Goal: Task Accomplishment & Management: Complete application form

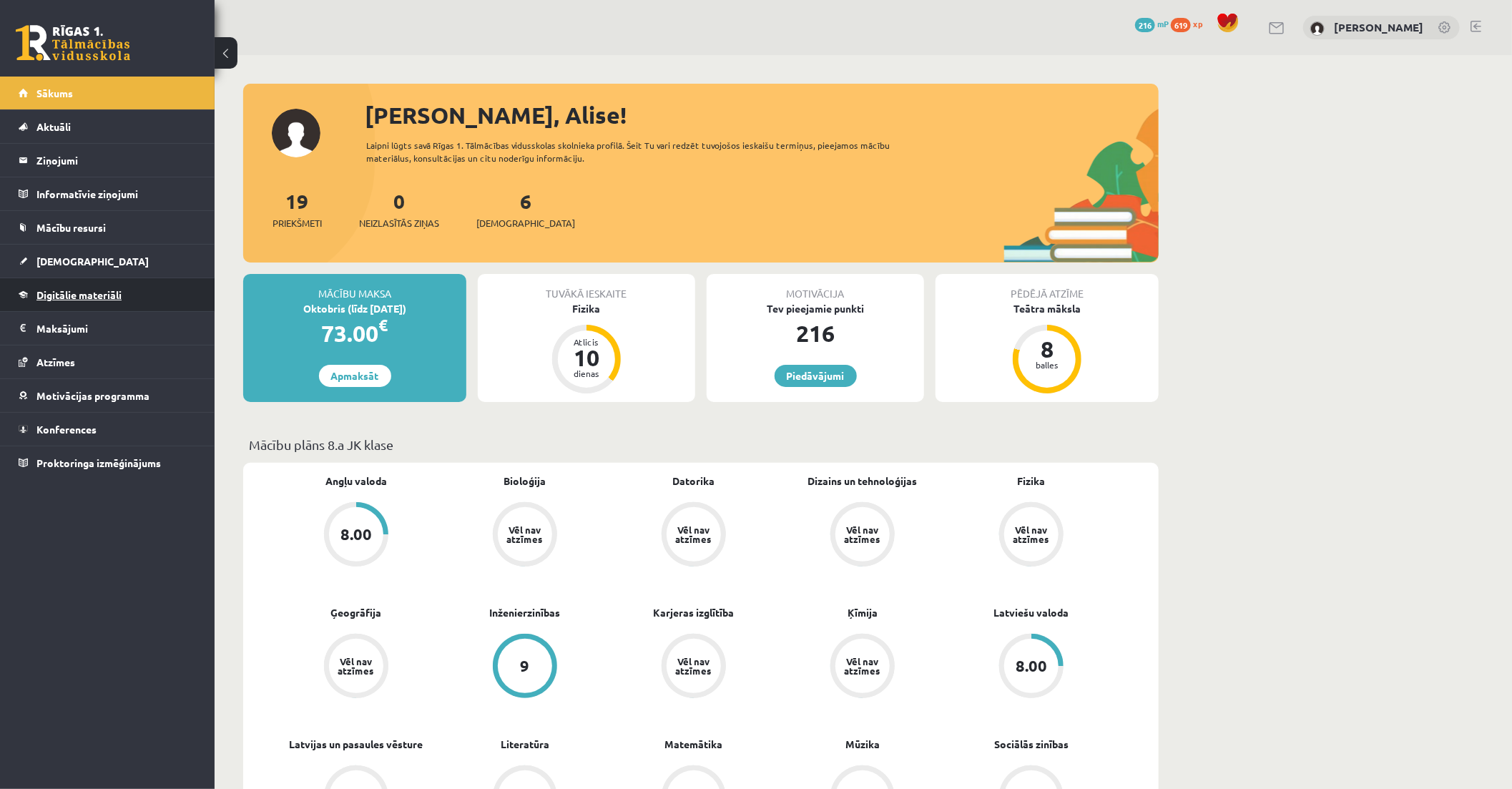
click at [104, 297] on span "Digitālie materiāli" at bounding box center [79, 295] width 85 height 13
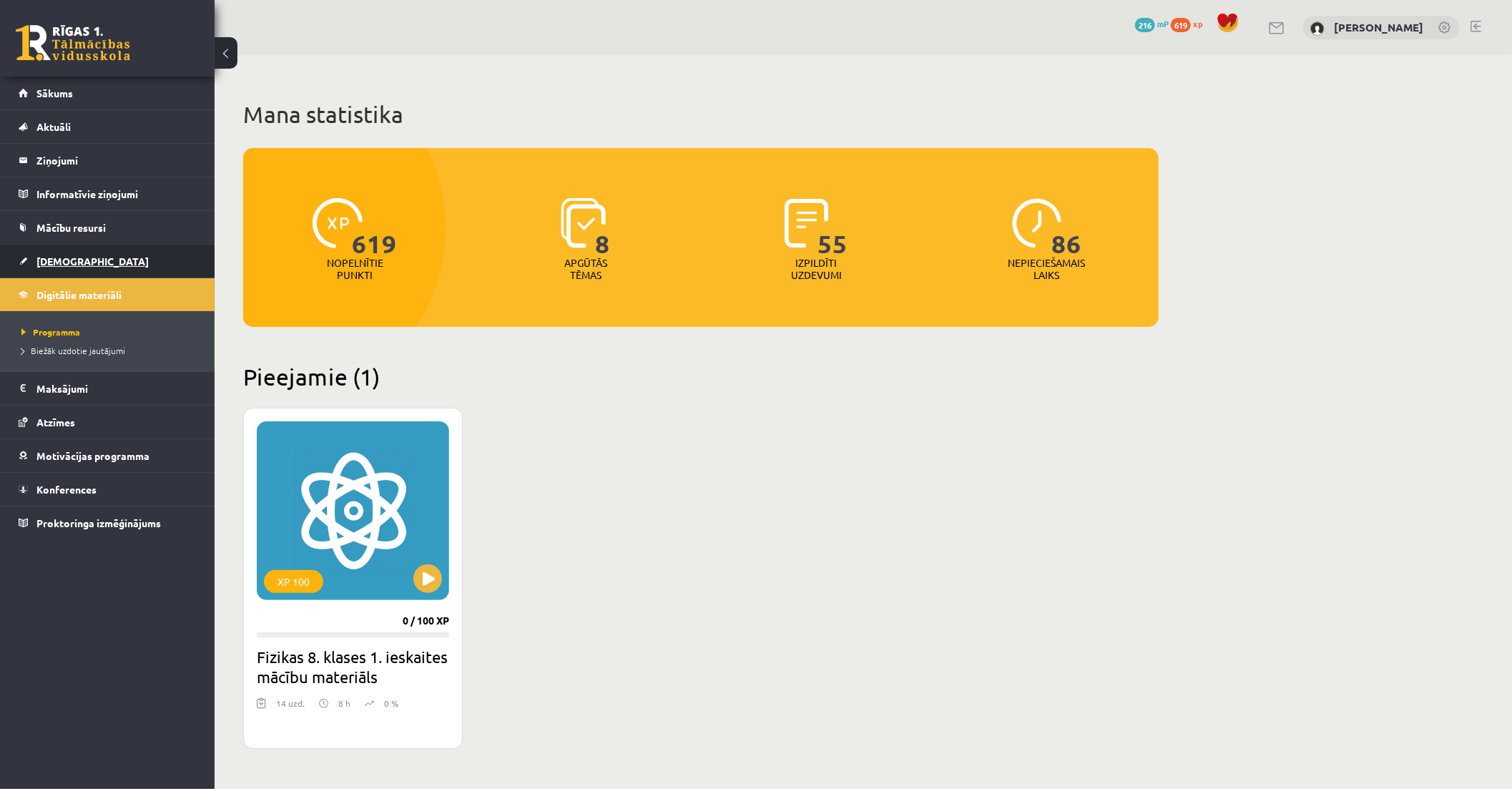
click at [81, 269] on link "[DEMOGRAPHIC_DATA]" at bounding box center [108, 261] width 178 height 33
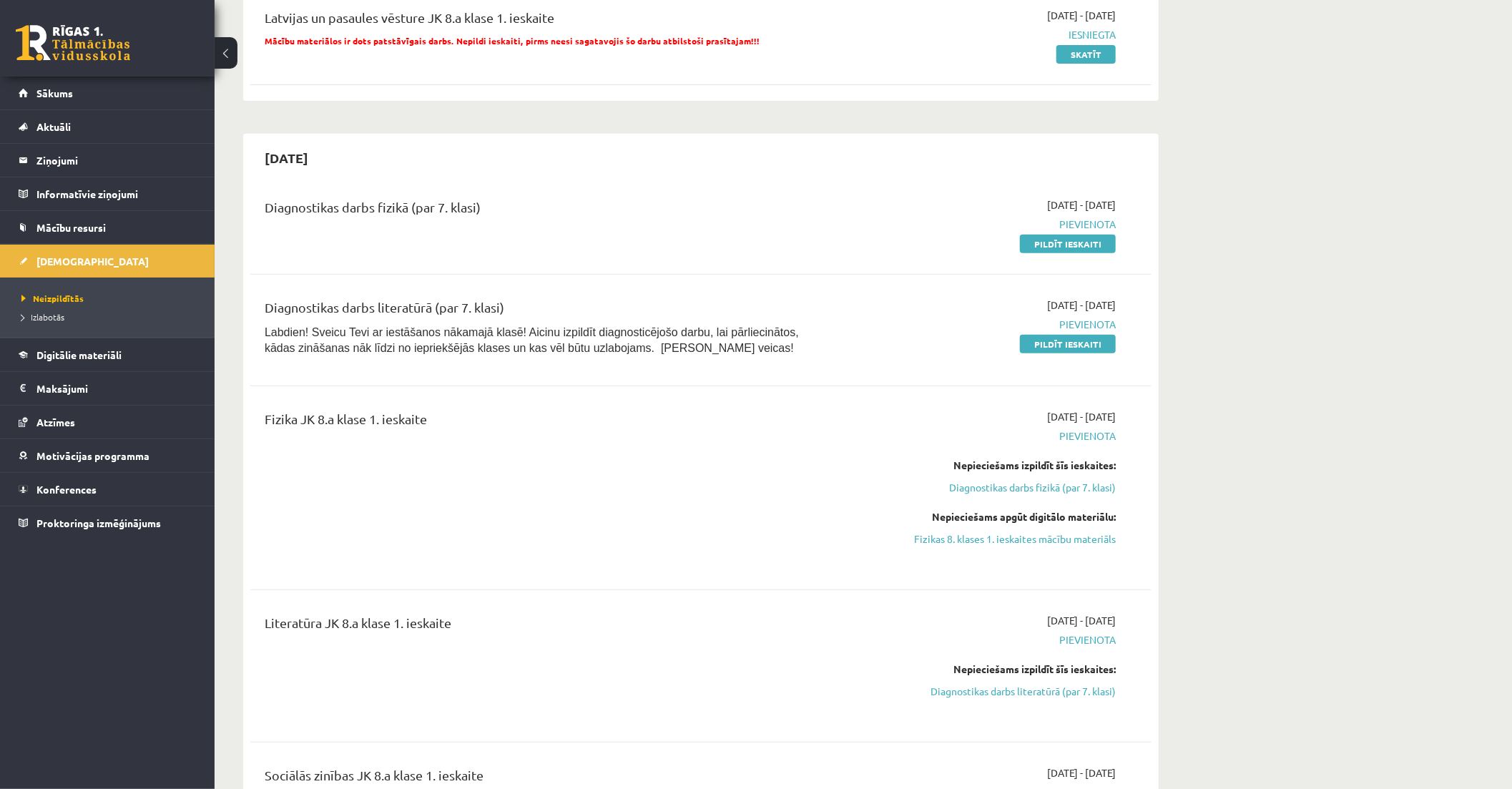
scroll to position [318, 0]
click at [1052, 340] on link "Pildīt ieskaiti" at bounding box center [1067, 343] width 96 height 18
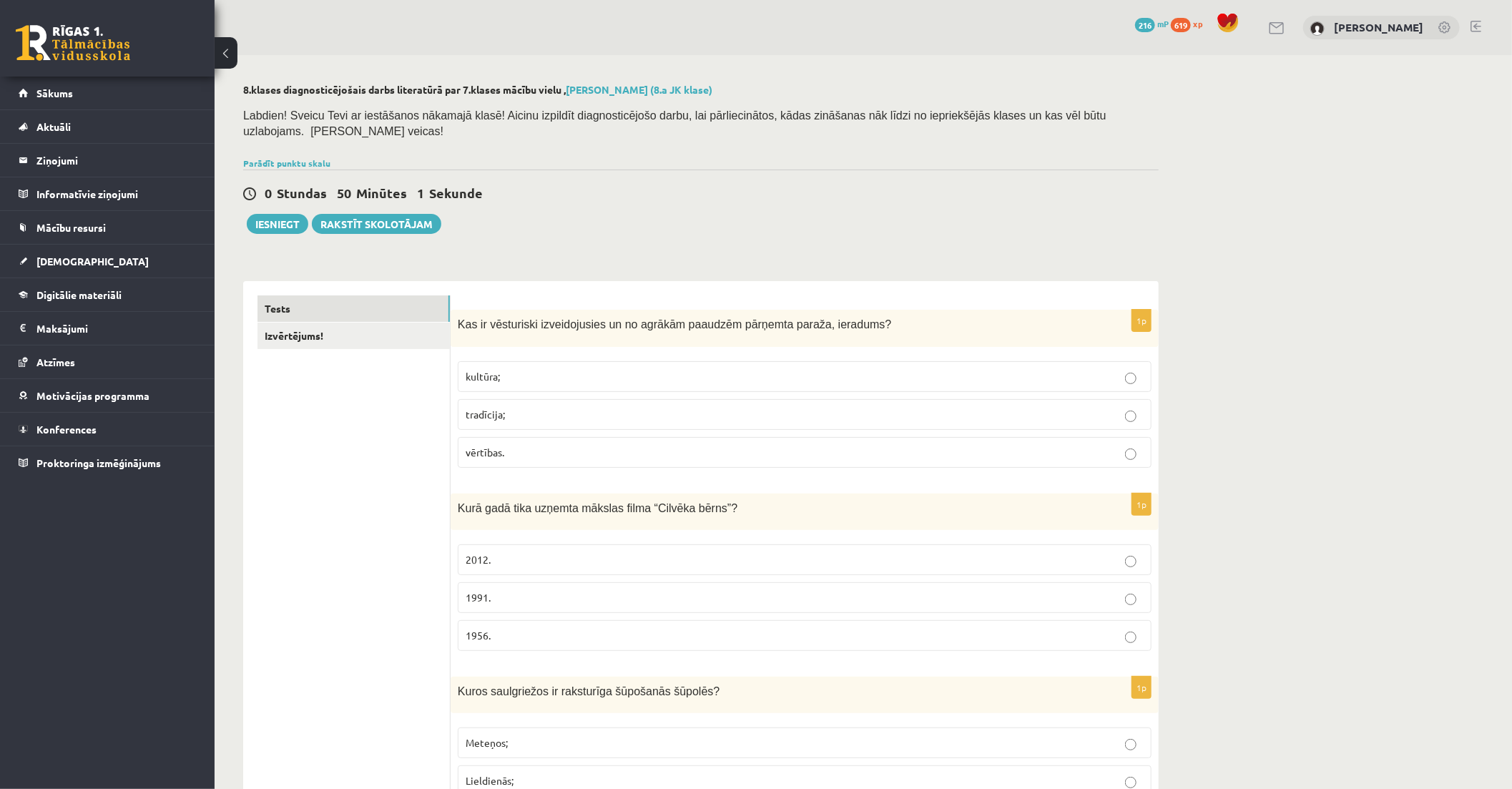
click at [603, 369] on p "kultūra;" at bounding box center [804, 376] width 678 height 15
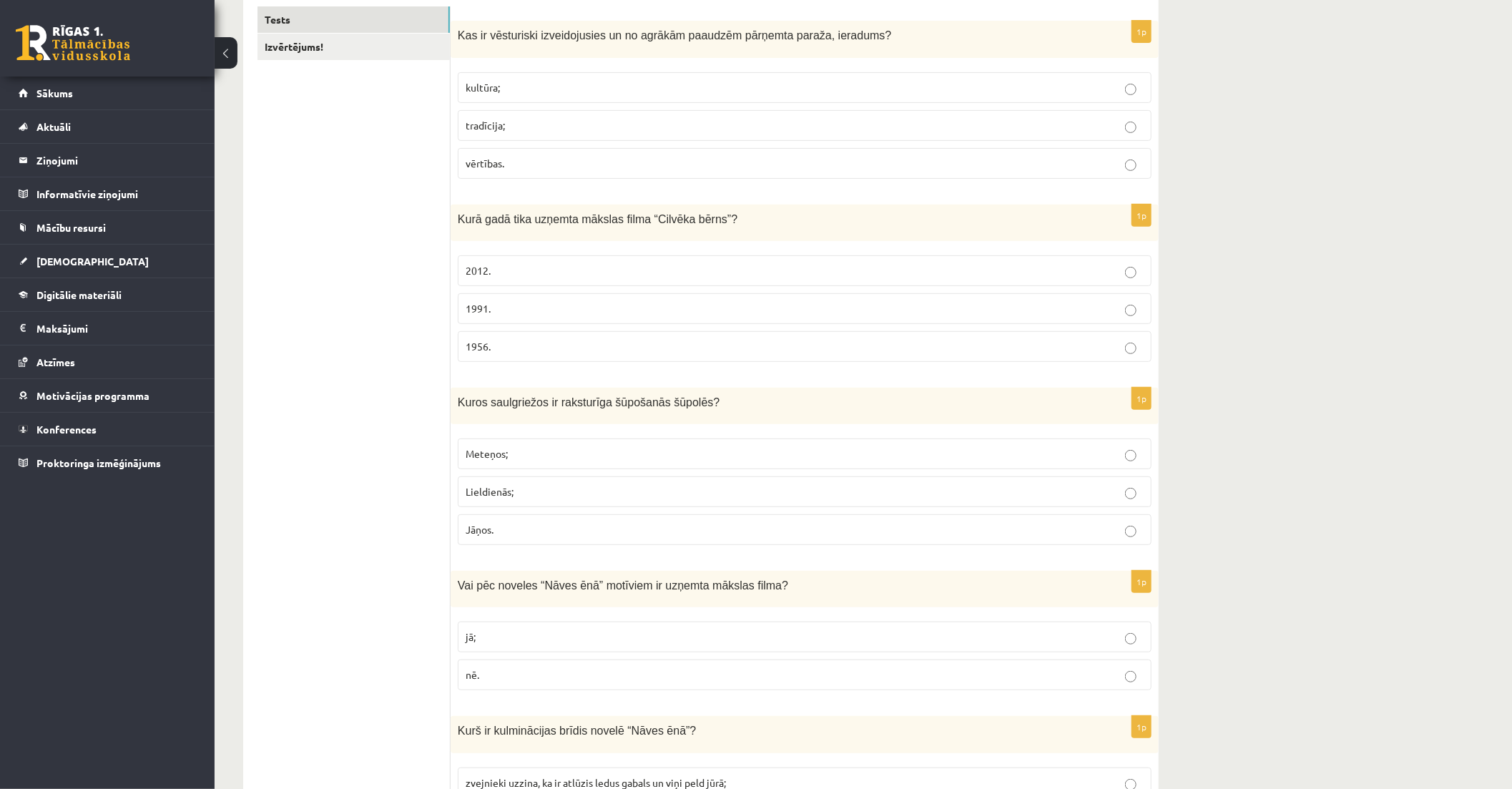
scroll to position [318, 0]
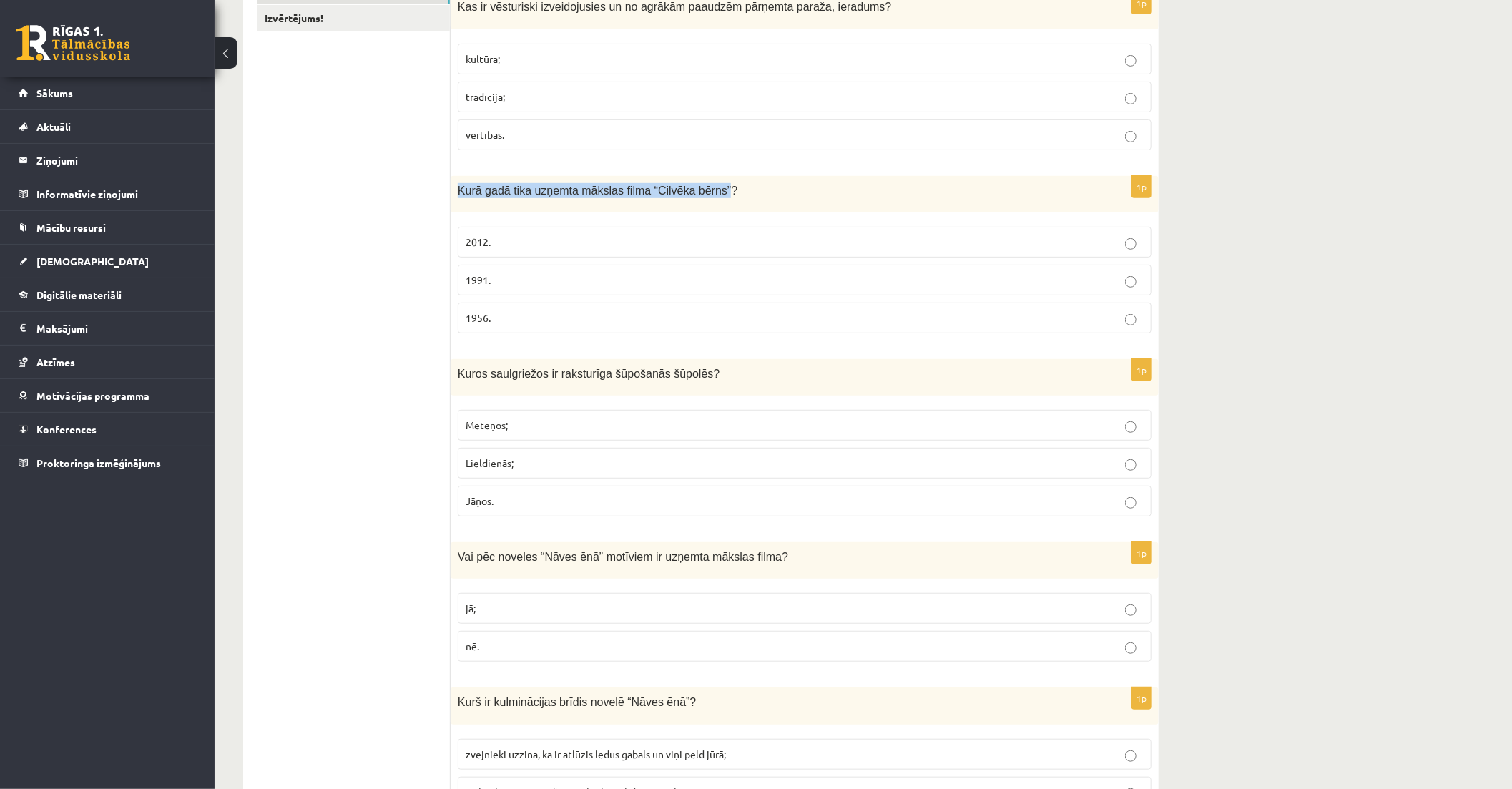
drag, startPoint x: 458, startPoint y: 176, endPoint x: 703, endPoint y: 183, distance: 245.1
click at [703, 183] on div "Kurā gadā tika uzņemta mākslas filma “Cilvēka bērns”?" at bounding box center [805, 194] width 708 height 37
click at [814, 273] on p "1991." at bounding box center [804, 280] width 678 height 15
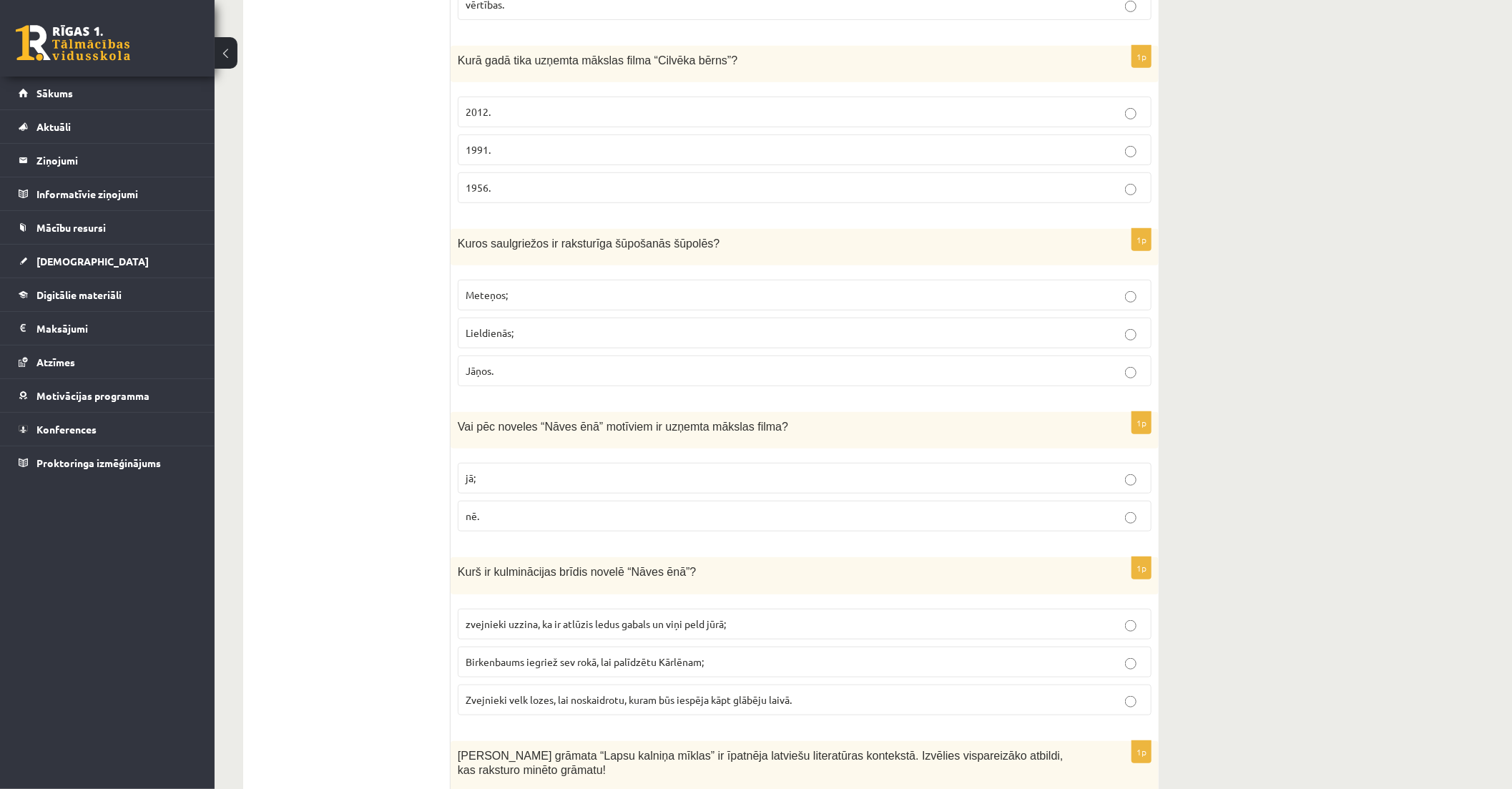
scroll to position [477, 0]
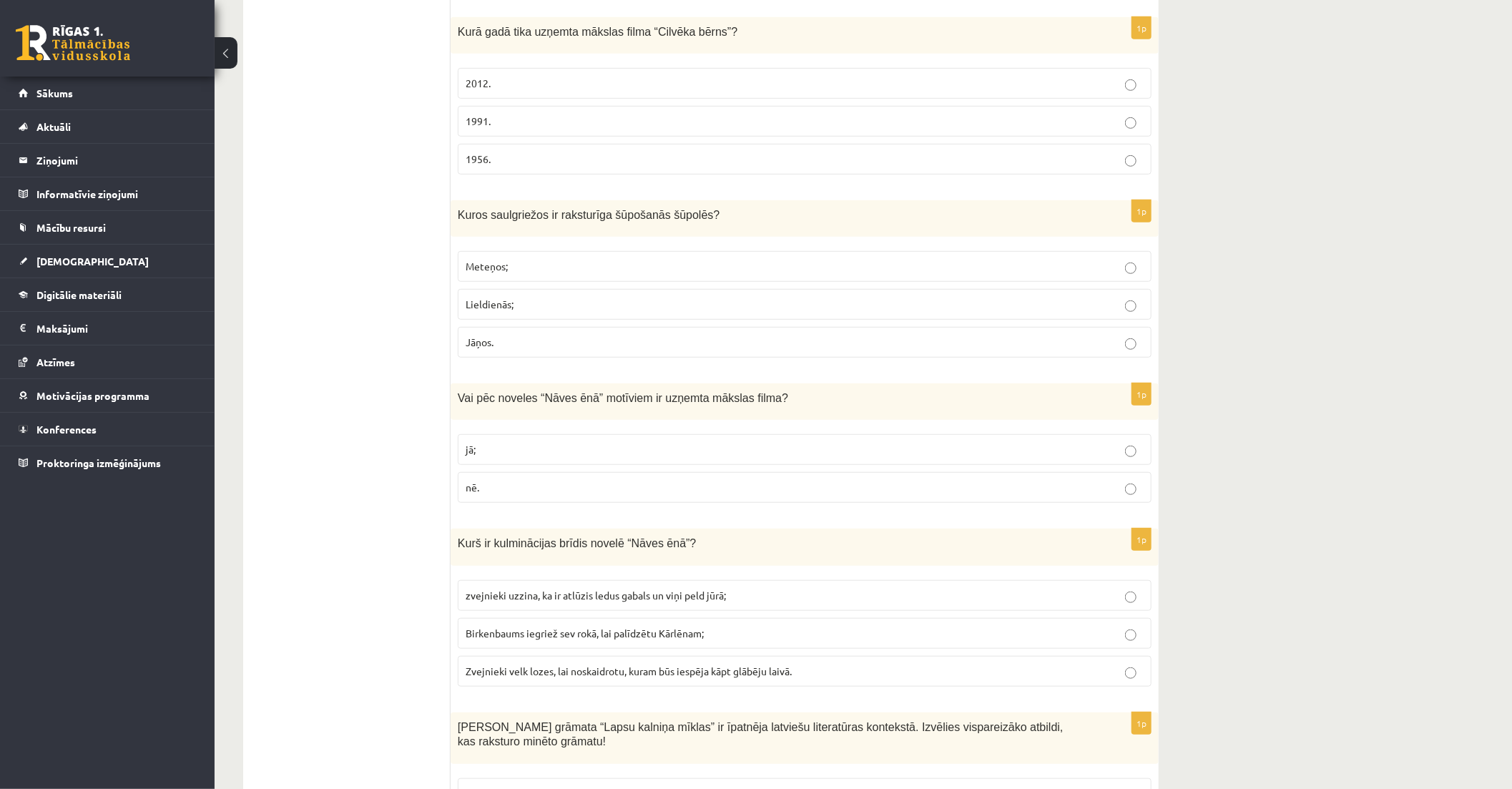
click at [728, 306] on fieldset "Meteņos; Lieldienās; Jāņos." at bounding box center [805, 303] width 694 height 118
click at [761, 297] on p "Lieldienās;" at bounding box center [804, 304] width 678 height 15
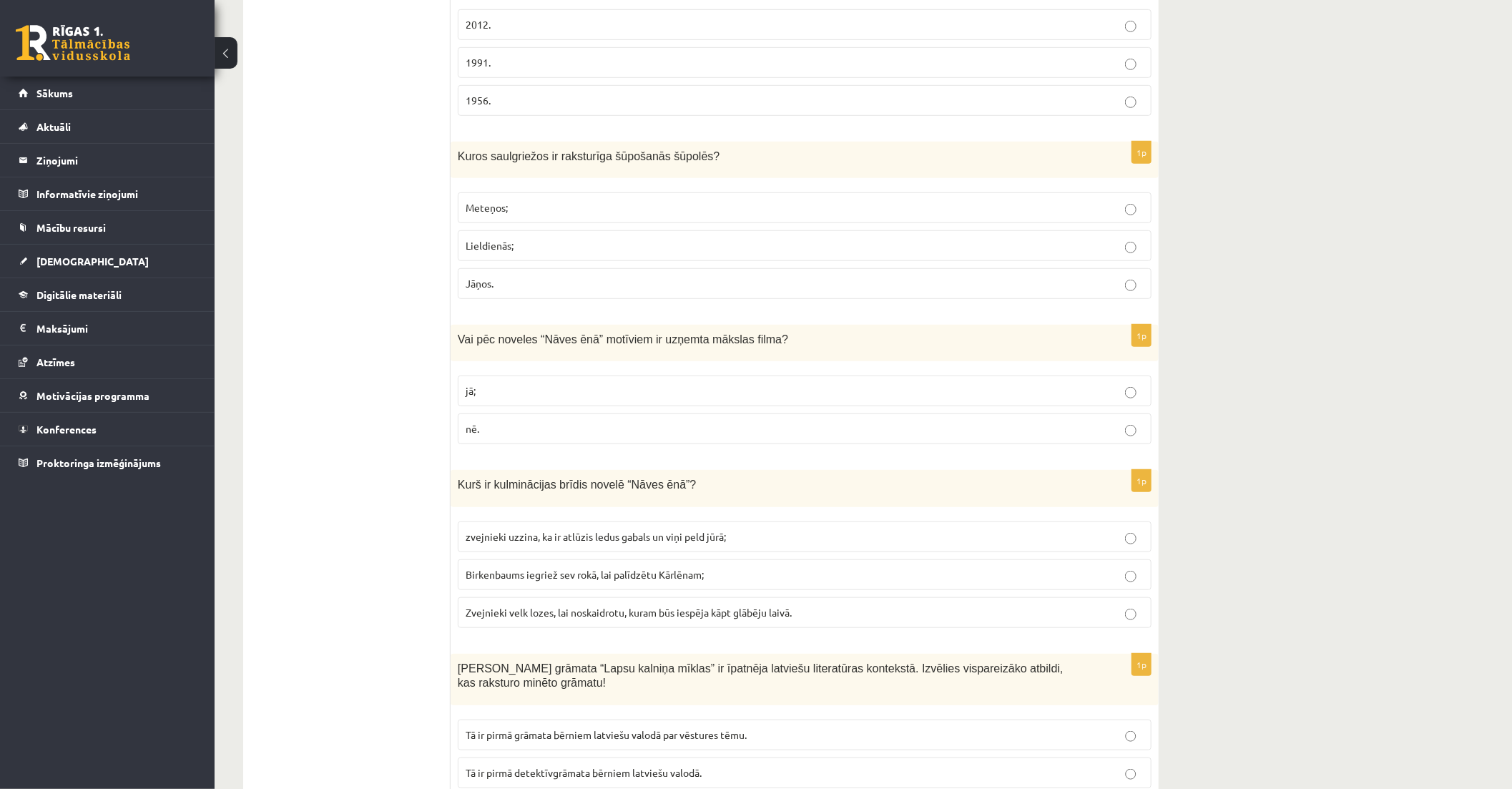
scroll to position [635, 0]
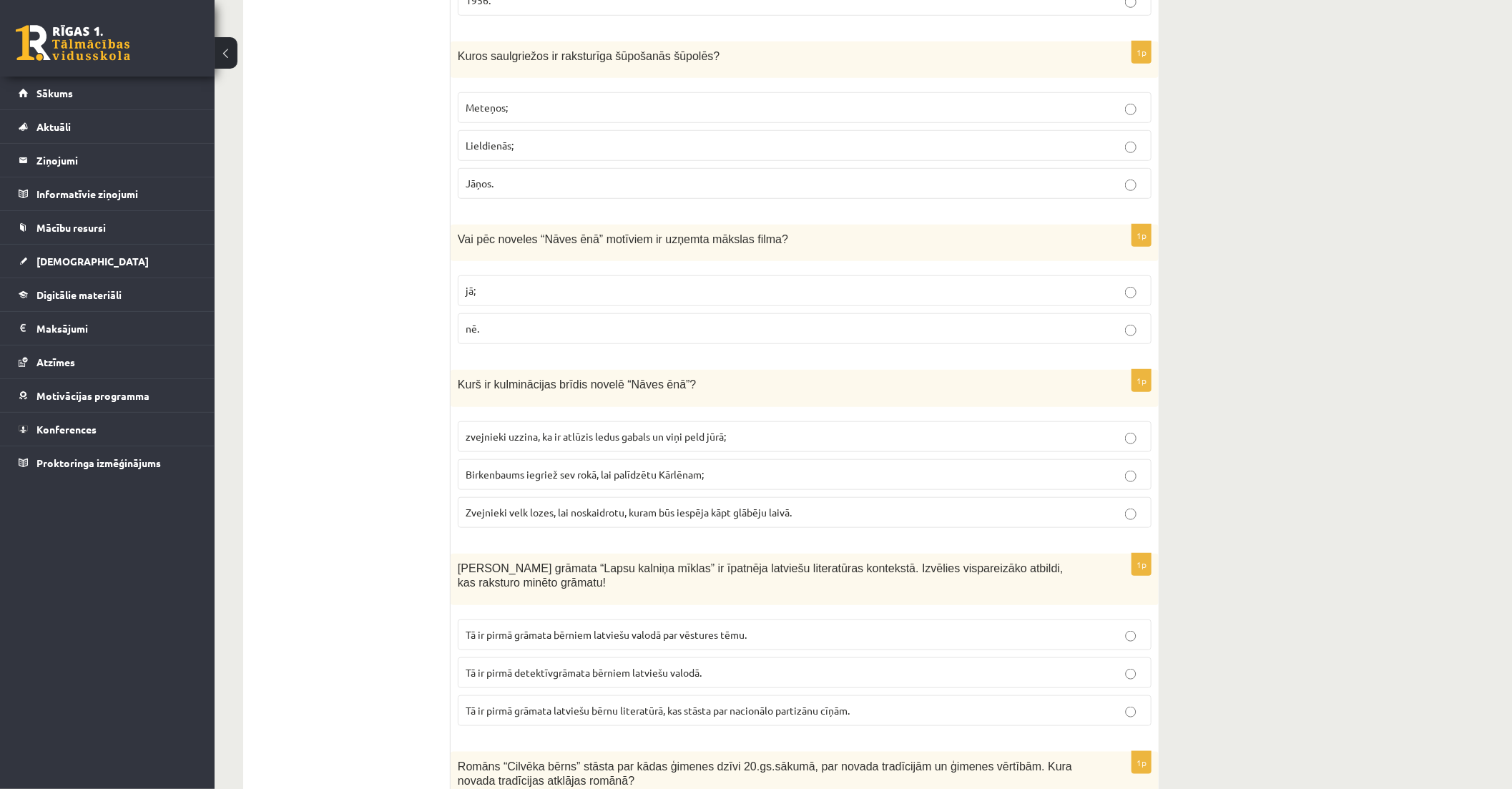
click at [858, 283] on p "jā;" at bounding box center [804, 290] width 678 height 15
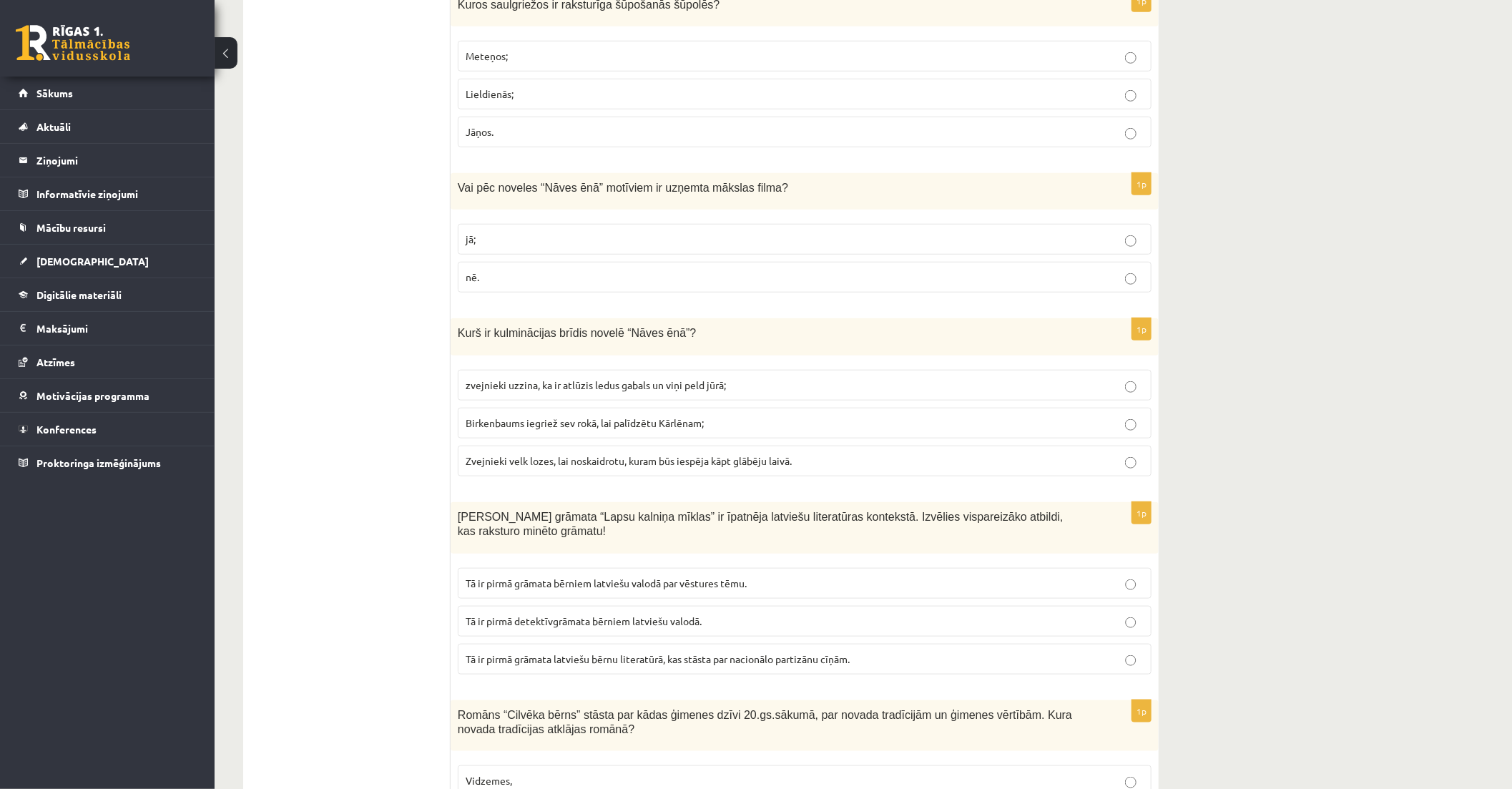
scroll to position [716, 0]
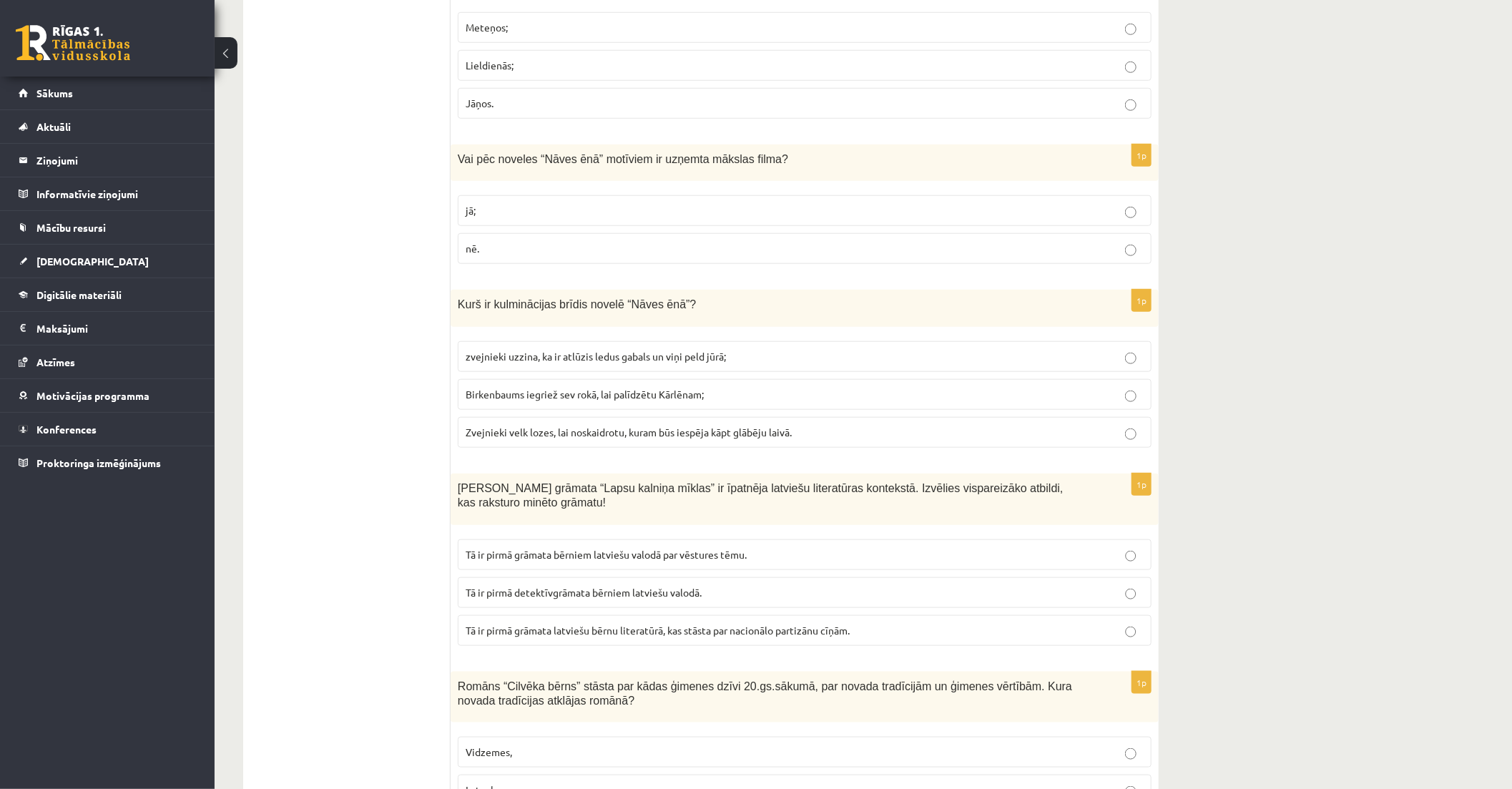
click at [947, 349] on p "zvejnieki uzzina, ka ir atlūzis ledus gabals un viņi peld jūrā;" at bounding box center [804, 356] width 678 height 15
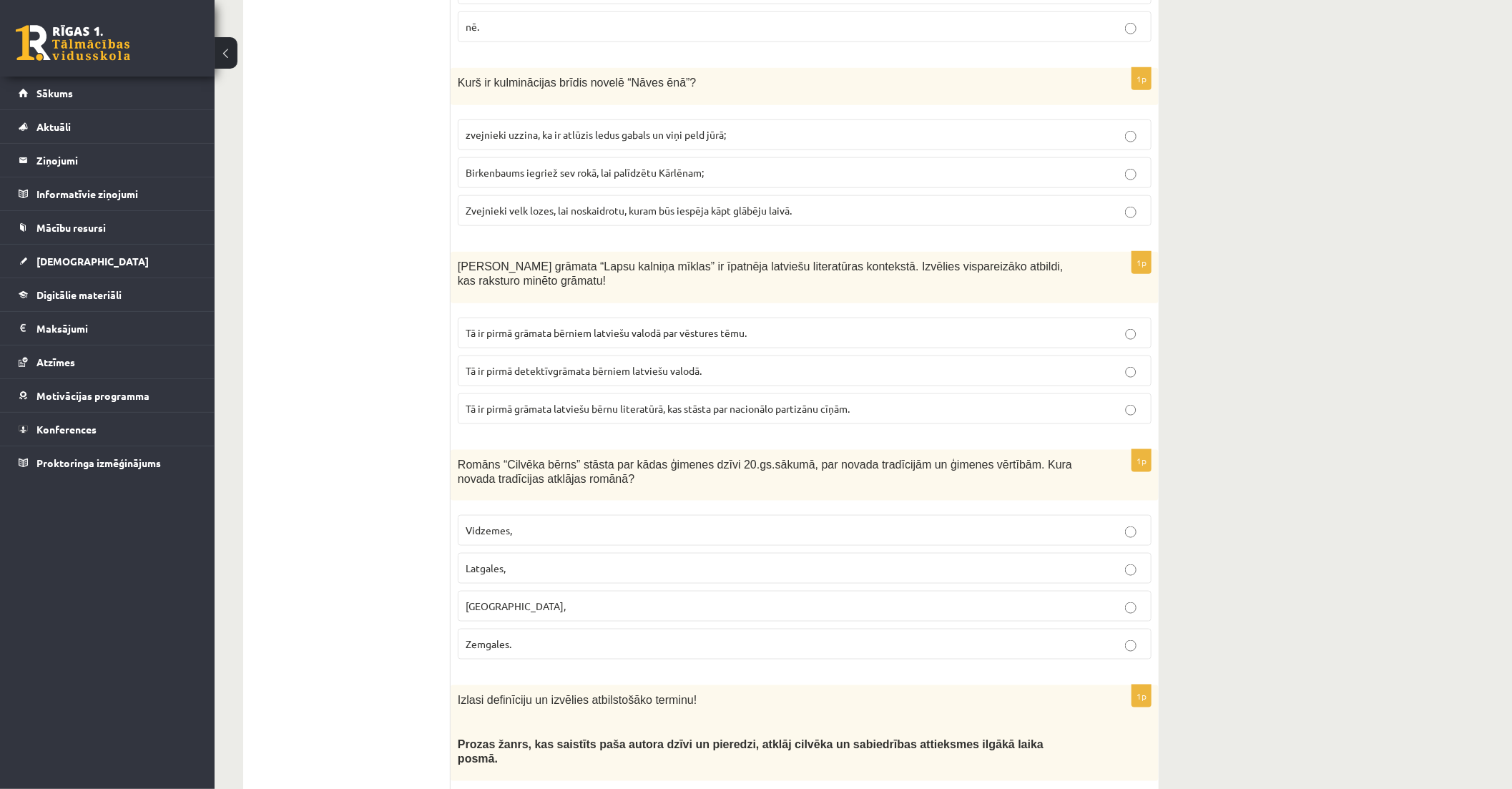
scroll to position [954, 0]
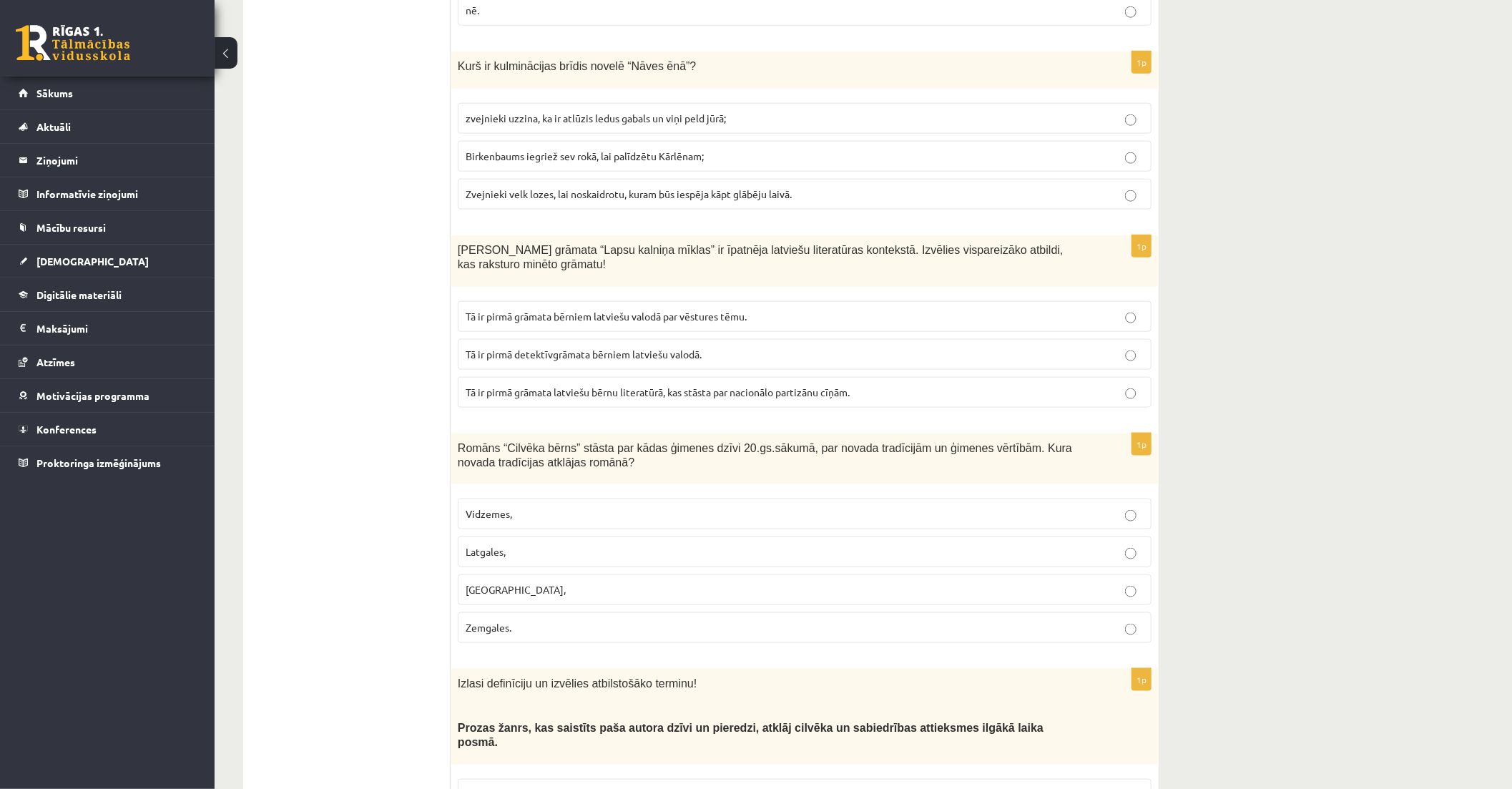
click at [928, 385] on p "Tā ir pirmā grāmata latviešu bērnu literatūrā, kas stāsta par nacionālo partizā…" at bounding box center [804, 392] width 678 height 15
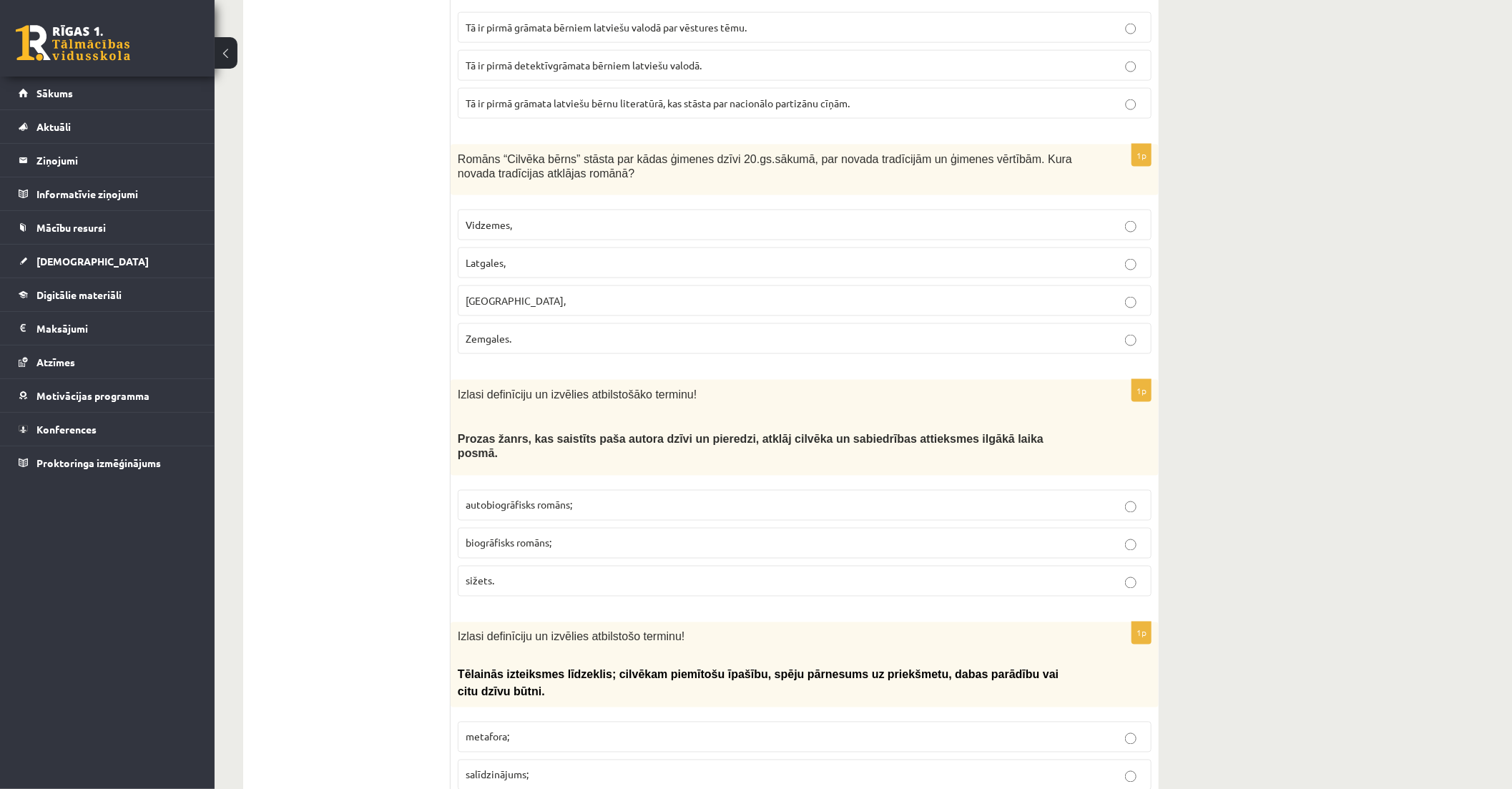
scroll to position [1271, 0]
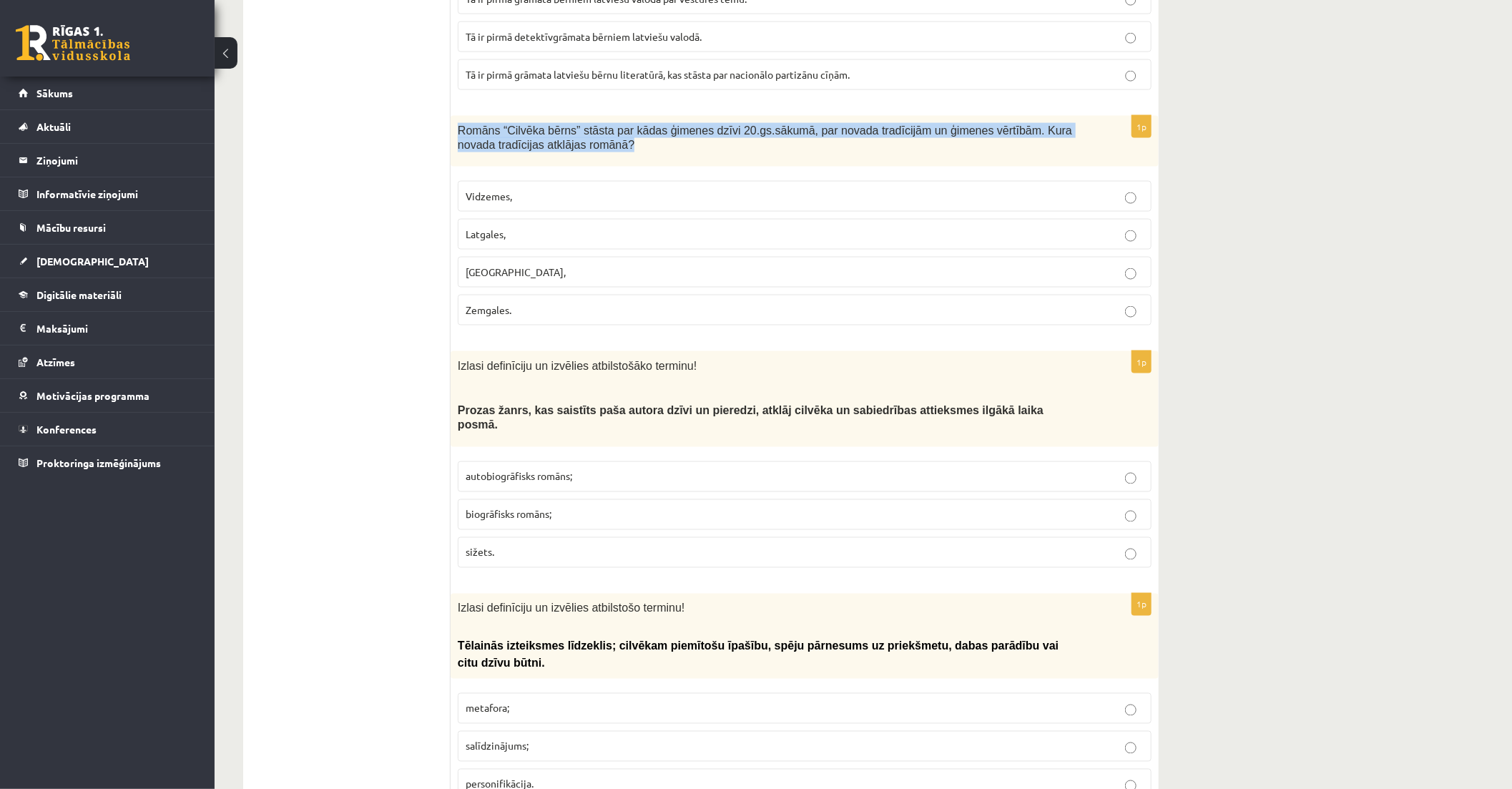
drag, startPoint x: 458, startPoint y: 116, endPoint x: 584, endPoint y: 139, distance: 128.1
click at [584, 139] on div "Romāns “Cilvēka bērns” stāsta par kādas ģimenes dzīvi 20.gs.sākumā, par novada …" at bounding box center [805, 141] width 708 height 52
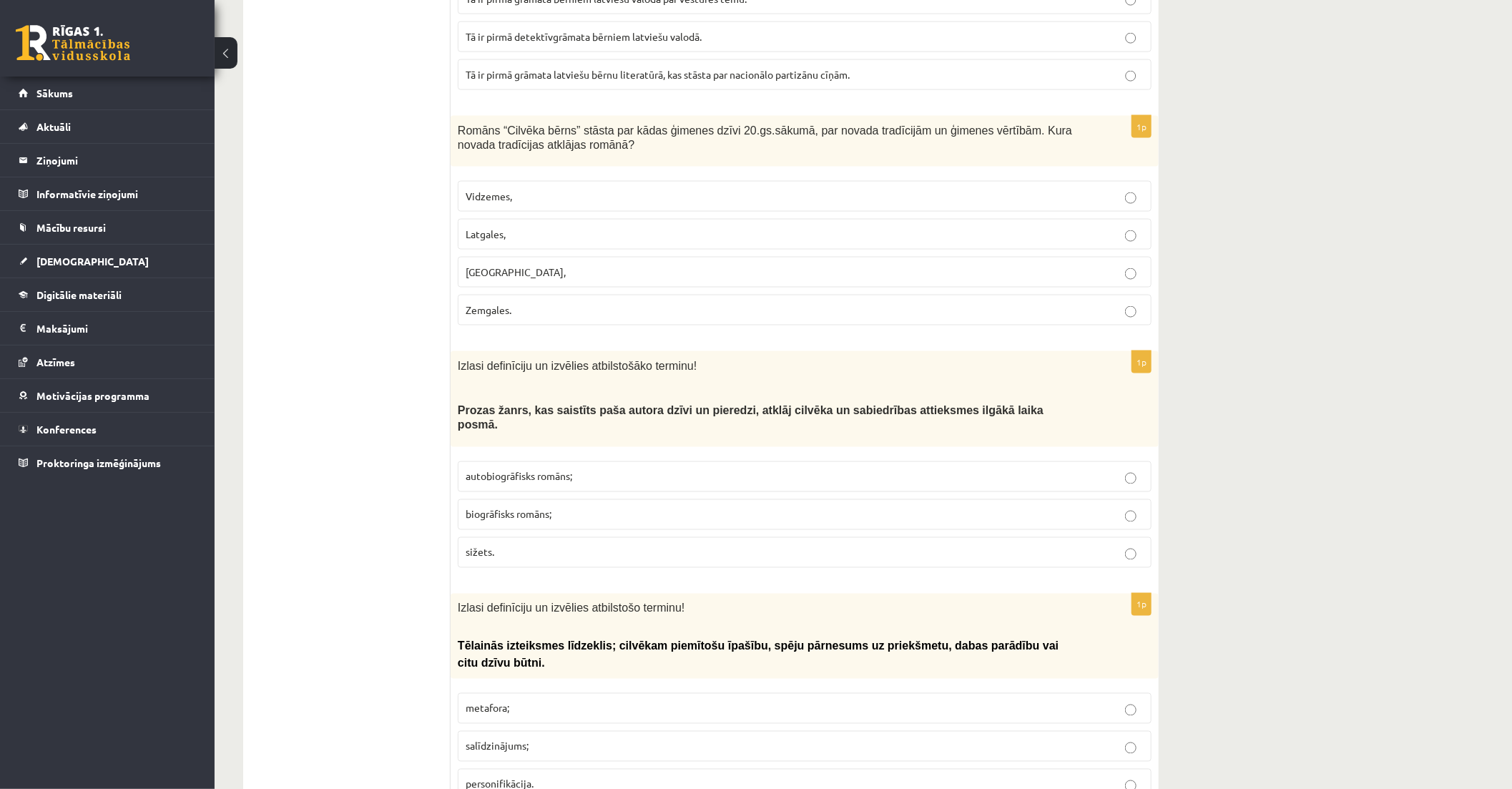
click at [1121, 189] on p "Vidzemes," at bounding box center [804, 196] width 678 height 15
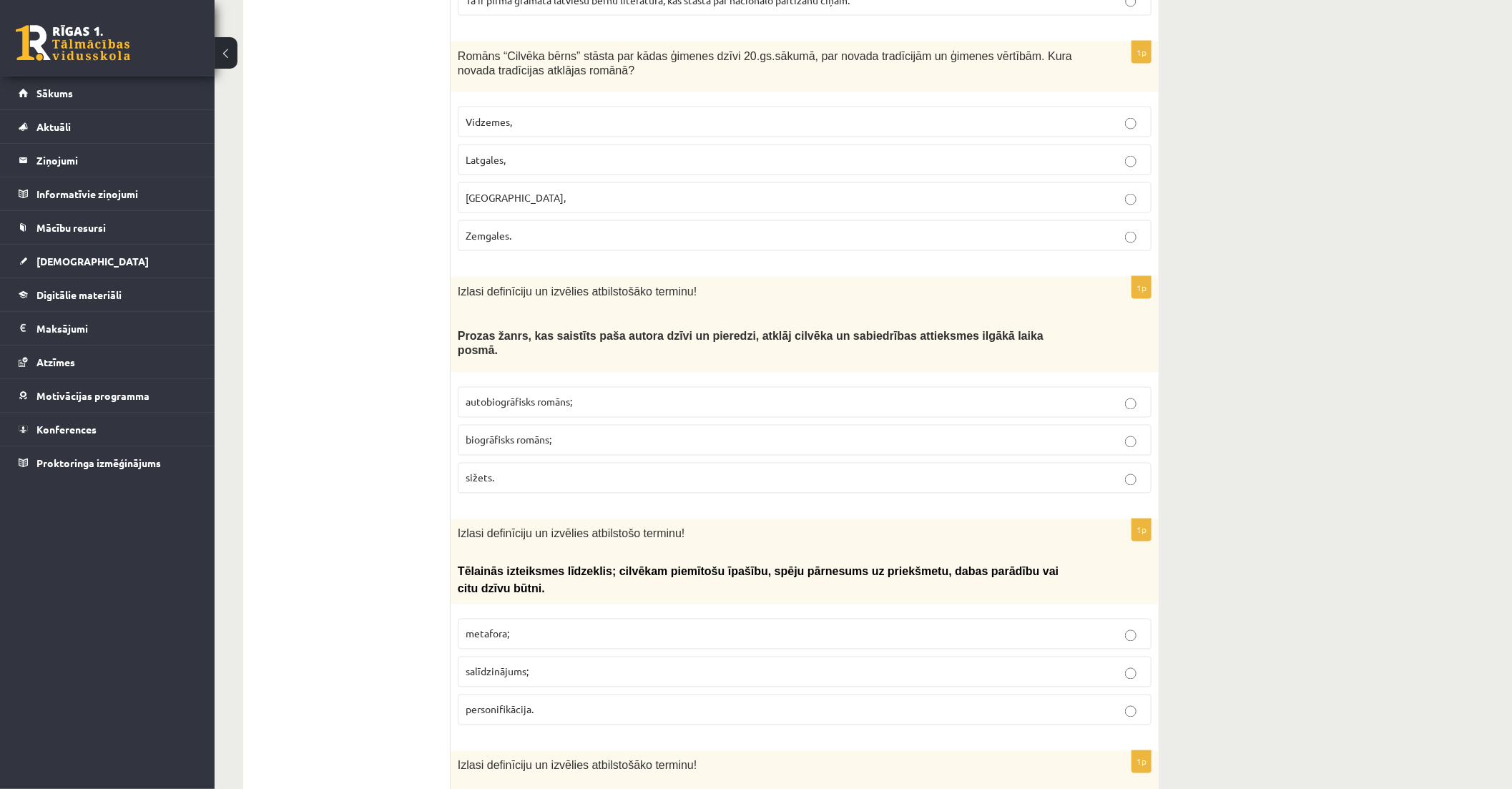
scroll to position [1510, 0]
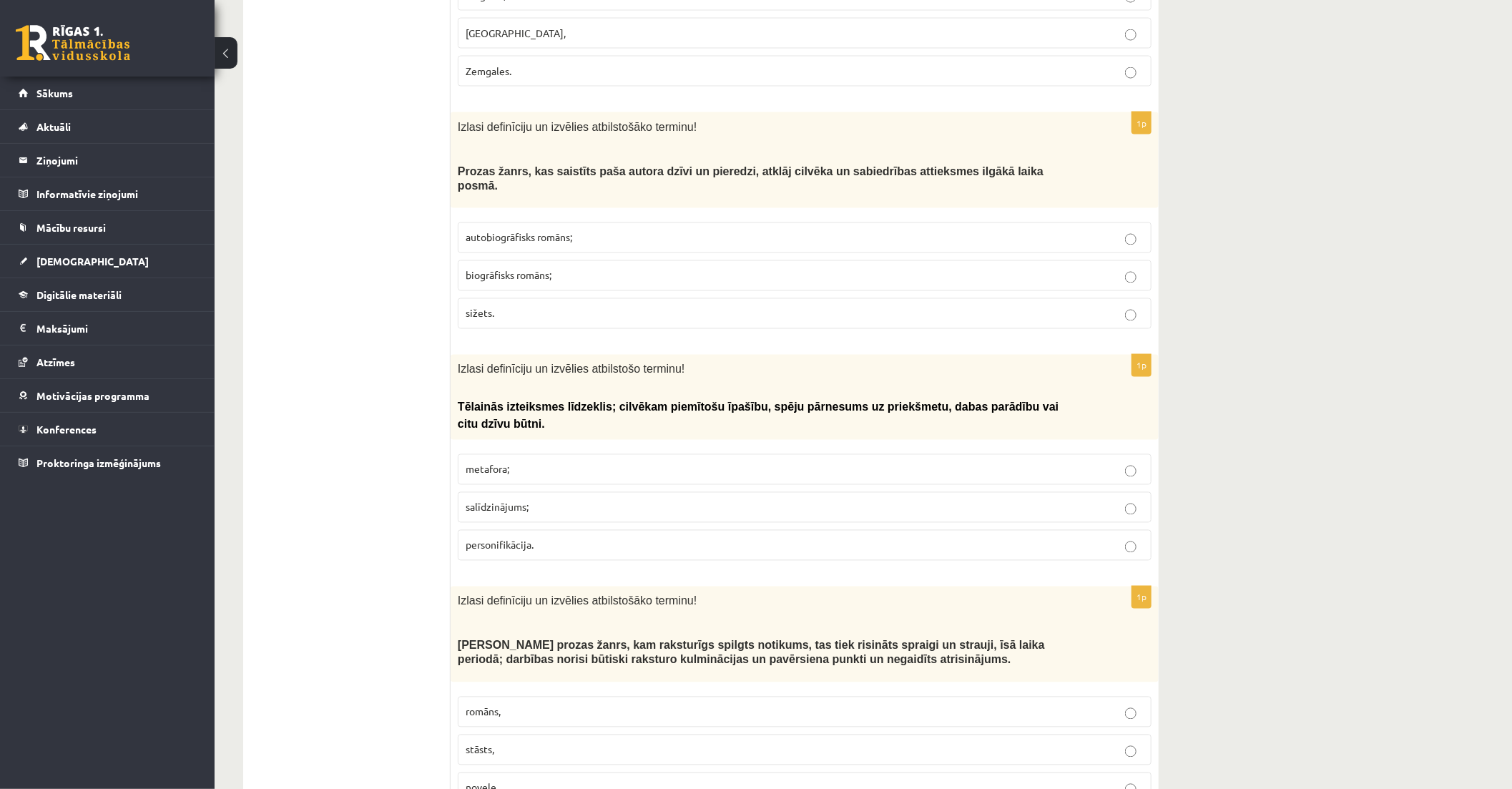
click at [611, 269] on p "biogrāfisks romāns;" at bounding box center [804, 276] width 678 height 15
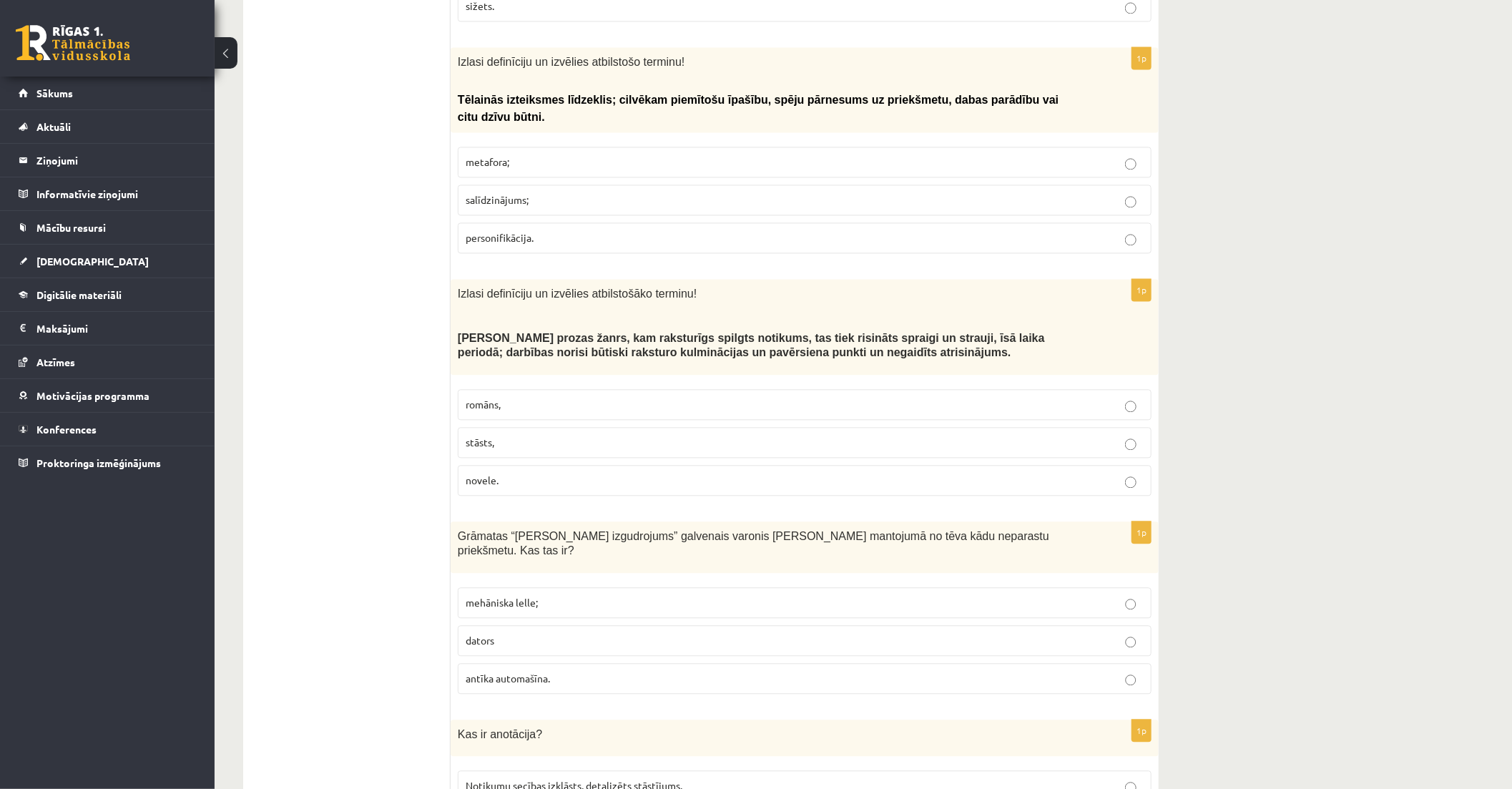
scroll to position [1828, 0]
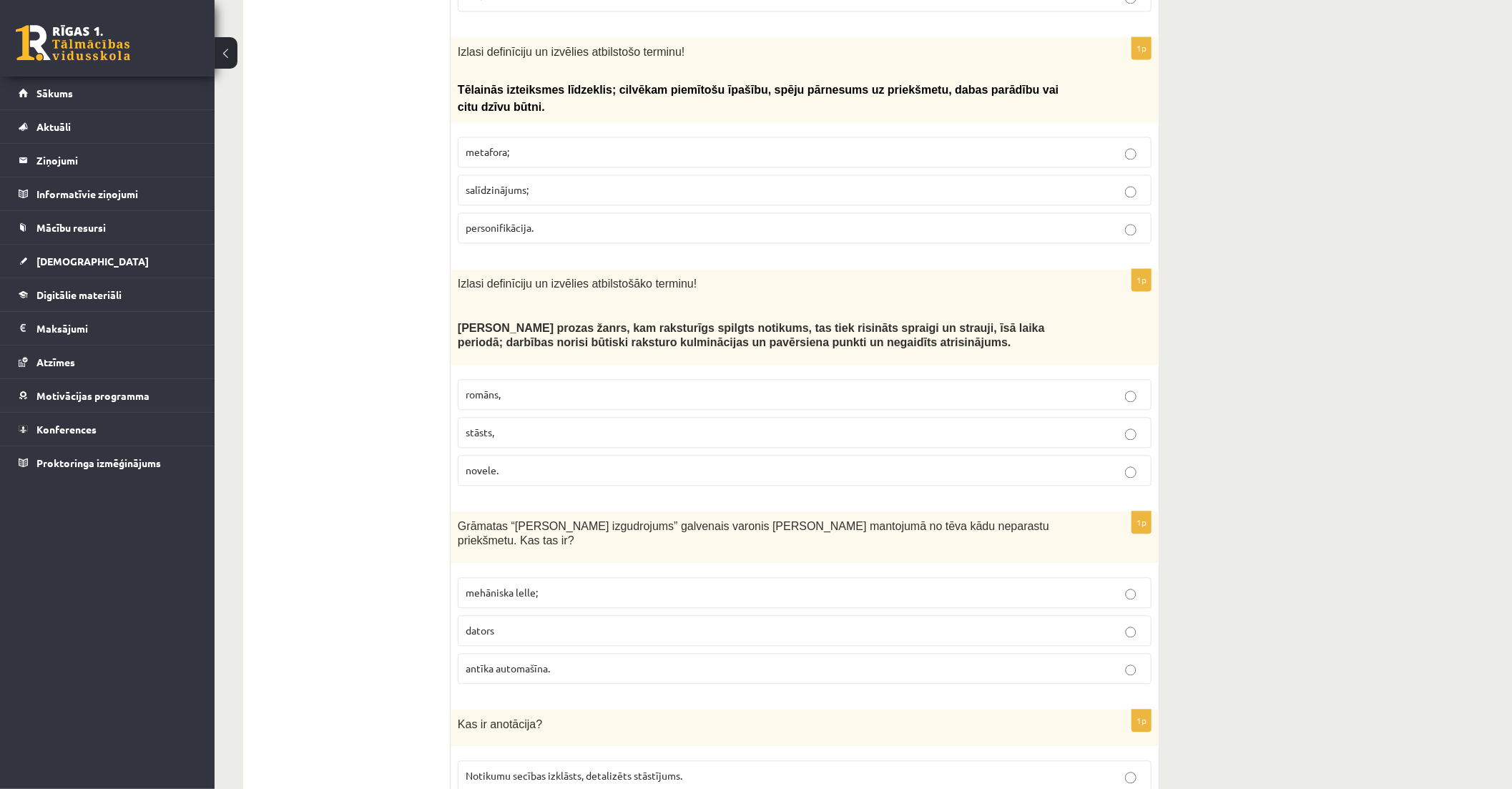
click at [864, 220] on p "personifikācija." at bounding box center [804, 227] width 678 height 15
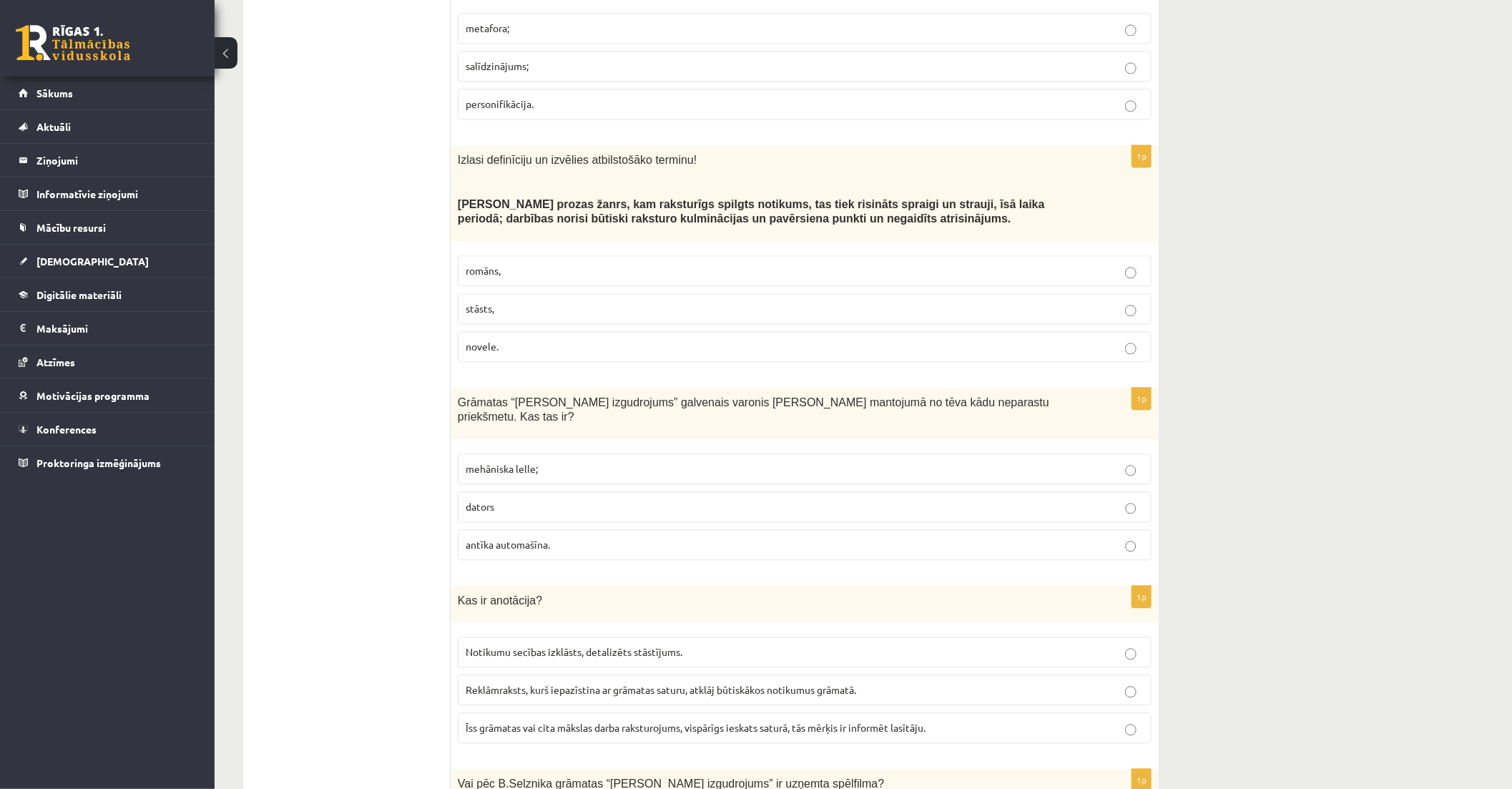
scroll to position [1987, 0]
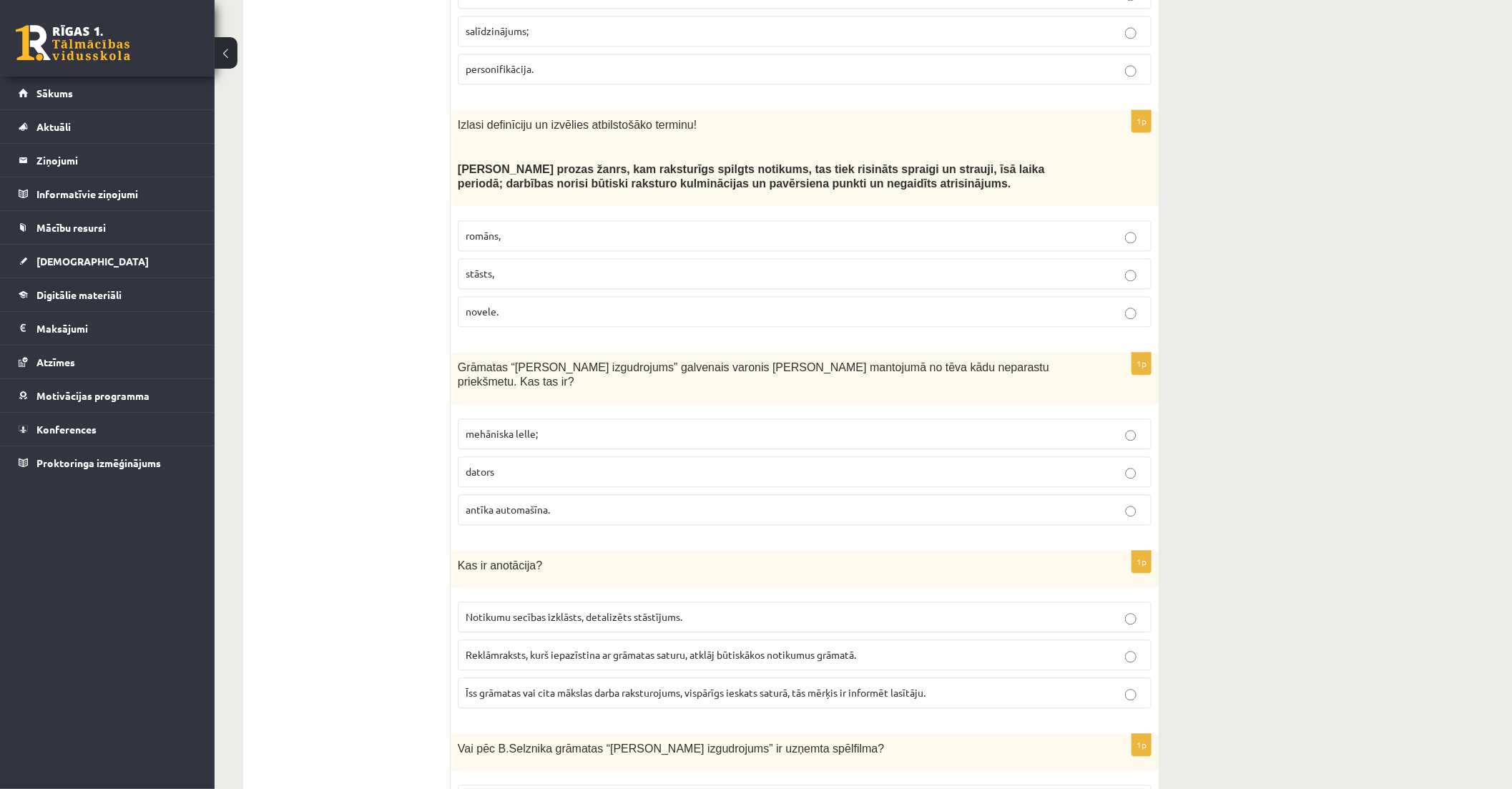
click at [901, 266] on p "stāsts," at bounding box center [804, 273] width 678 height 15
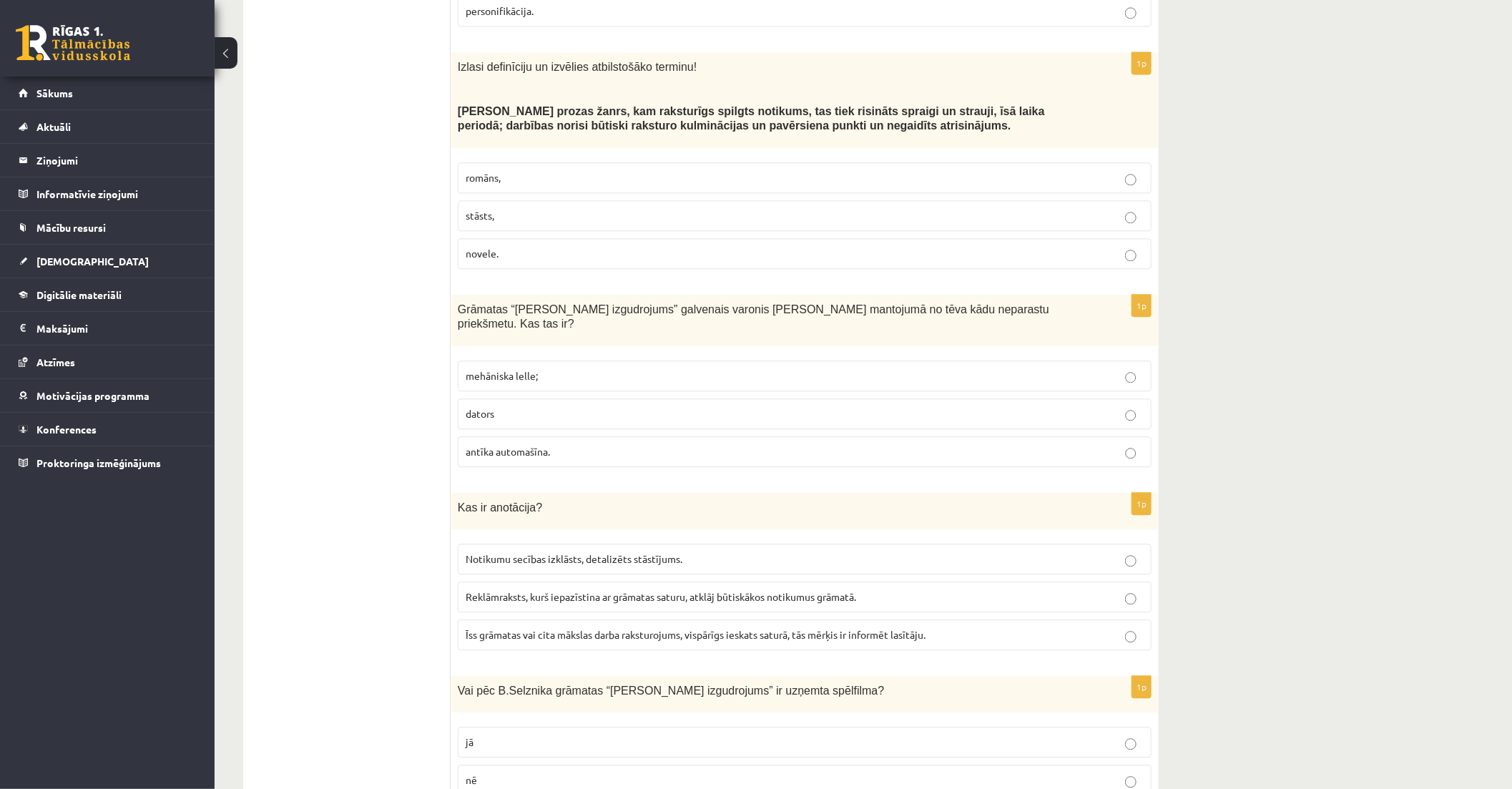
scroll to position [2146, 0]
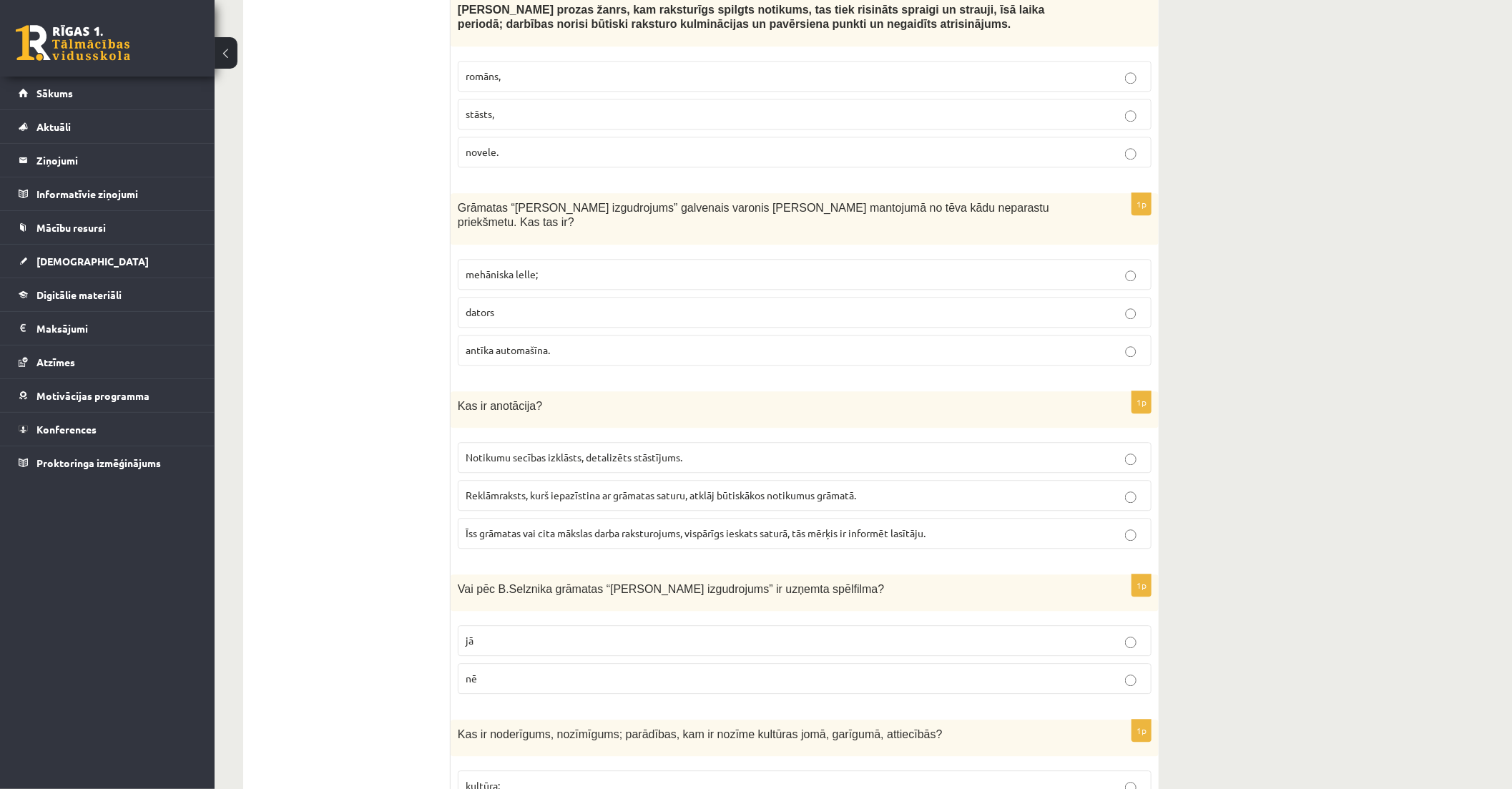
click at [923, 343] on p "antīka automašīna." at bounding box center [804, 350] width 678 height 15
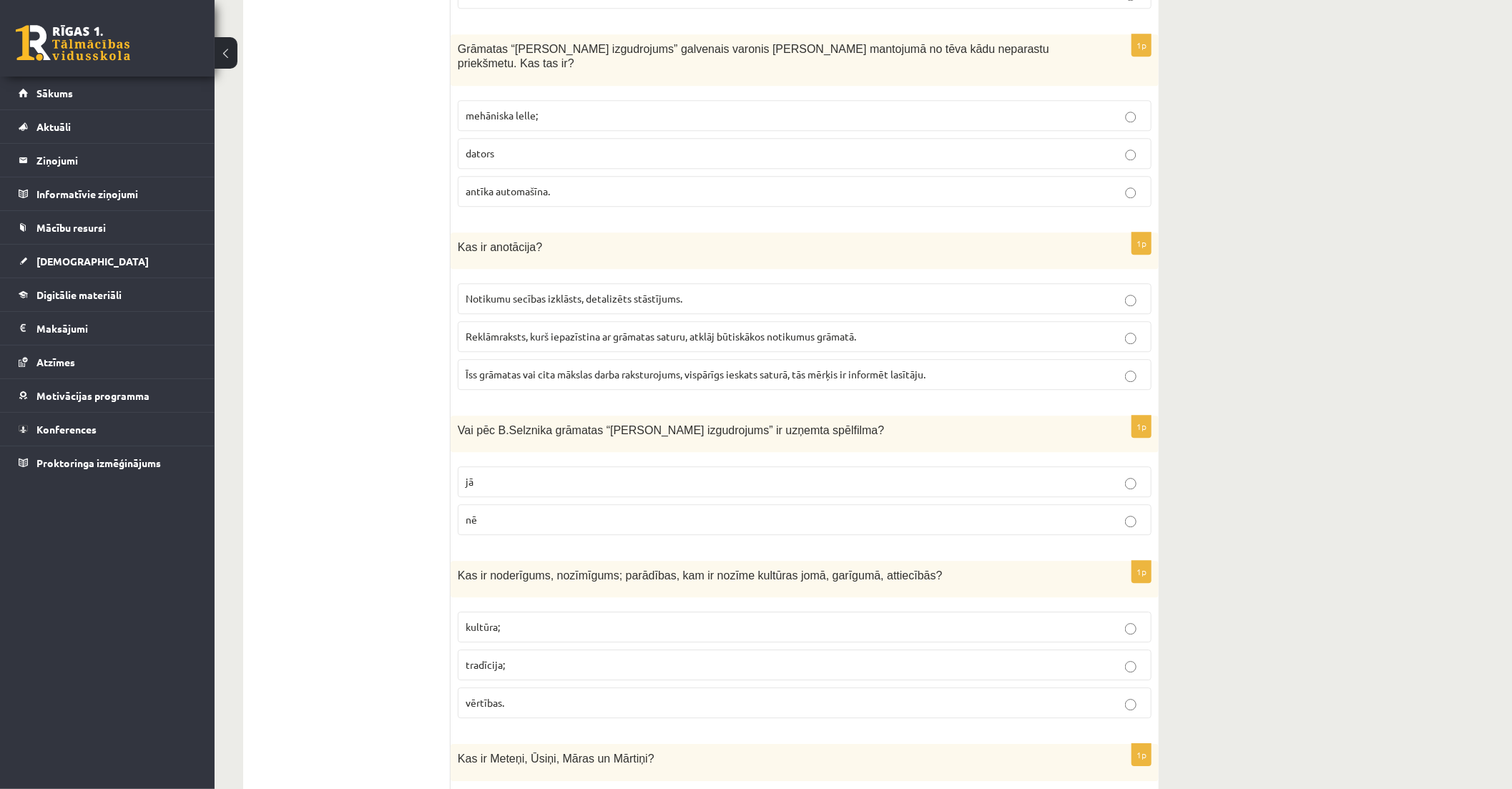
scroll to position [2385, 0]
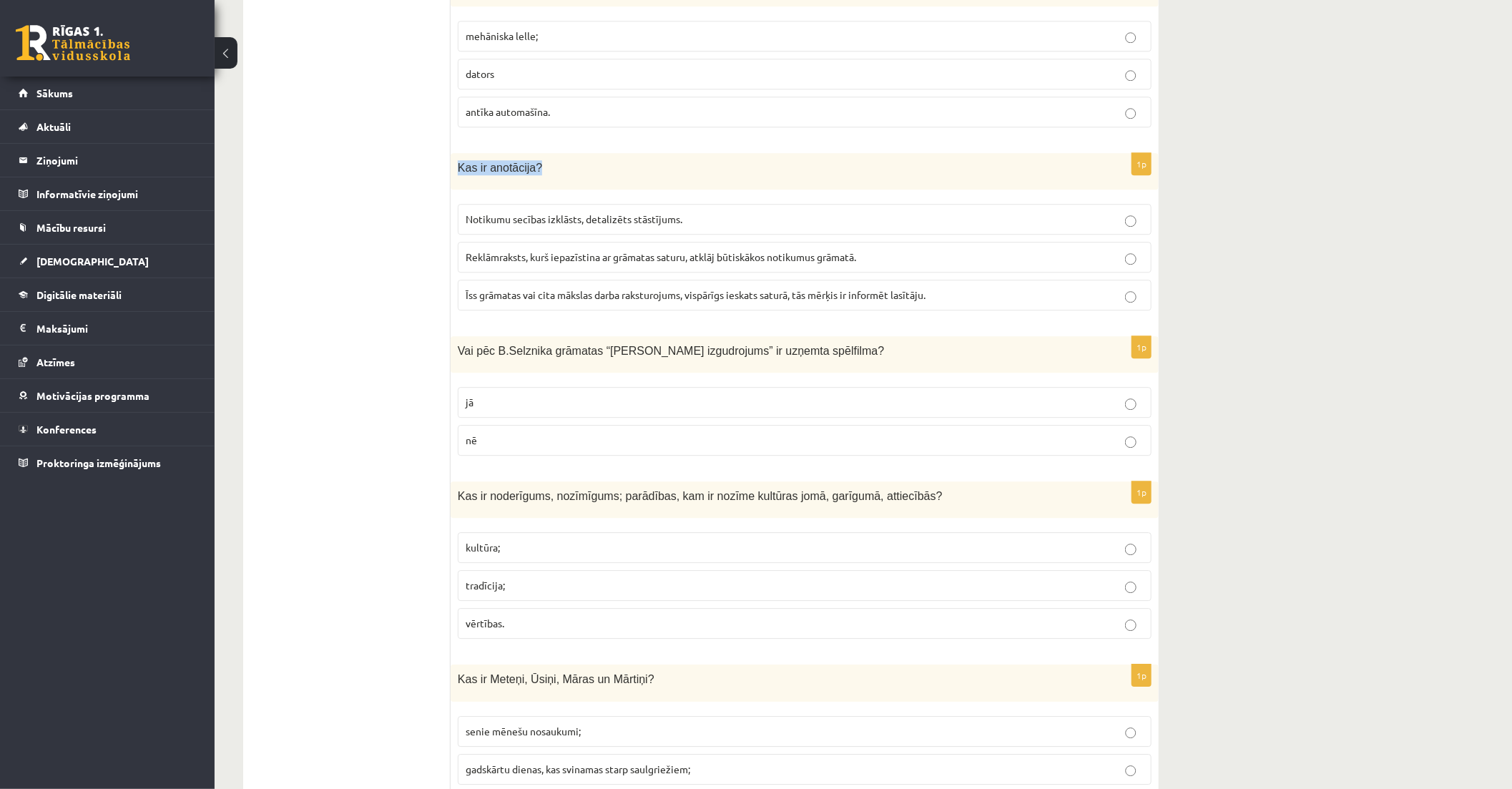
drag, startPoint x: 458, startPoint y: 108, endPoint x: 538, endPoint y: 112, distance: 80.1
click at [538, 160] on p "Kas ir anotācija?" at bounding box center [769, 167] width 622 height 15
click at [856, 289] on span "Īss grāmatas vai cita mākslas darba raksturojums, vispārīgs ieskats saturā, tās…" at bounding box center [695, 295] width 460 height 13
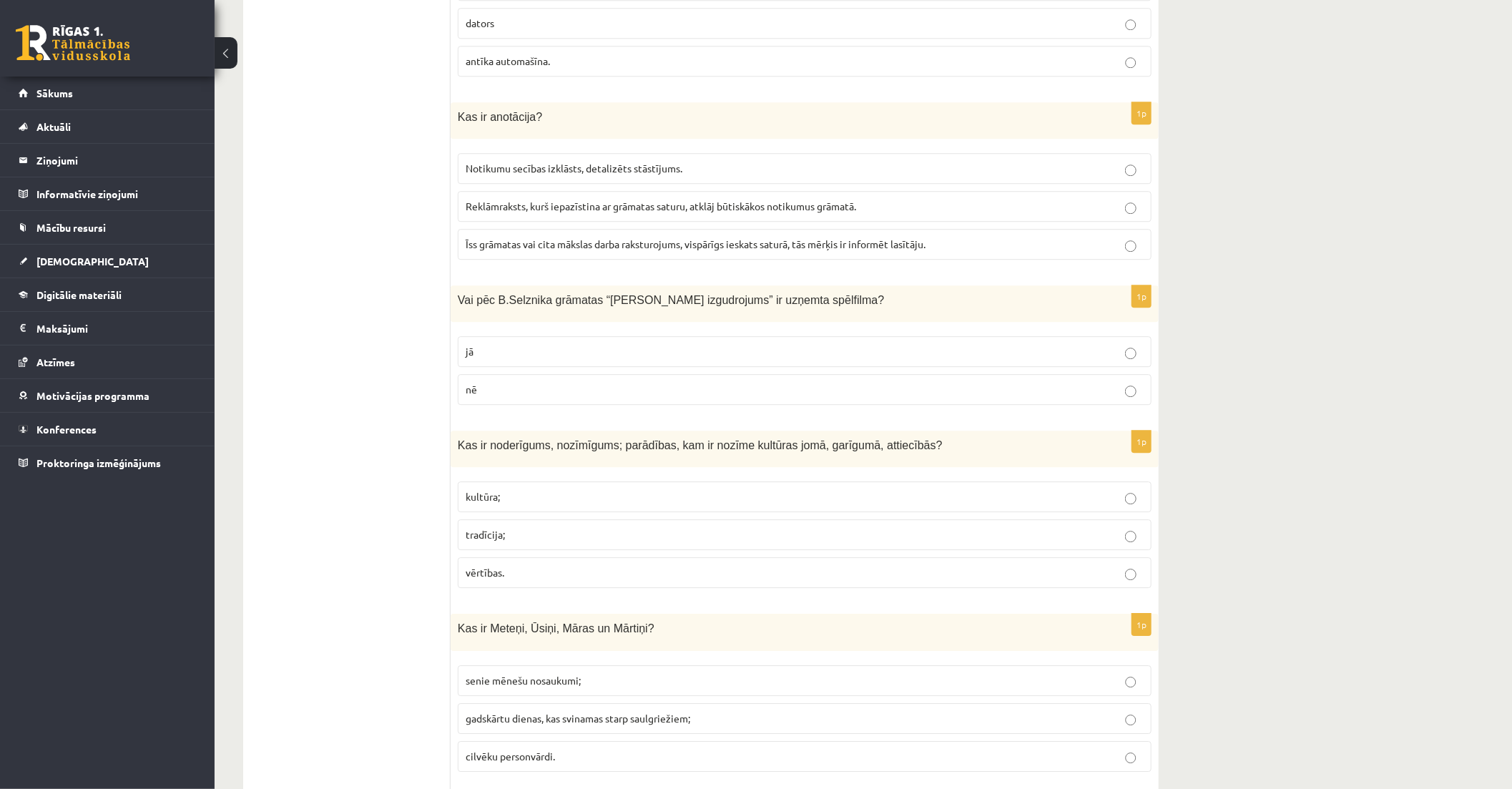
scroll to position [2464, 0]
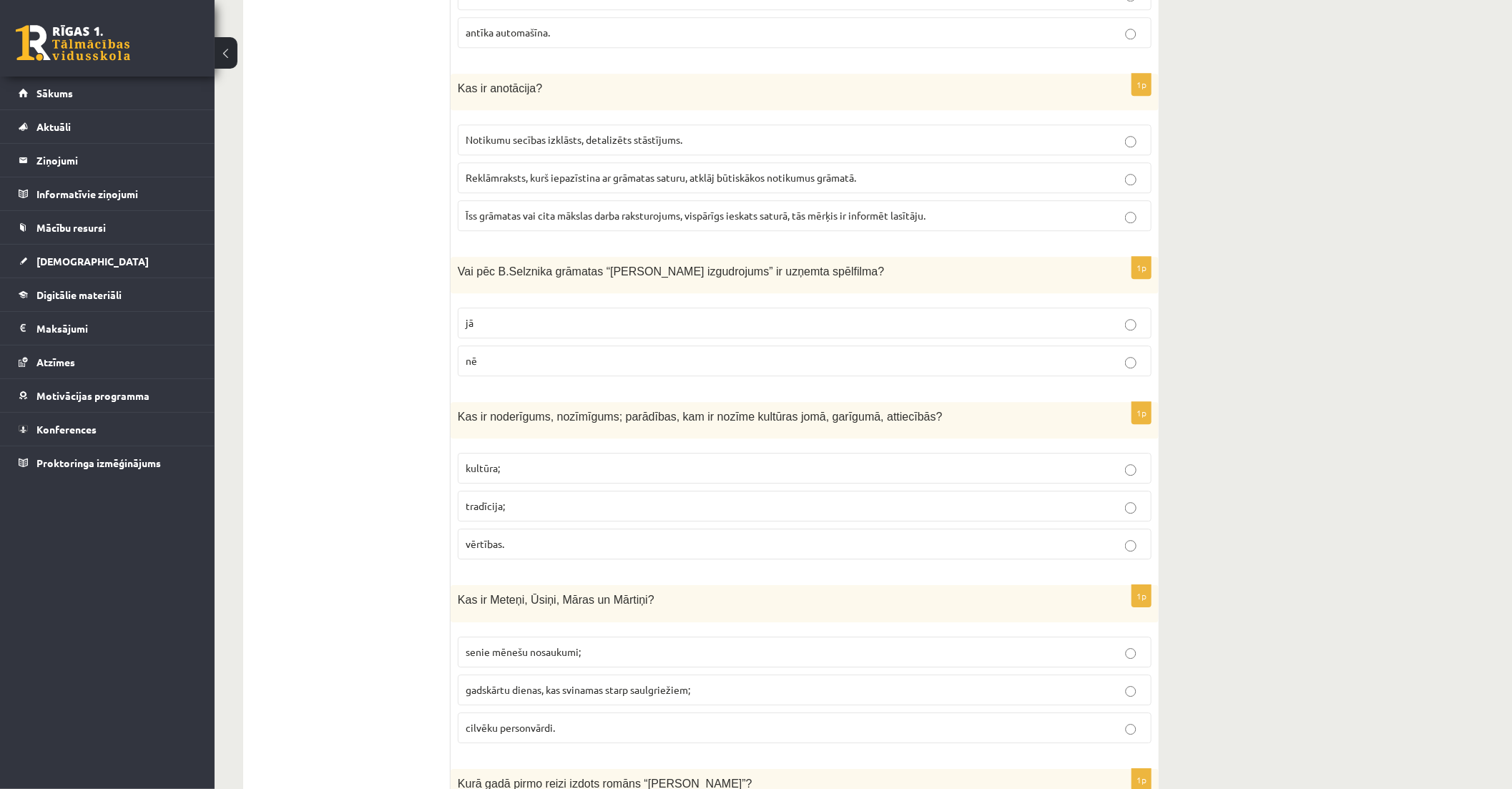
click at [456, 257] on div "Vai pēc B.Selznika grāmatas “Hugo Kabrē izgudrojums” ir uzņemta spēlfilma?" at bounding box center [805, 275] width 708 height 37
drag, startPoint x: 459, startPoint y: 214, endPoint x: 856, endPoint y: 214, distance: 397.0
click at [856, 264] on p "Vai pēc B.Selznika grāmatas “Hugo Kabrē izgudrojums” ir uzņemta spēlfilma?" at bounding box center [769, 271] width 622 height 15
click at [983, 316] on p "jā" at bounding box center [804, 323] width 678 height 15
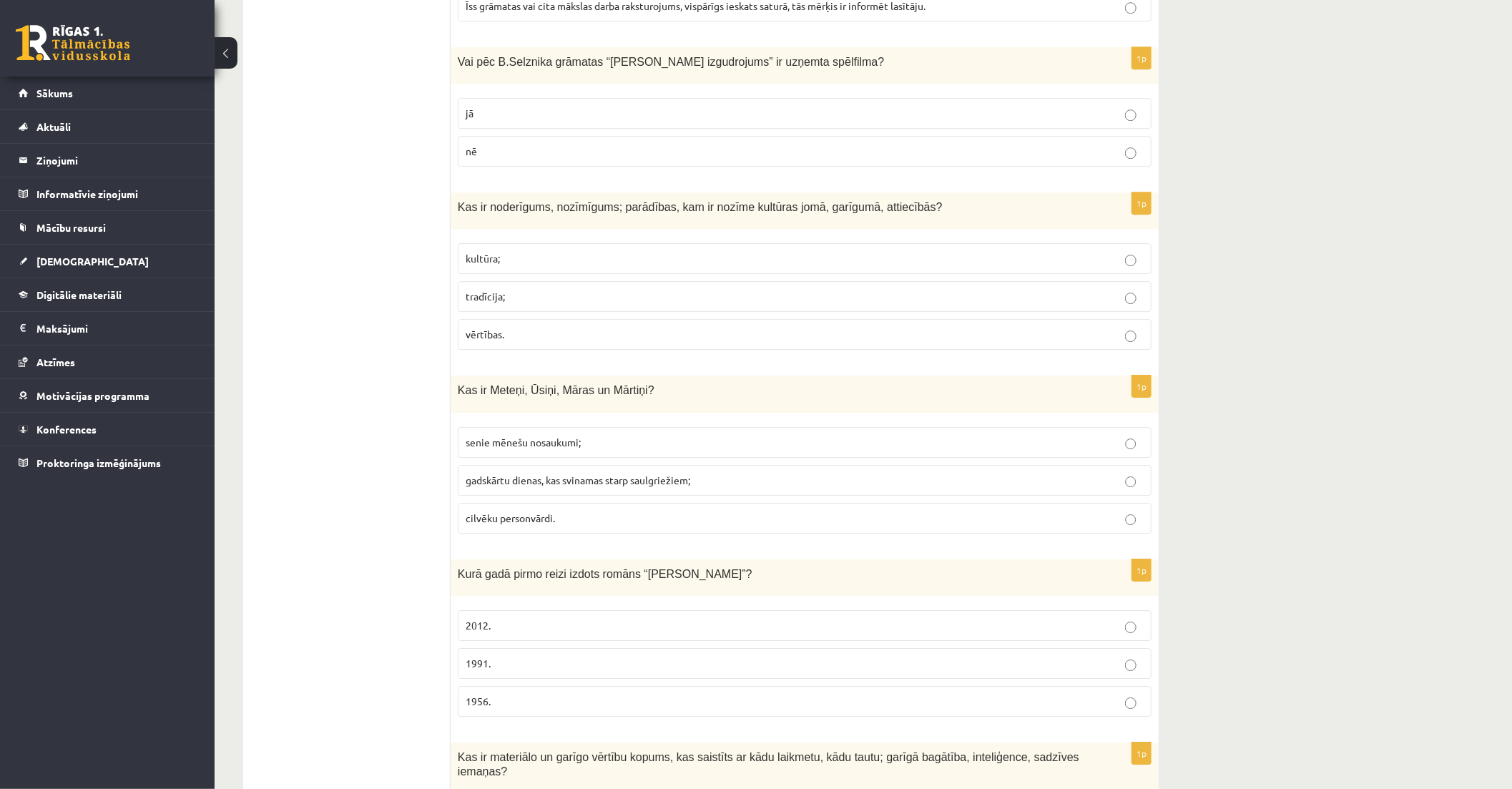
scroll to position [2703, 0]
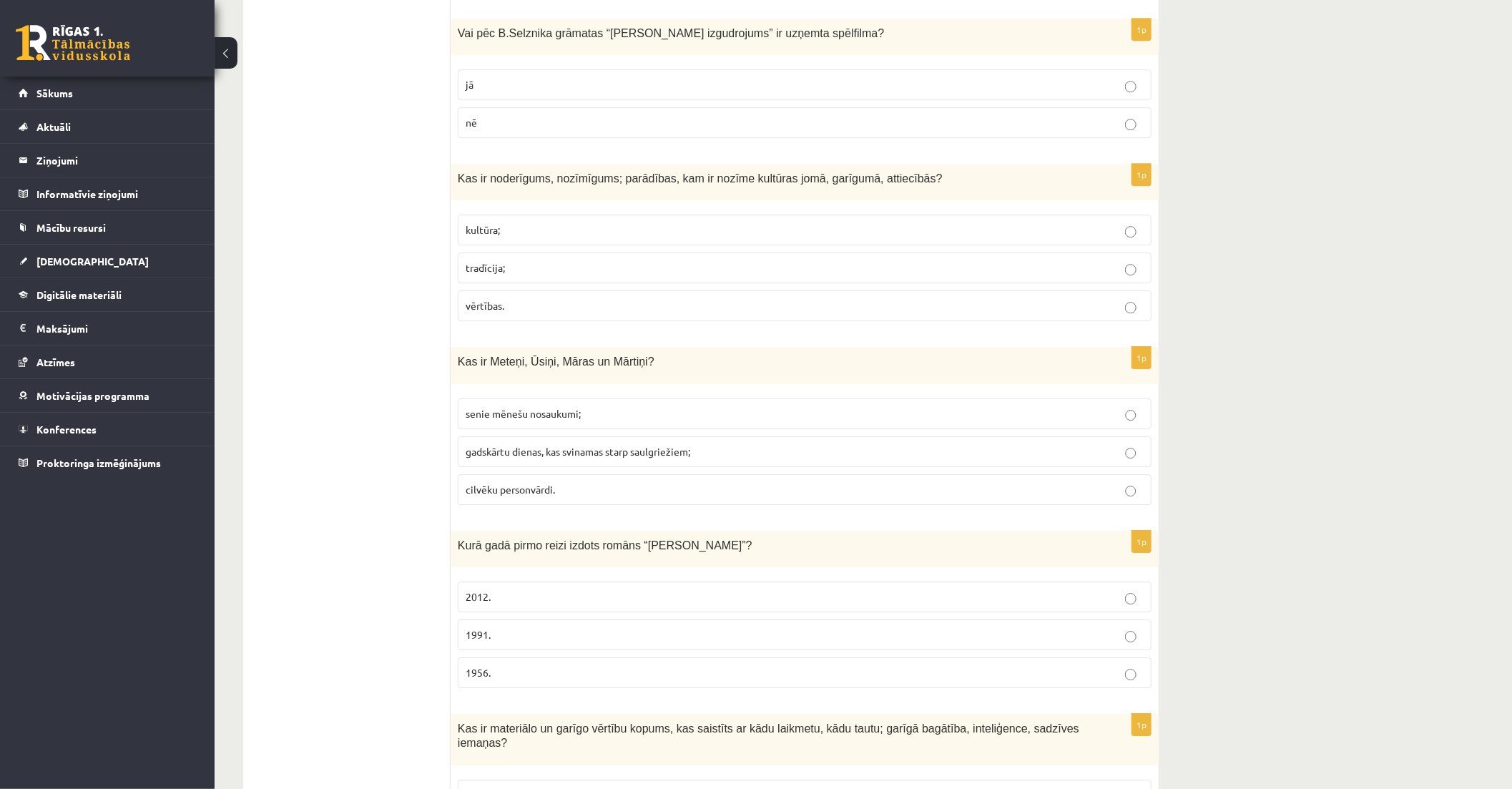
click at [810, 298] on p "vērtības." at bounding box center [804, 305] width 678 height 15
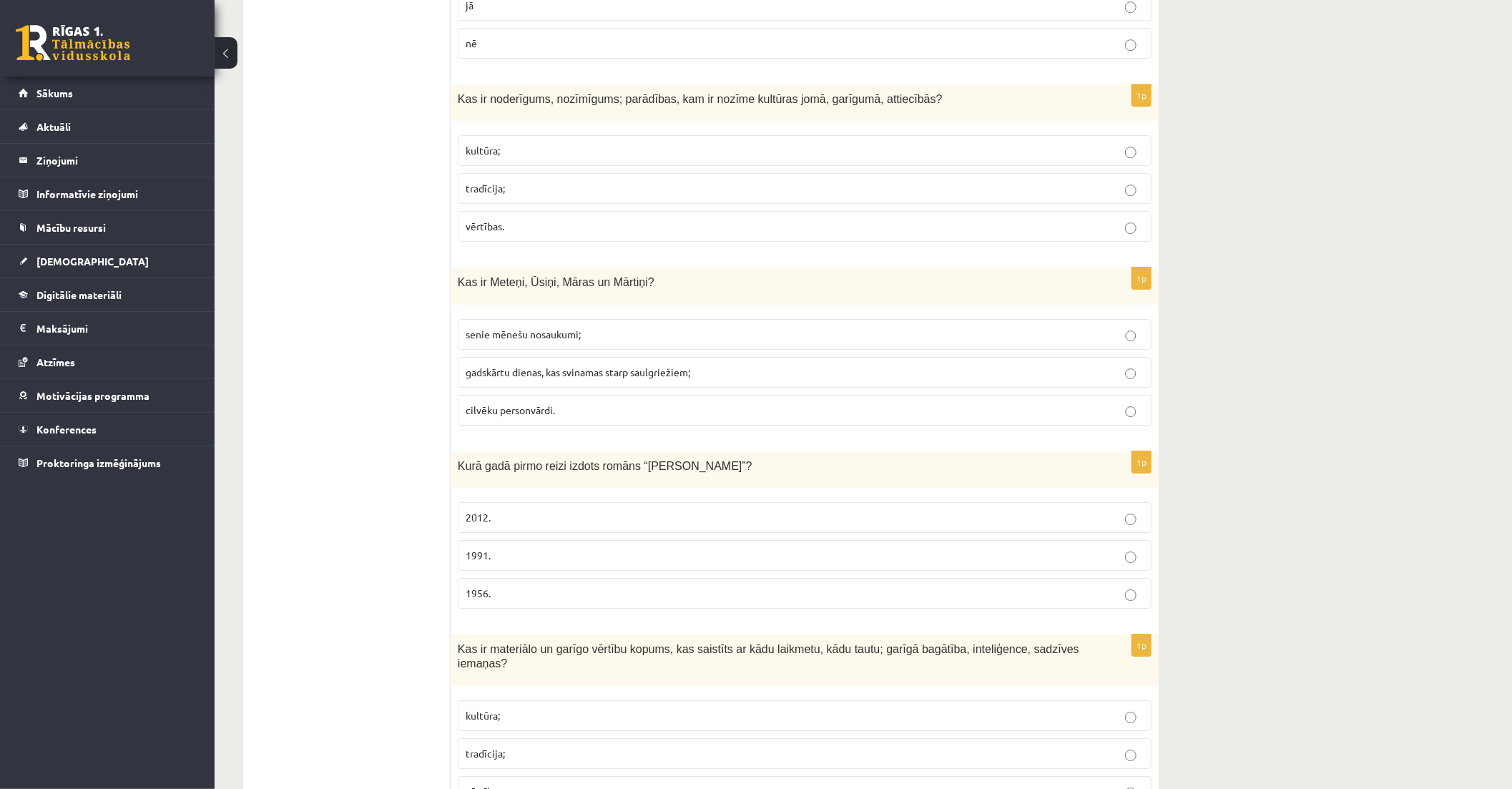
click at [784, 365] on p "gadskārtu dienas, kas svinamas starp saulgriežiem;" at bounding box center [804, 372] width 678 height 15
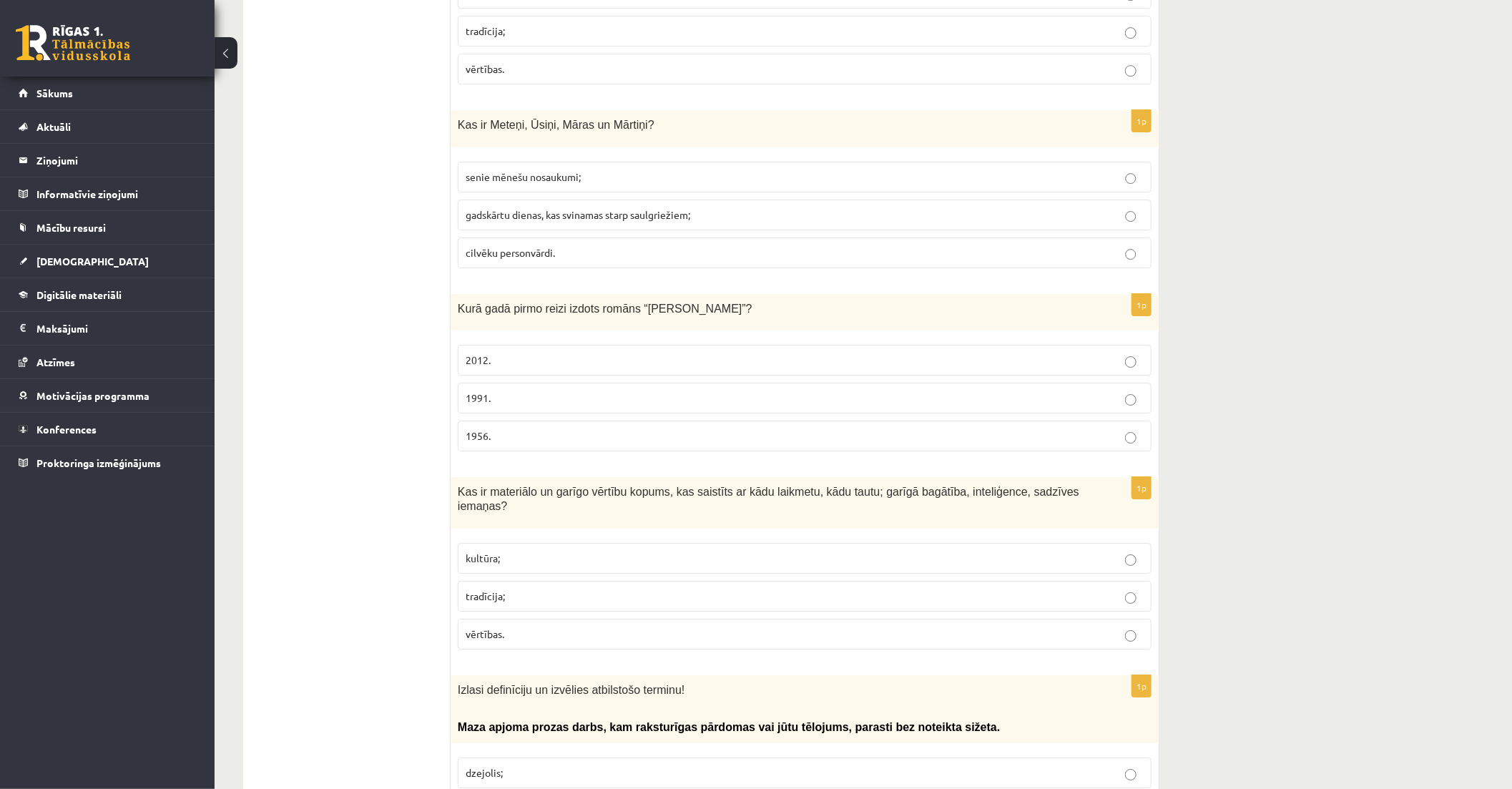
scroll to position [2941, 0]
drag, startPoint x: 458, startPoint y: 250, endPoint x: 720, endPoint y: 249, distance: 262.0
click at [720, 299] on p "Kurā gadā pirmo reizi izdots romāns “Cilvēka bērns”?" at bounding box center [769, 306] width 622 height 15
click at [597, 426] on p "1956." at bounding box center [804, 434] width 678 height 15
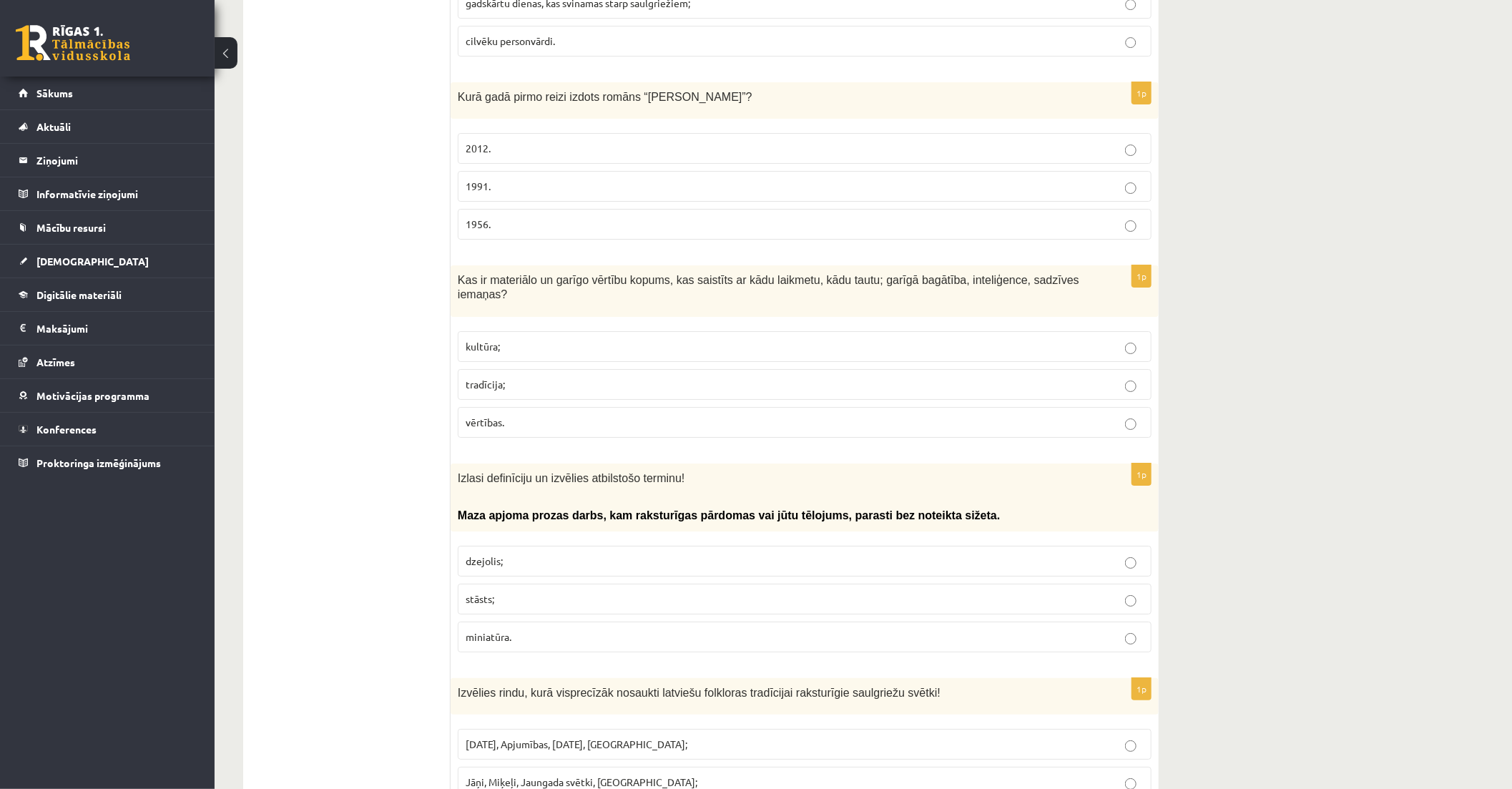
scroll to position [3179, 0]
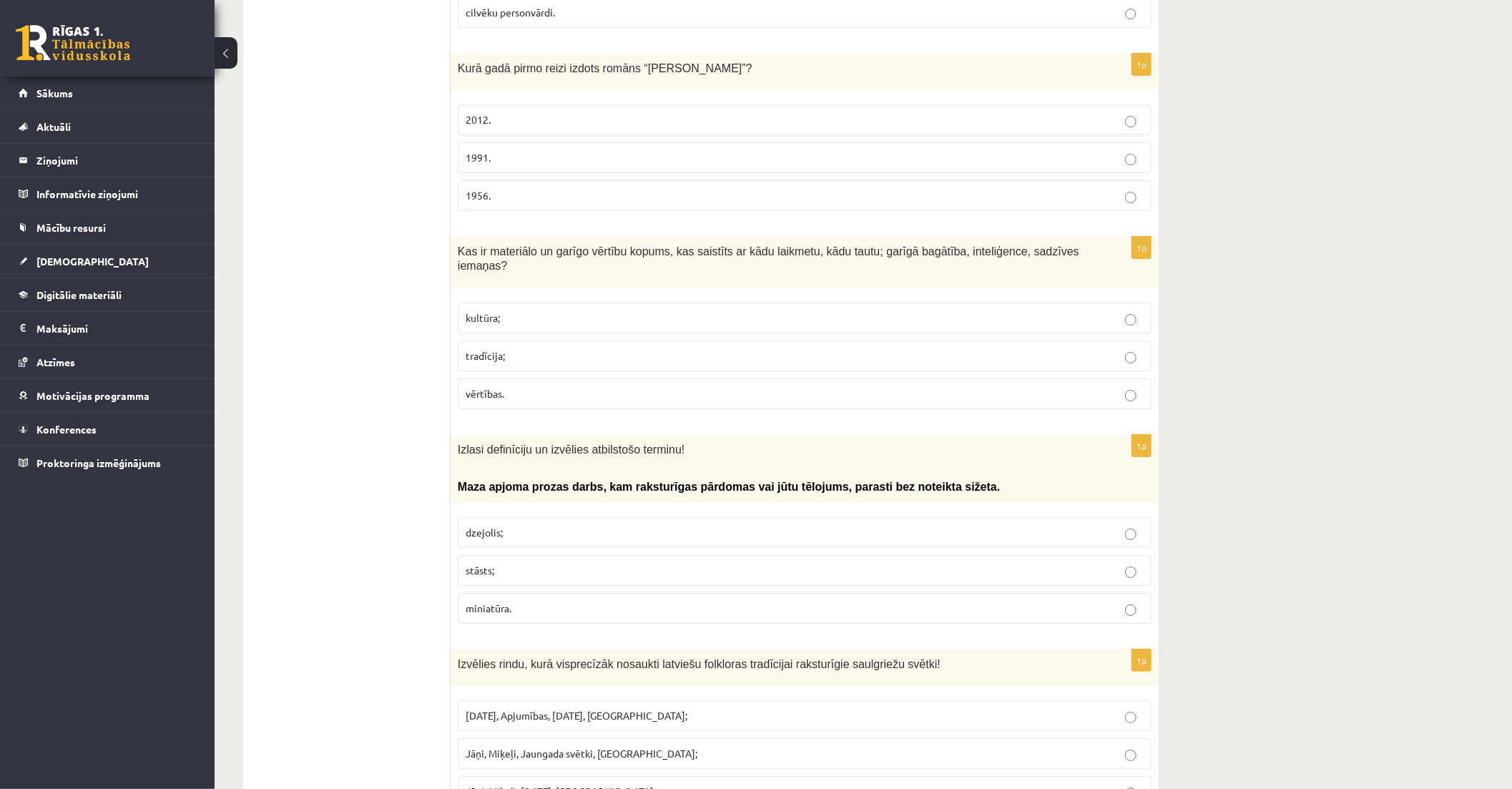
click at [1054, 340] on label "tradīcija;" at bounding box center [805, 355] width 694 height 31
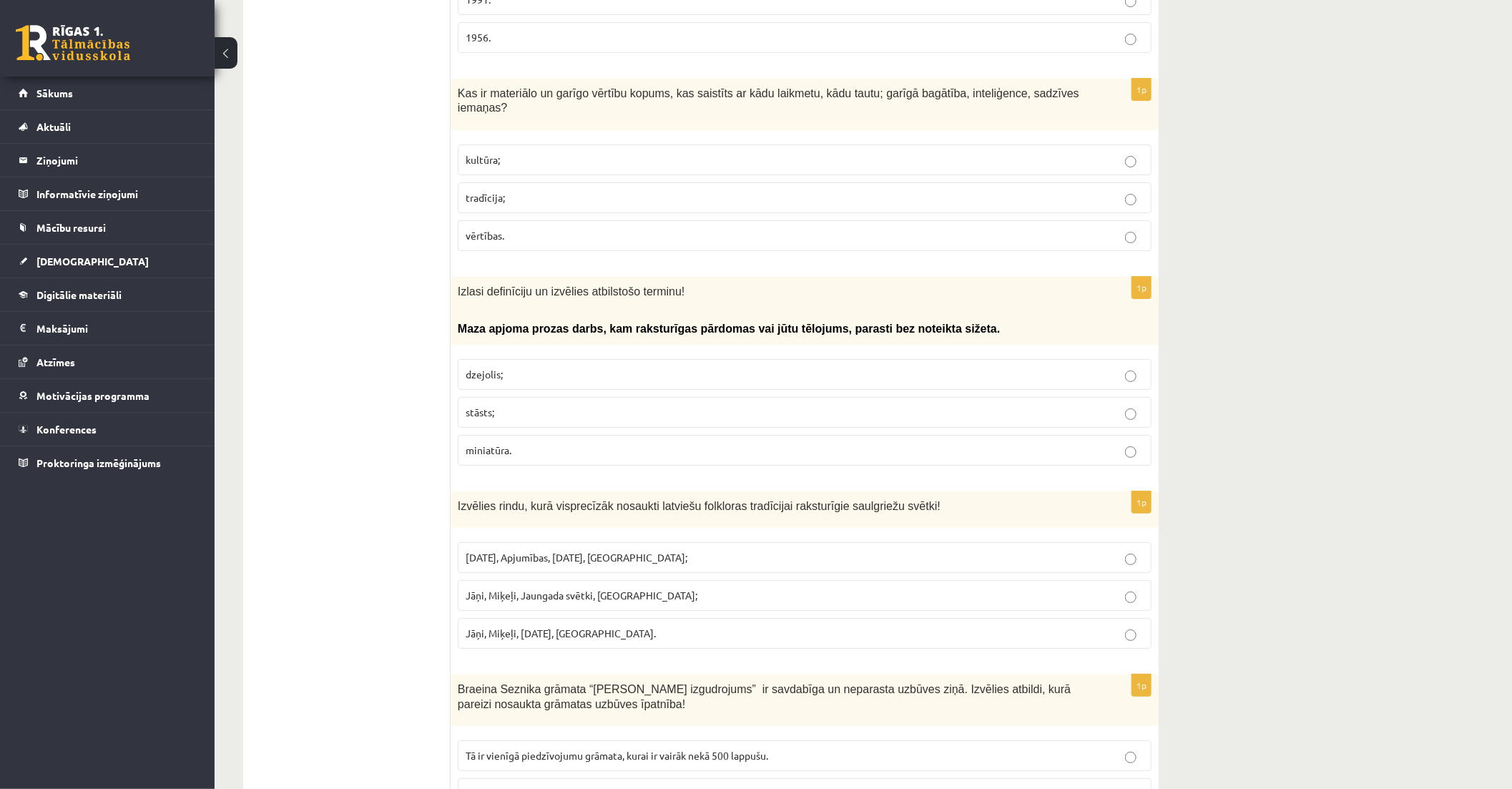
scroll to position [3417, 0]
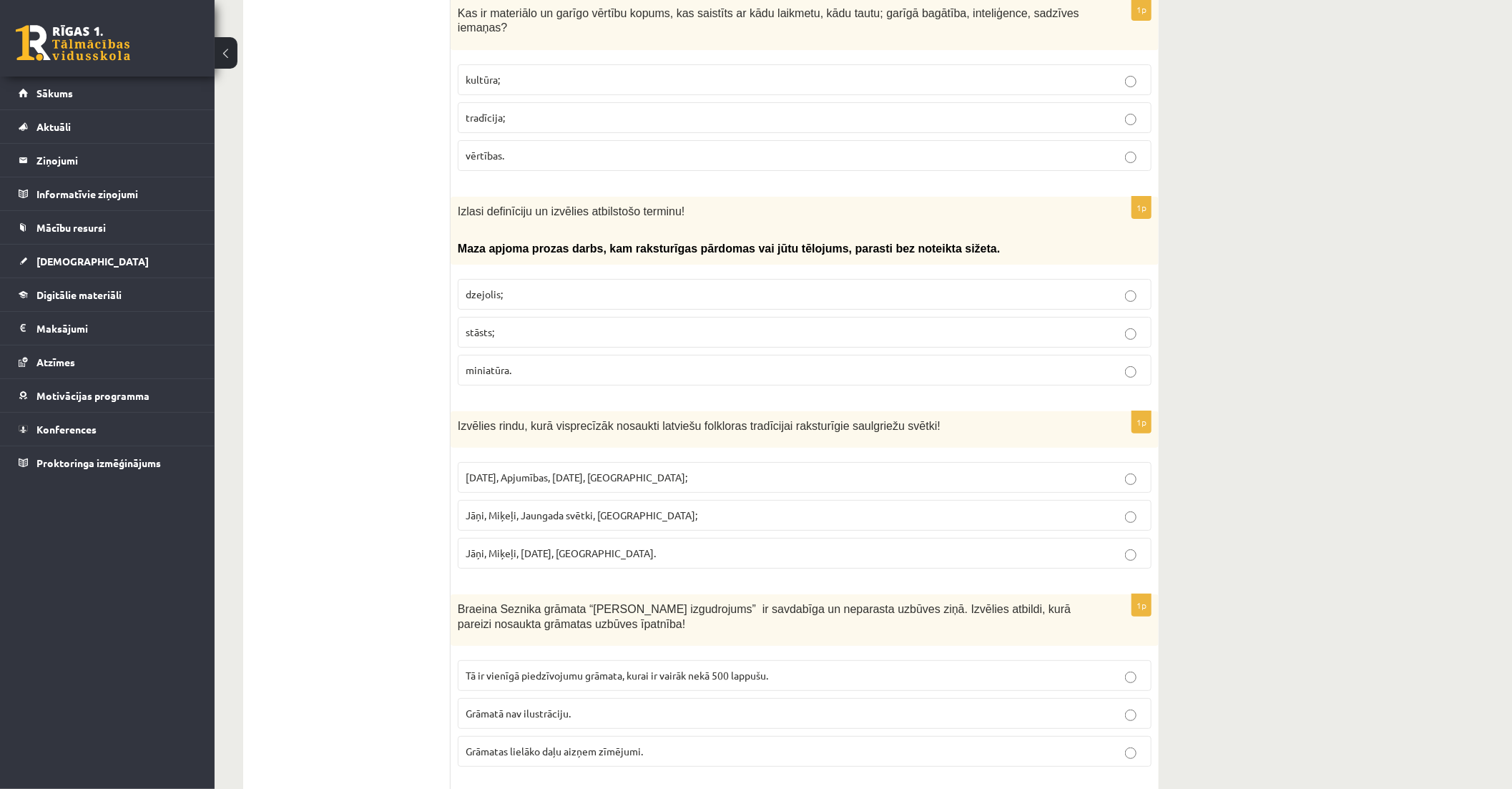
click at [981, 325] on p "stāsts;" at bounding box center [804, 332] width 678 height 15
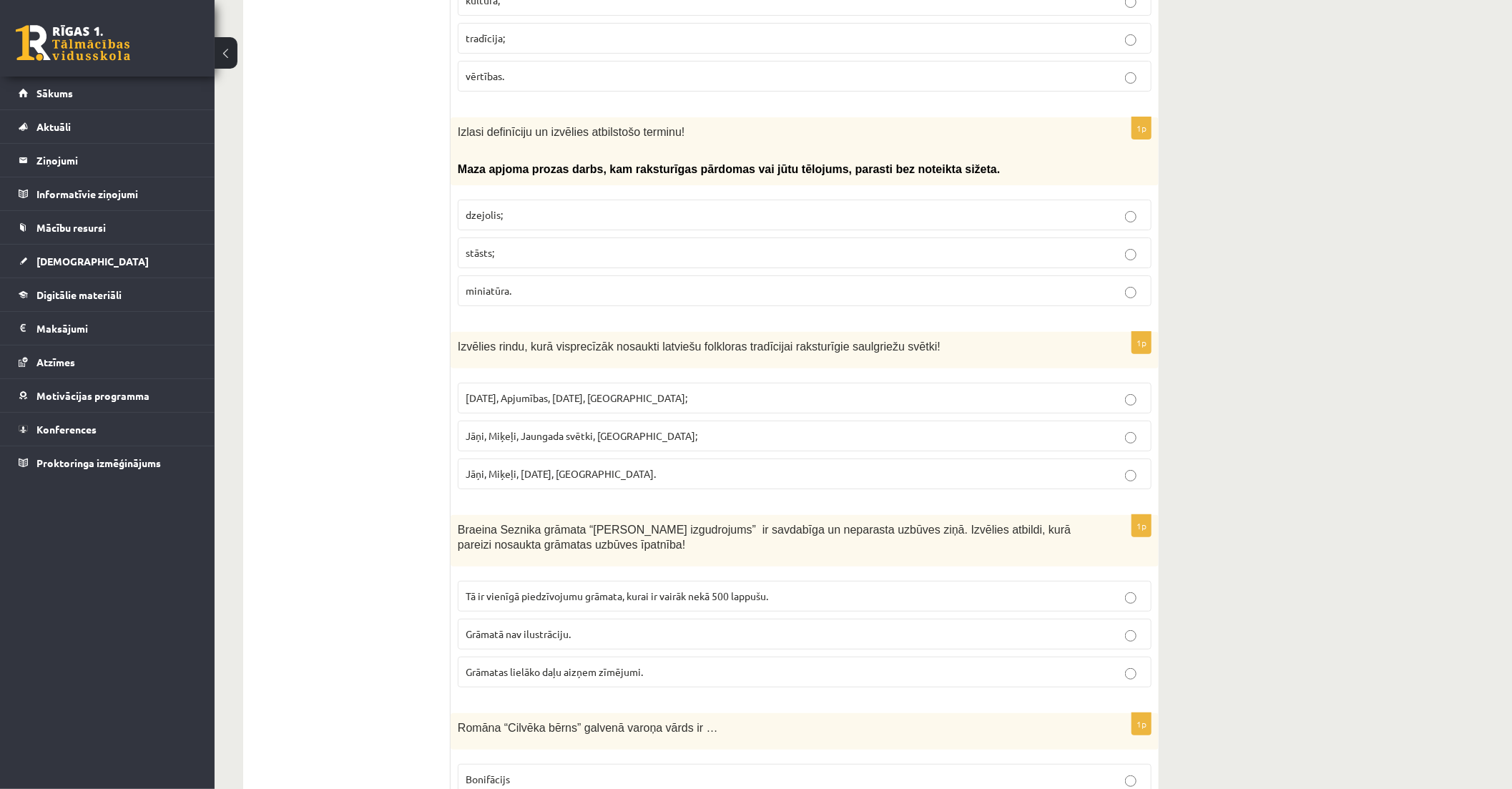
scroll to position [3656, 0]
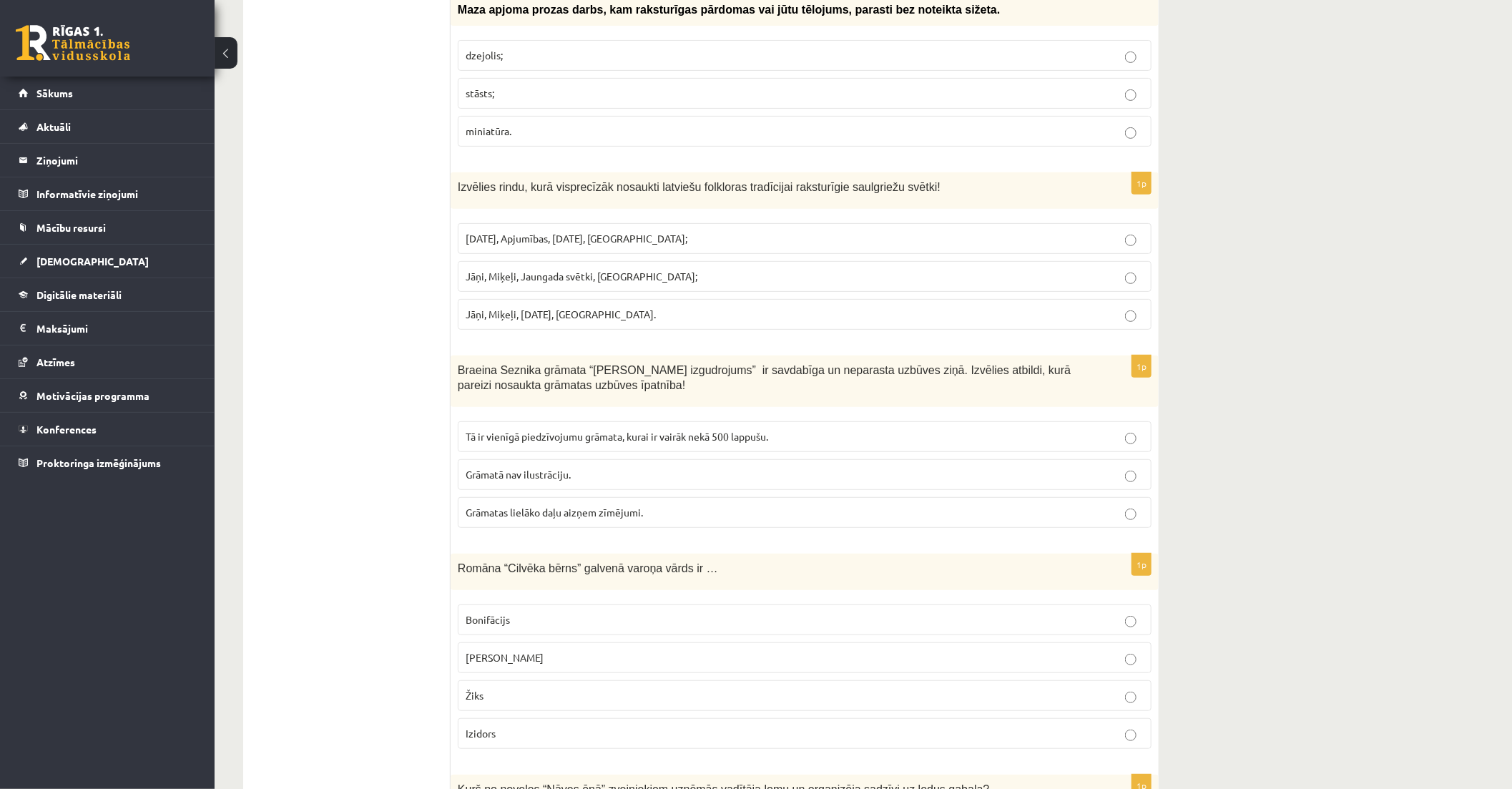
click at [779, 307] on p "Jāņi, Miķeļi, Ziemassvētki, Lieldienas." at bounding box center [804, 314] width 678 height 15
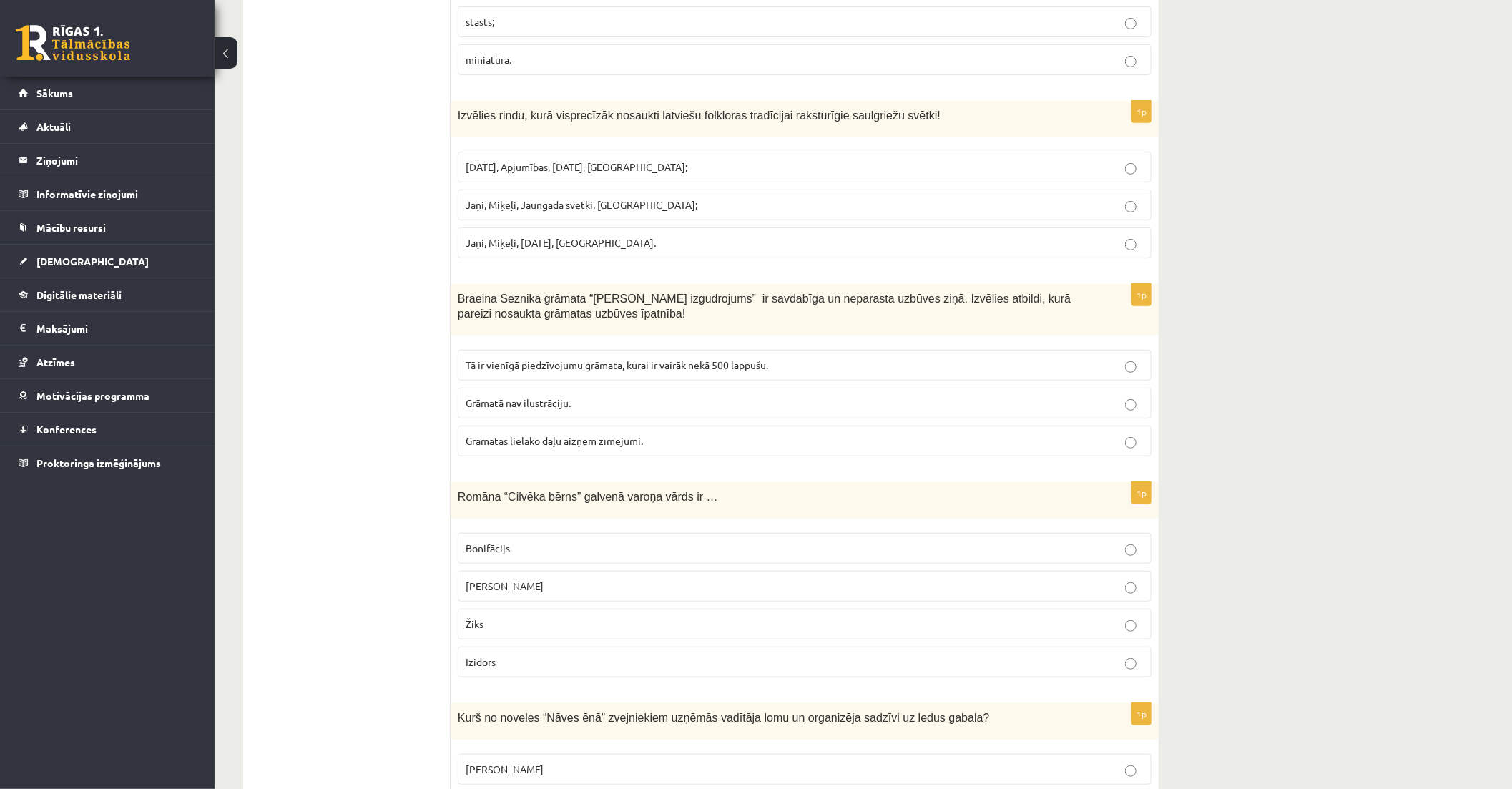
scroll to position [3815, 0]
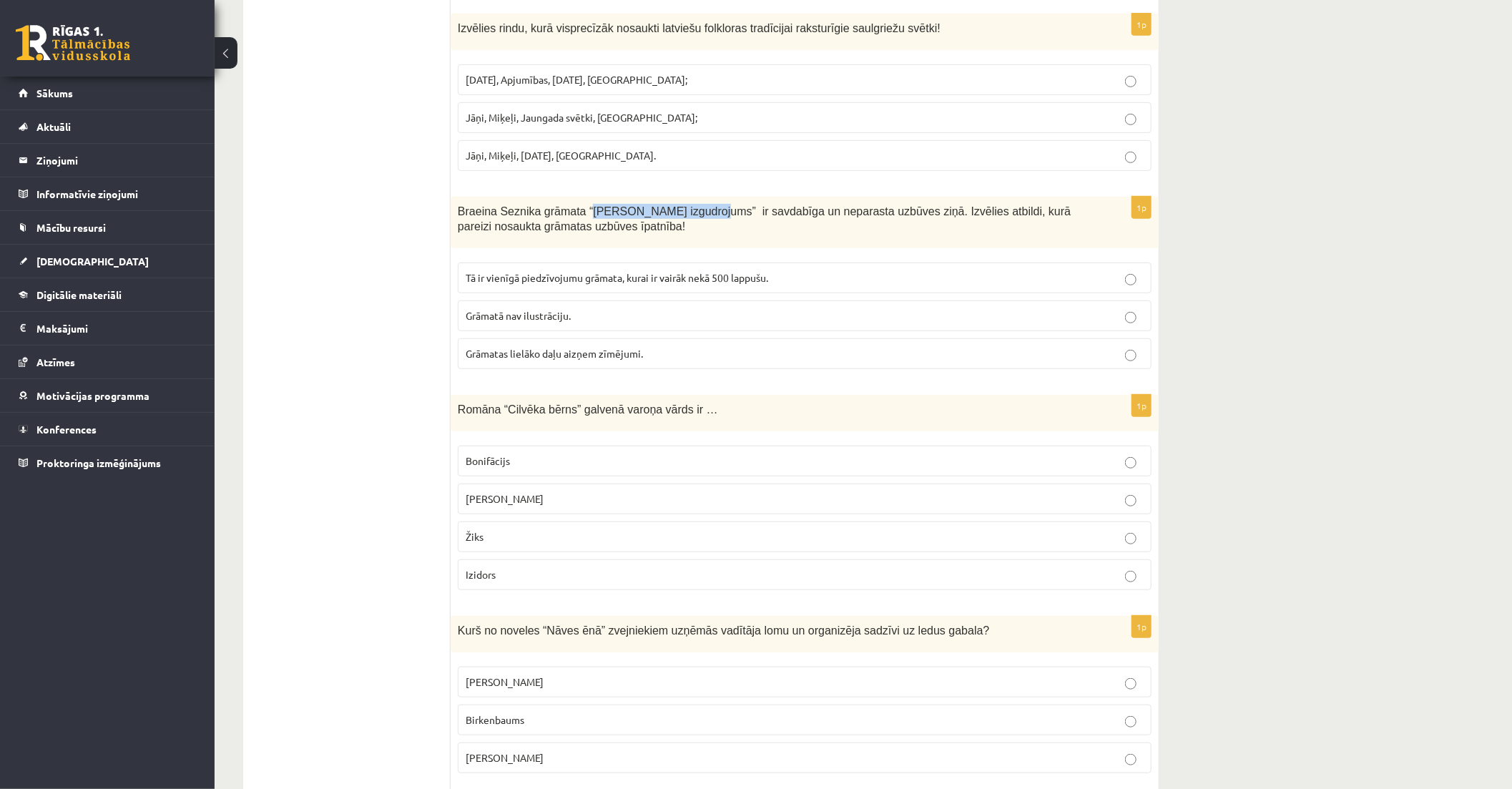
drag, startPoint x: 578, startPoint y: 142, endPoint x: 689, endPoint y: 147, distance: 111.1
click at [689, 206] on span "Braeina Seznika grāmata “Hugo Kabrē izgudrojums” ir savdabīga un neparasta uzbū…" at bounding box center [764, 219] width 613 height 27
click at [734, 271] on span "Tā ir vienīgā piedzīvojumu grāmata, kurai ir vairāk nekā 500 lappušu." at bounding box center [617, 277] width 303 height 13
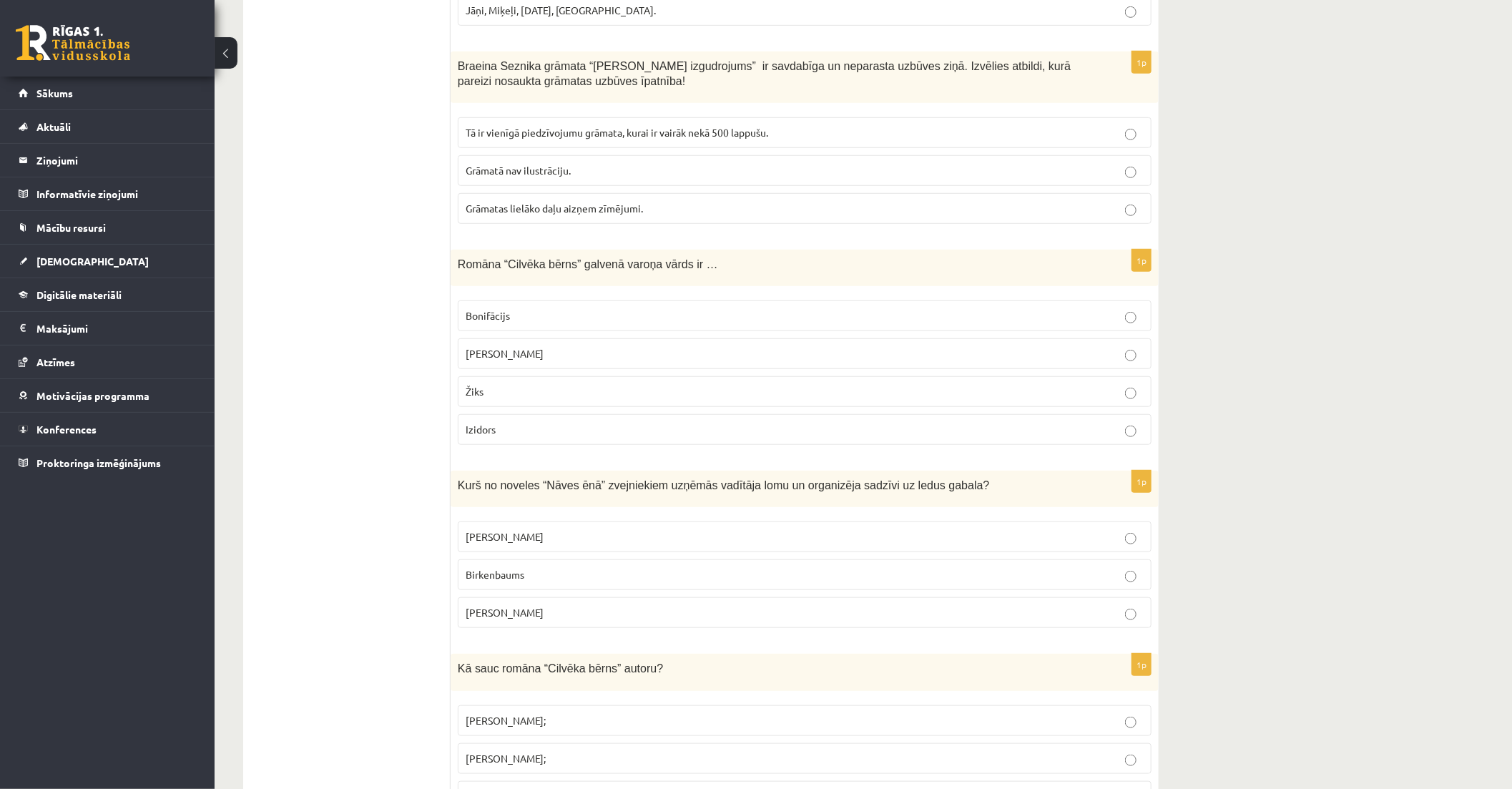
scroll to position [3974, 0]
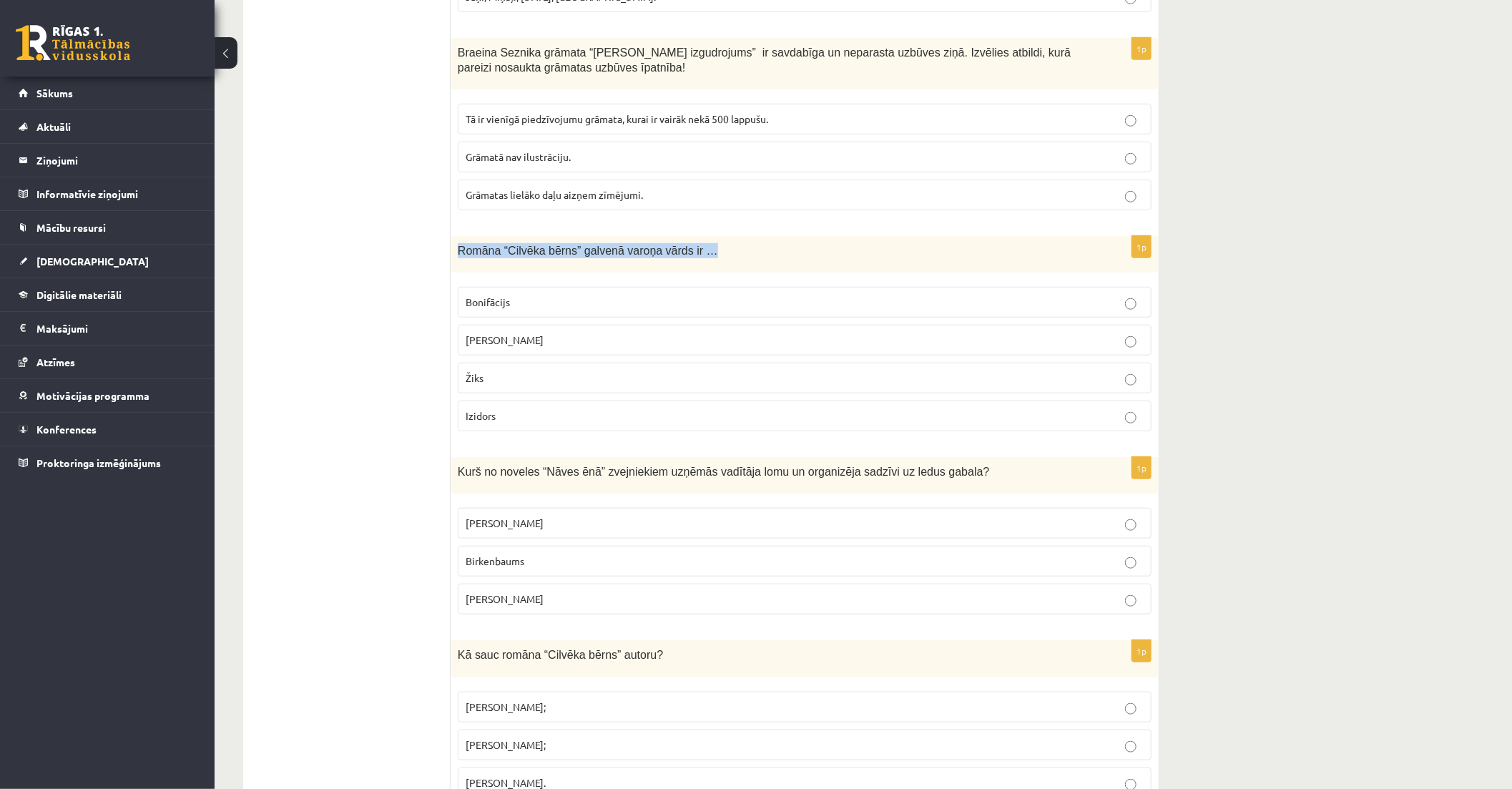
drag, startPoint x: 458, startPoint y: 180, endPoint x: 703, endPoint y: 183, distance: 245.0
click at [703, 243] on p "Romāna “Cilvēka bērns” galvenā varoņa vārds ir …" at bounding box center [769, 250] width 622 height 15
click at [793, 295] on p "Bonifācijs" at bounding box center [804, 302] width 678 height 15
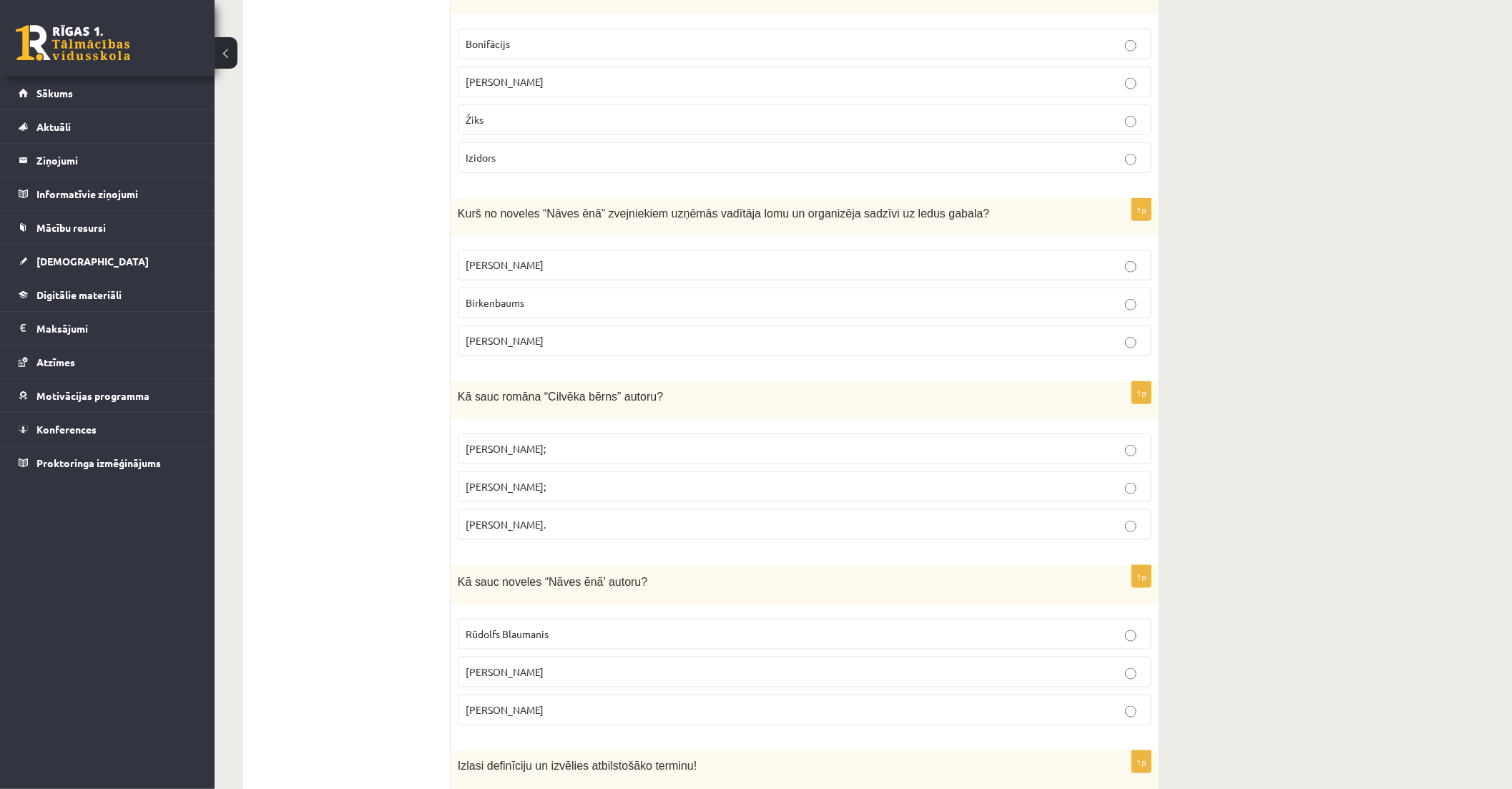
scroll to position [4213, 0]
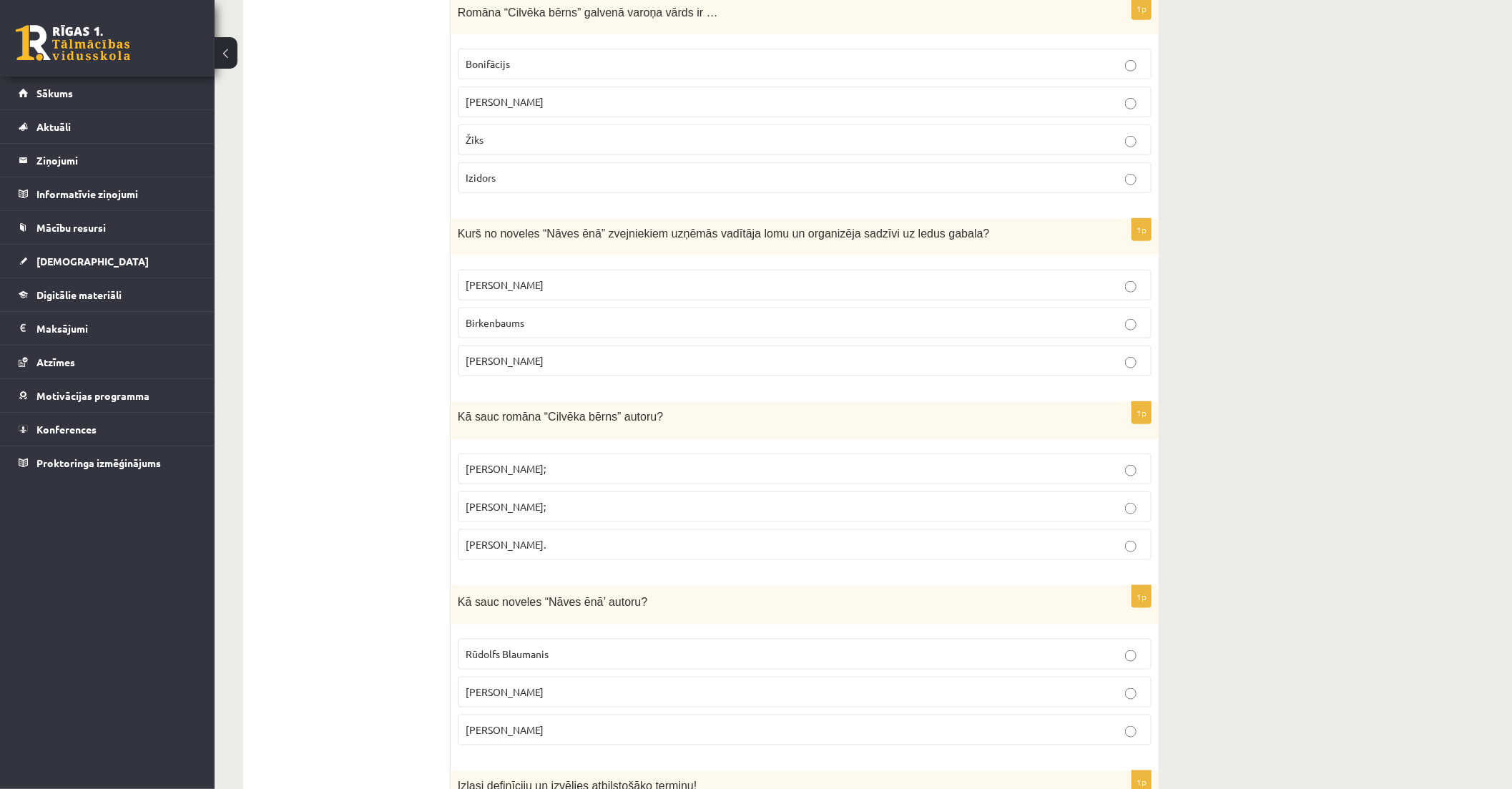
click at [640, 316] on p "Birkenbaums" at bounding box center [804, 323] width 678 height 15
drag, startPoint x: 458, startPoint y: 163, endPoint x: 992, endPoint y: 163, distance: 534.0
click at [992, 226] on p "Kurš no noveles “Nāves ēnā” zvejniekiem uzņēmās vadītāja lomu un organizēja sad…" at bounding box center [769, 234] width 622 height 15
drag, startPoint x: 458, startPoint y: 346, endPoint x: 645, endPoint y: 353, distance: 187.1
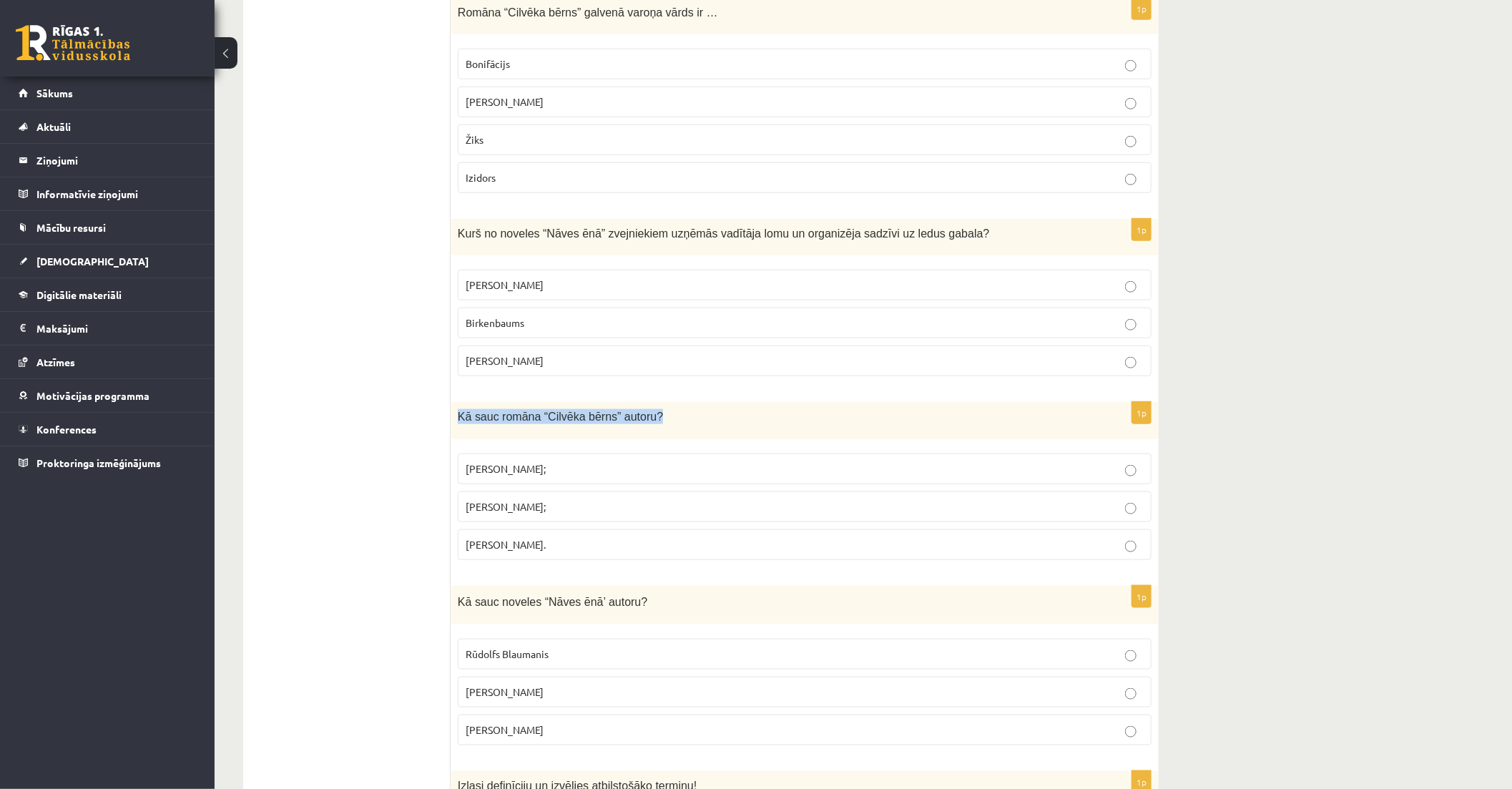
click at [645, 409] on p "Kā sauc romāna “Cilvēka bērns” autoru?" at bounding box center [769, 416] width 622 height 15
click at [786, 500] on p "Jānis Klīdzējs;" at bounding box center [804, 507] width 678 height 15
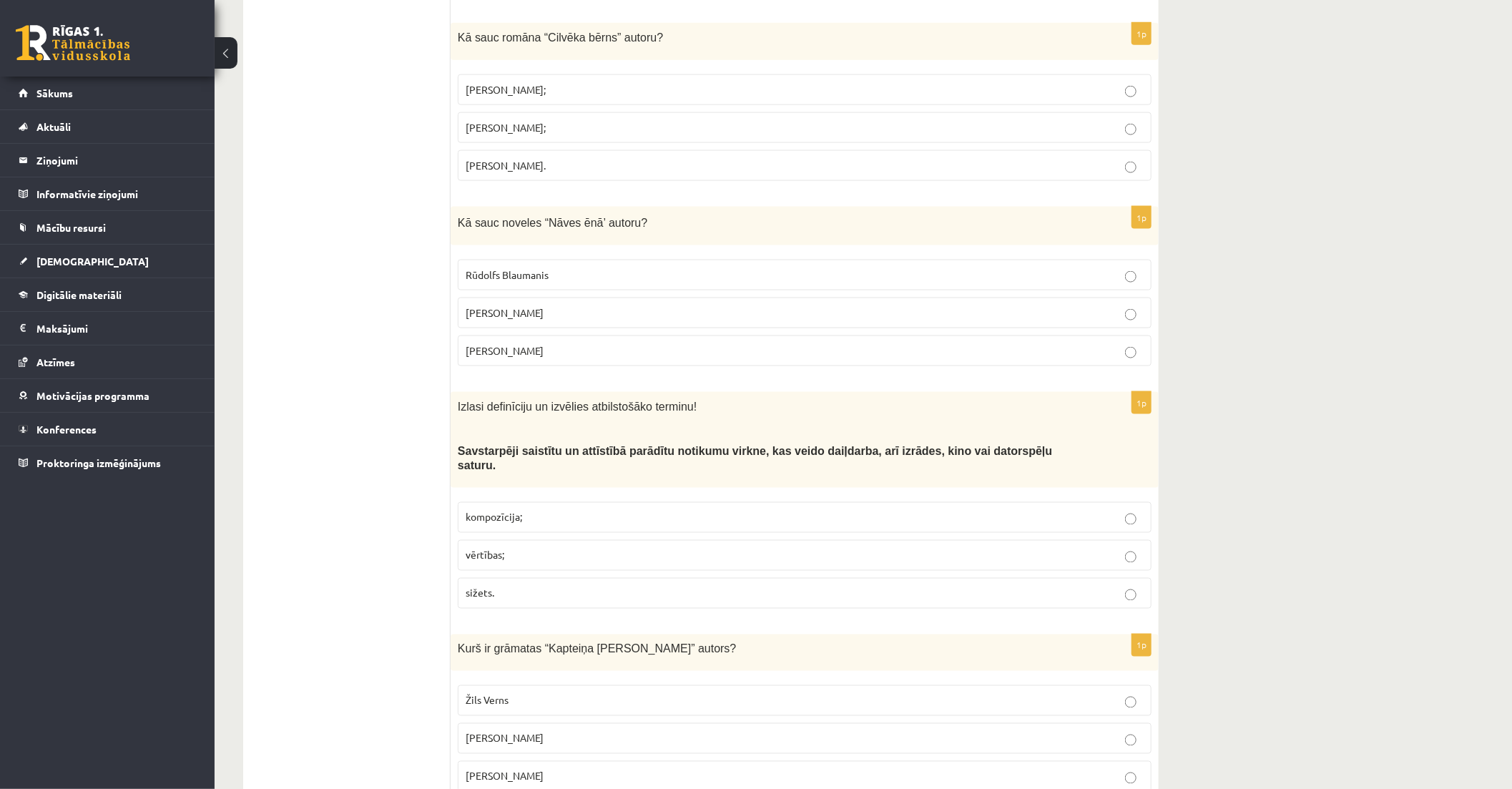
scroll to position [4610, 0]
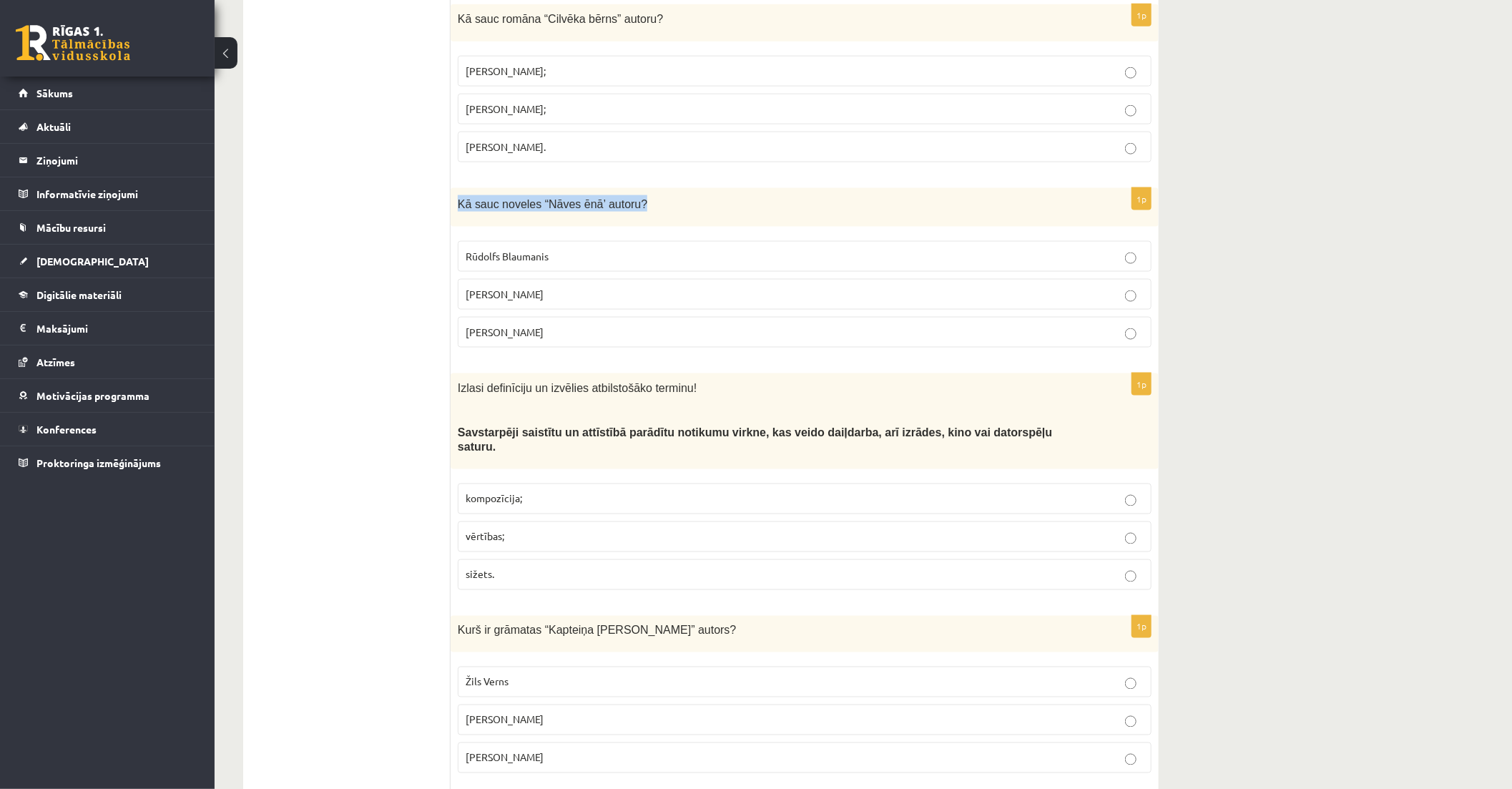
drag, startPoint x: 458, startPoint y: 134, endPoint x: 639, endPoint y: 135, distance: 181.0
click at [639, 195] on p "Kā sauc noveles “Nāves ēnā’ autoru?" at bounding box center [769, 203] width 622 height 17
click at [781, 249] on p "Rūdolfs Blaumanis" at bounding box center [804, 256] width 678 height 15
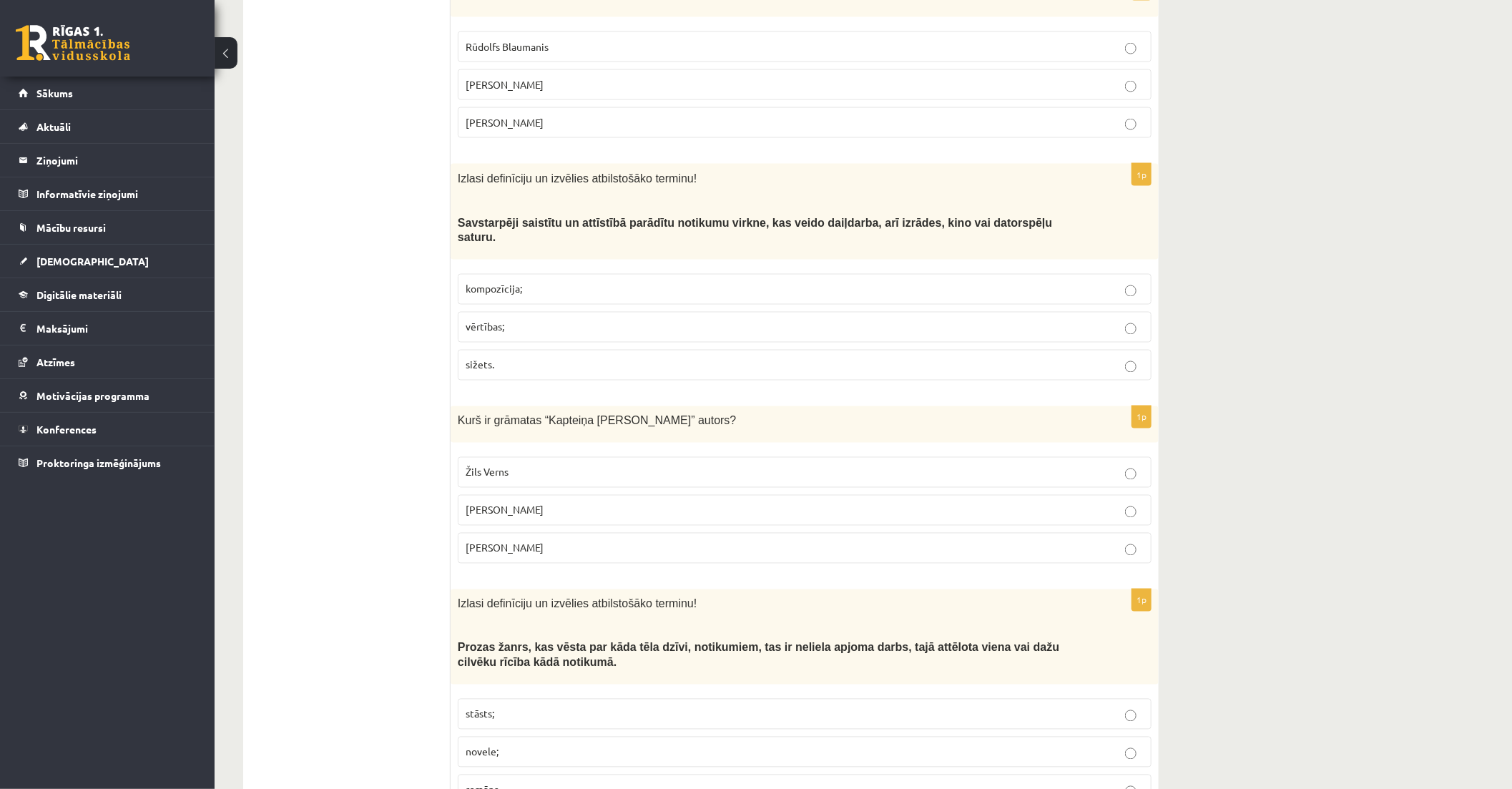
scroll to position [4849, 0]
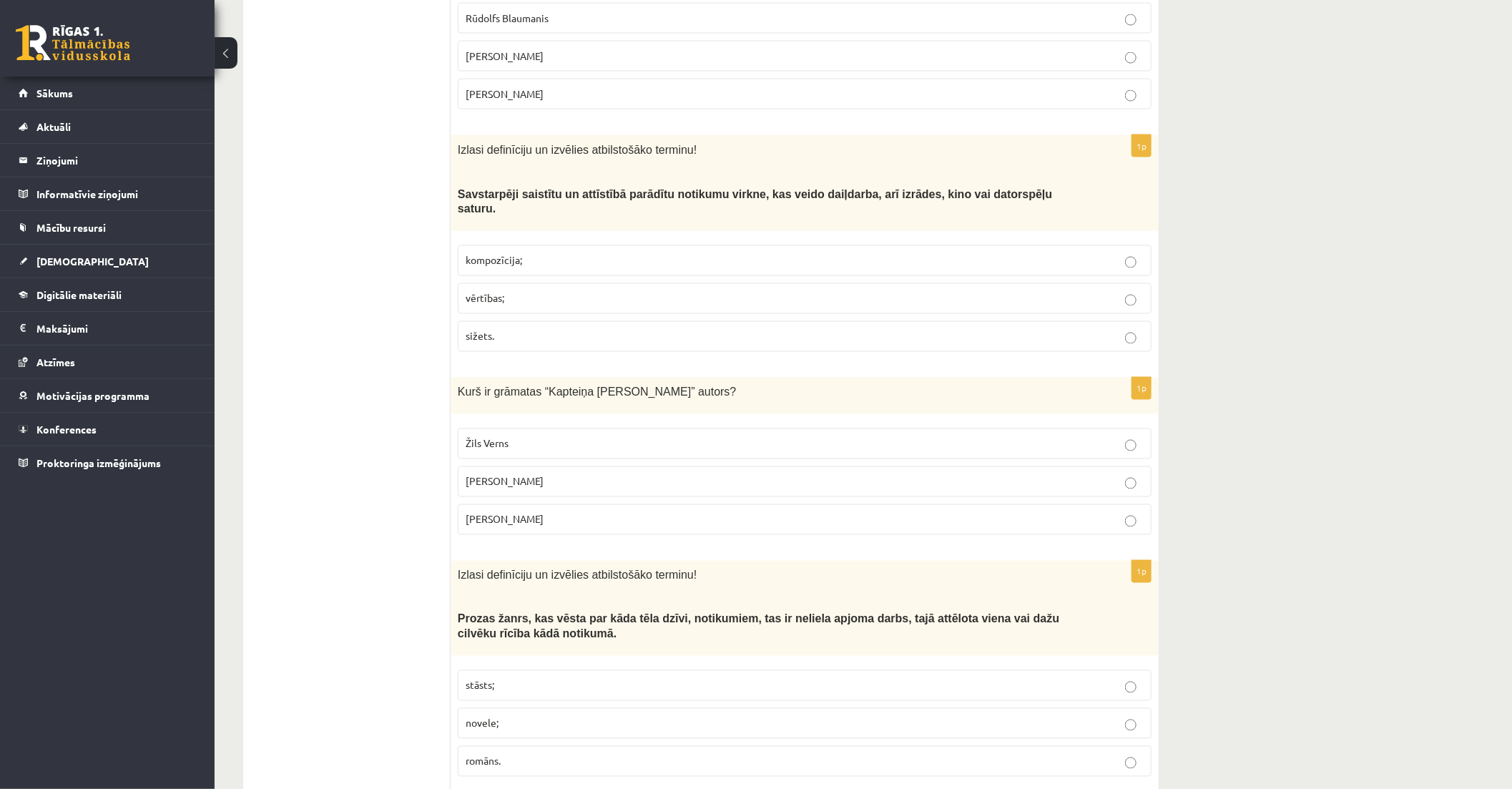
click at [985, 329] on p "sižets." at bounding box center [804, 336] width 678 height 15
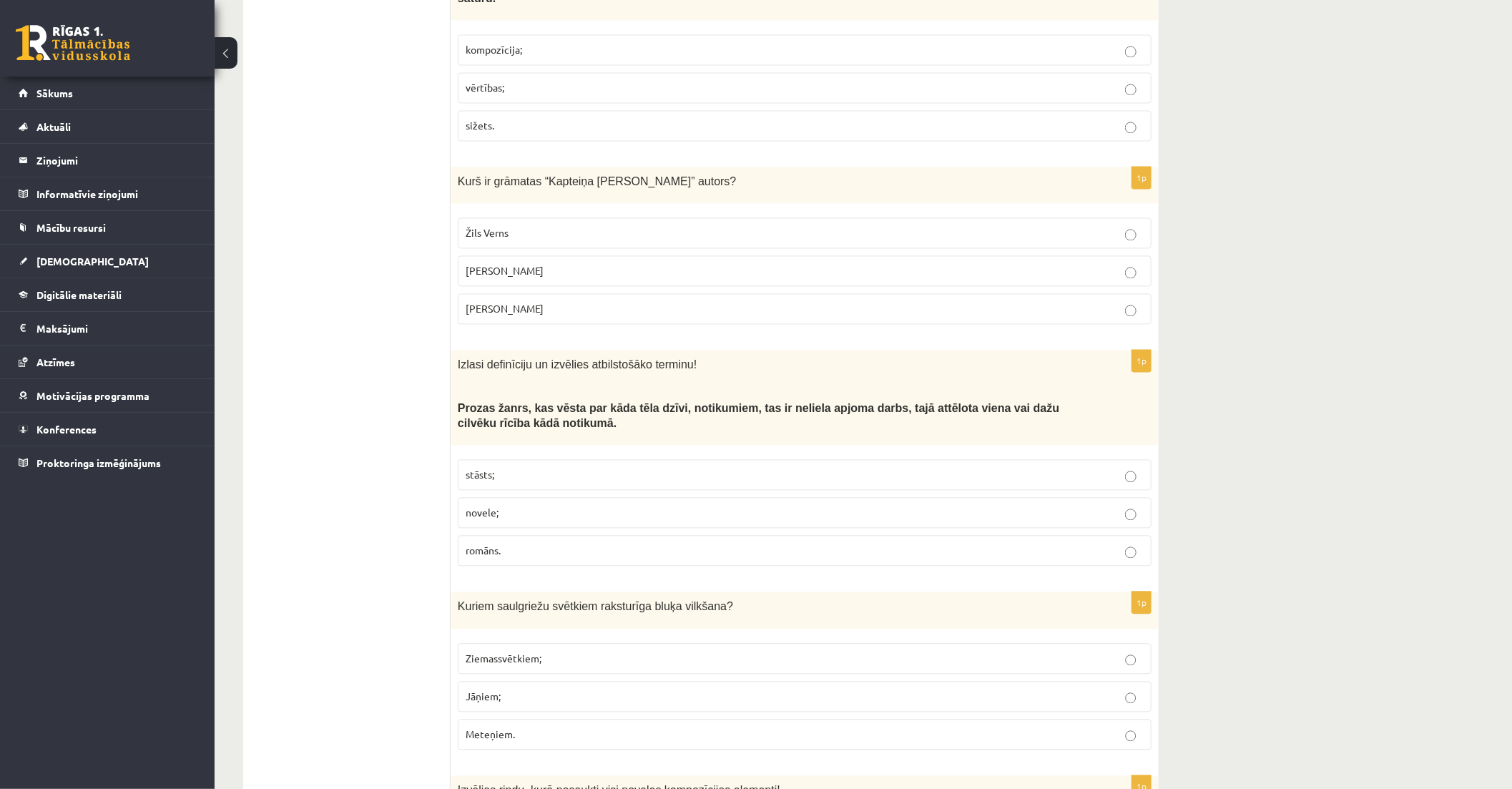
scroll to position [5087, 0]
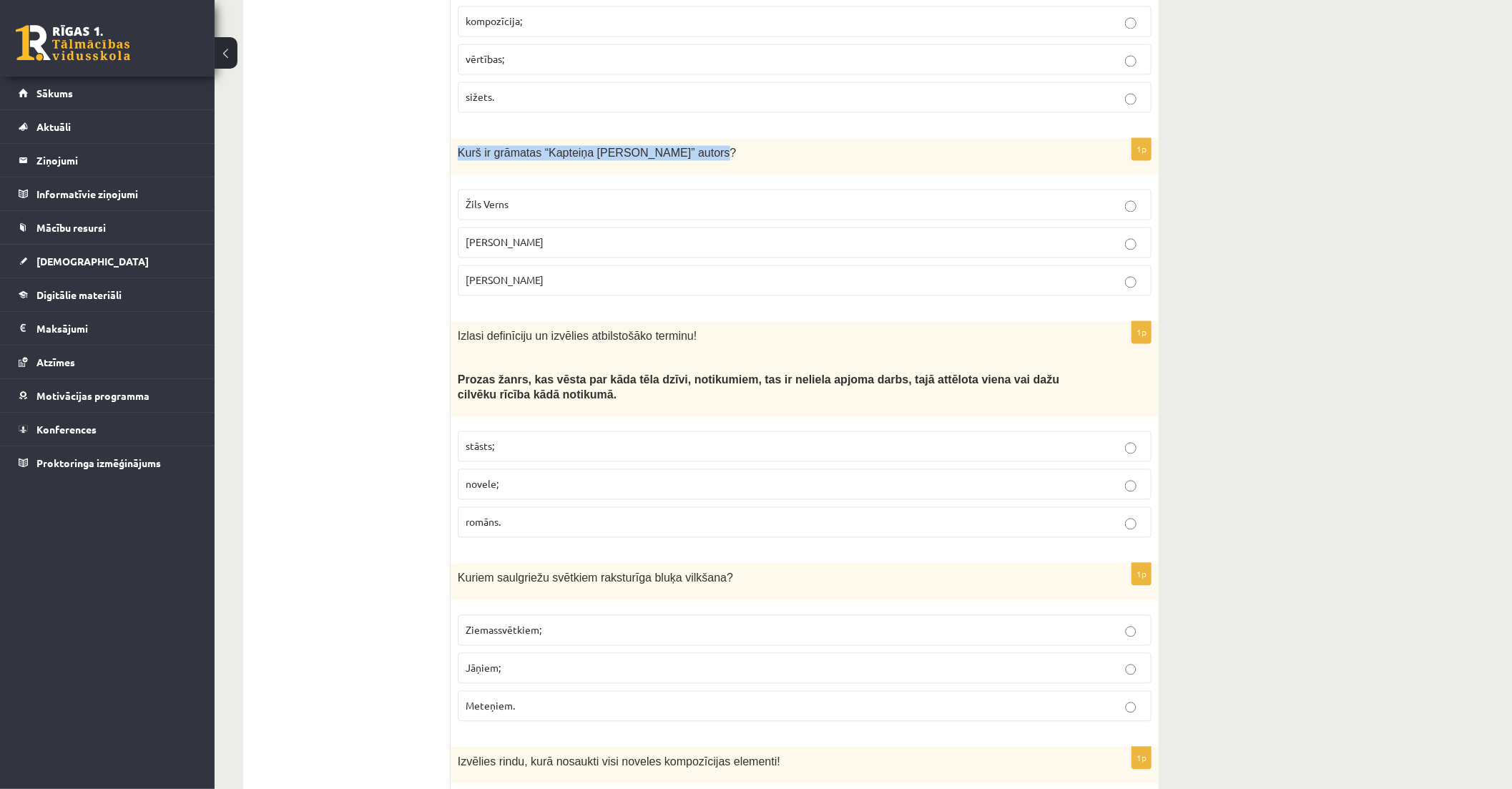
drag, startPoint x: 458, startPoint y: 70, endPoint x: 698, endPoint y: 82, distance: 240.3
click at [698, 139] on div "Kurš ir grāmatas “Kapteiņa Granta bērni” autors?" at bounding box center [805, 157] width 708 height 37
click at [698, 198] on p "Žils Verns" at bounding box center [804, 205] width 678 height 15
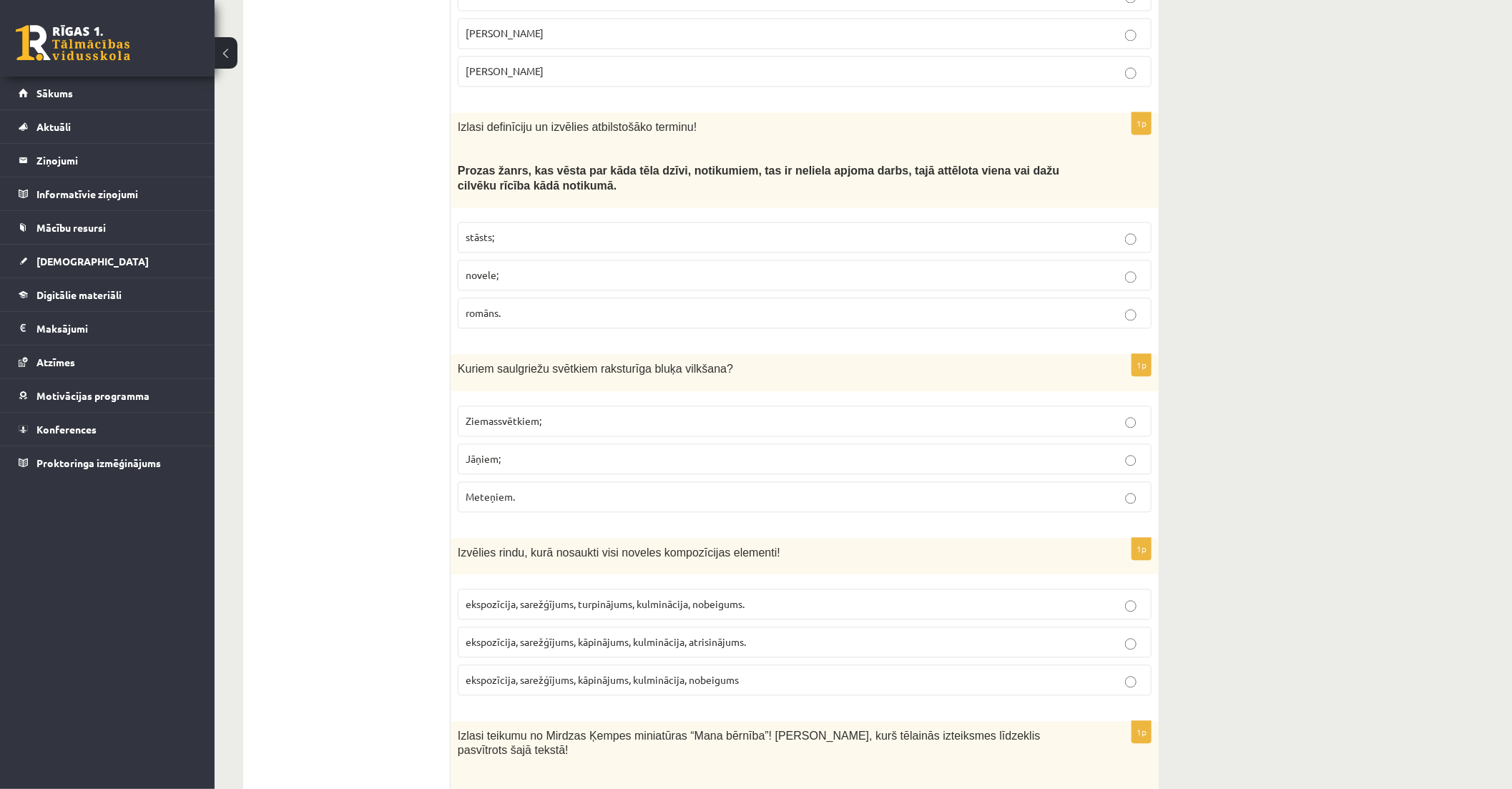
scroll to position [5325, 0]
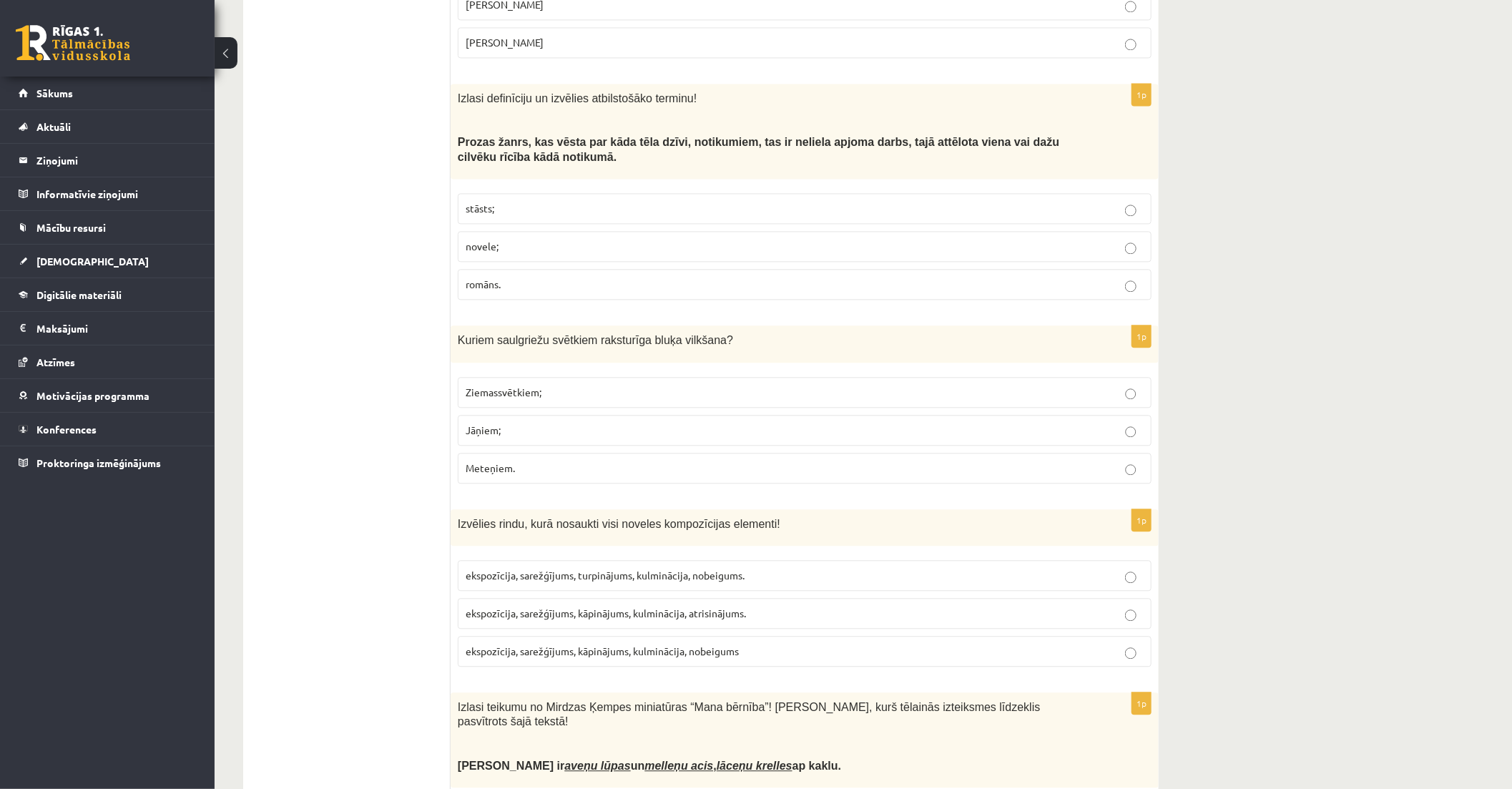
click at [662, 277] on p "romāns." at bounding box center [804, 284] width 678 height 15
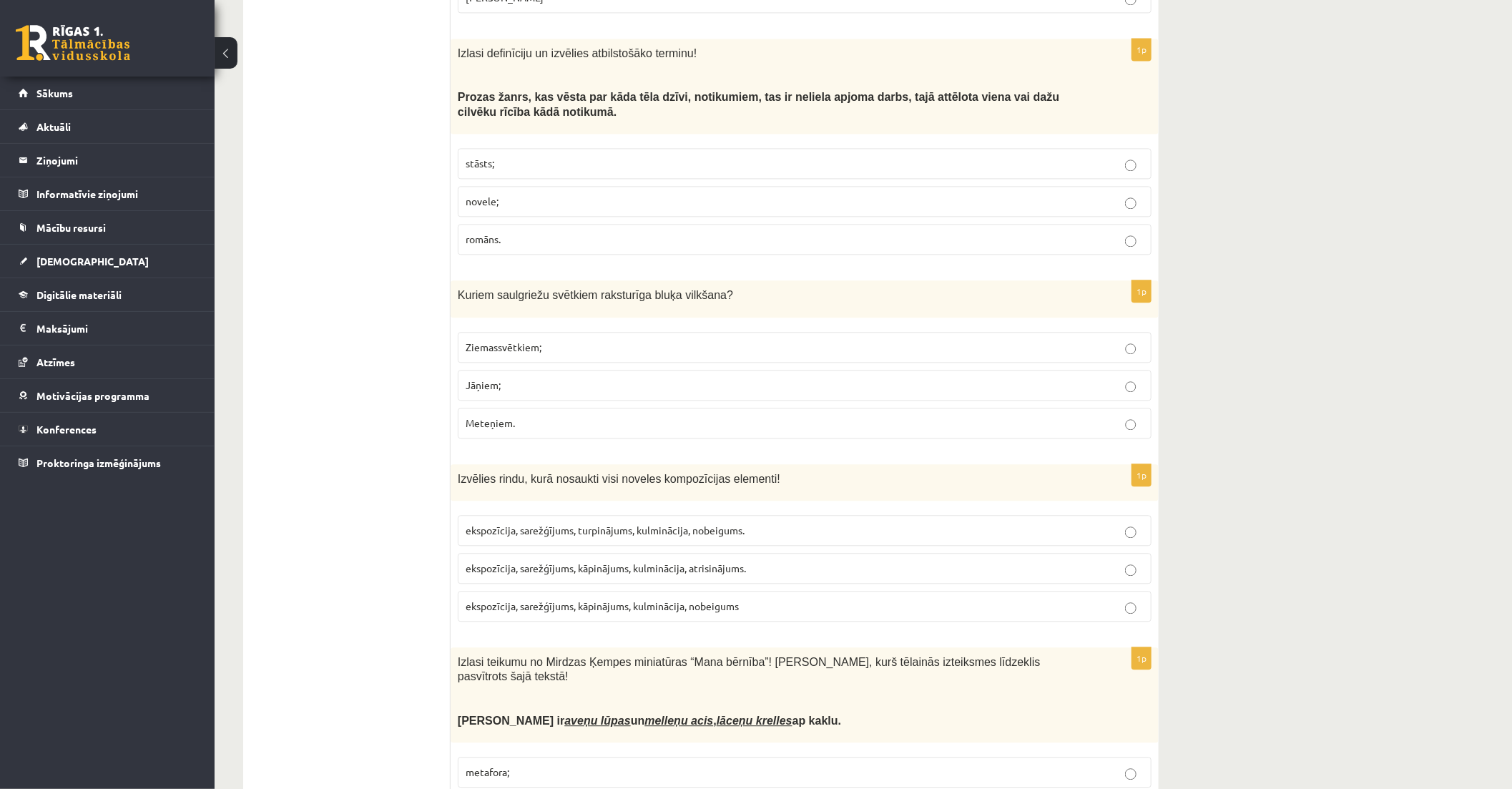
scroll to position [5406, 0]
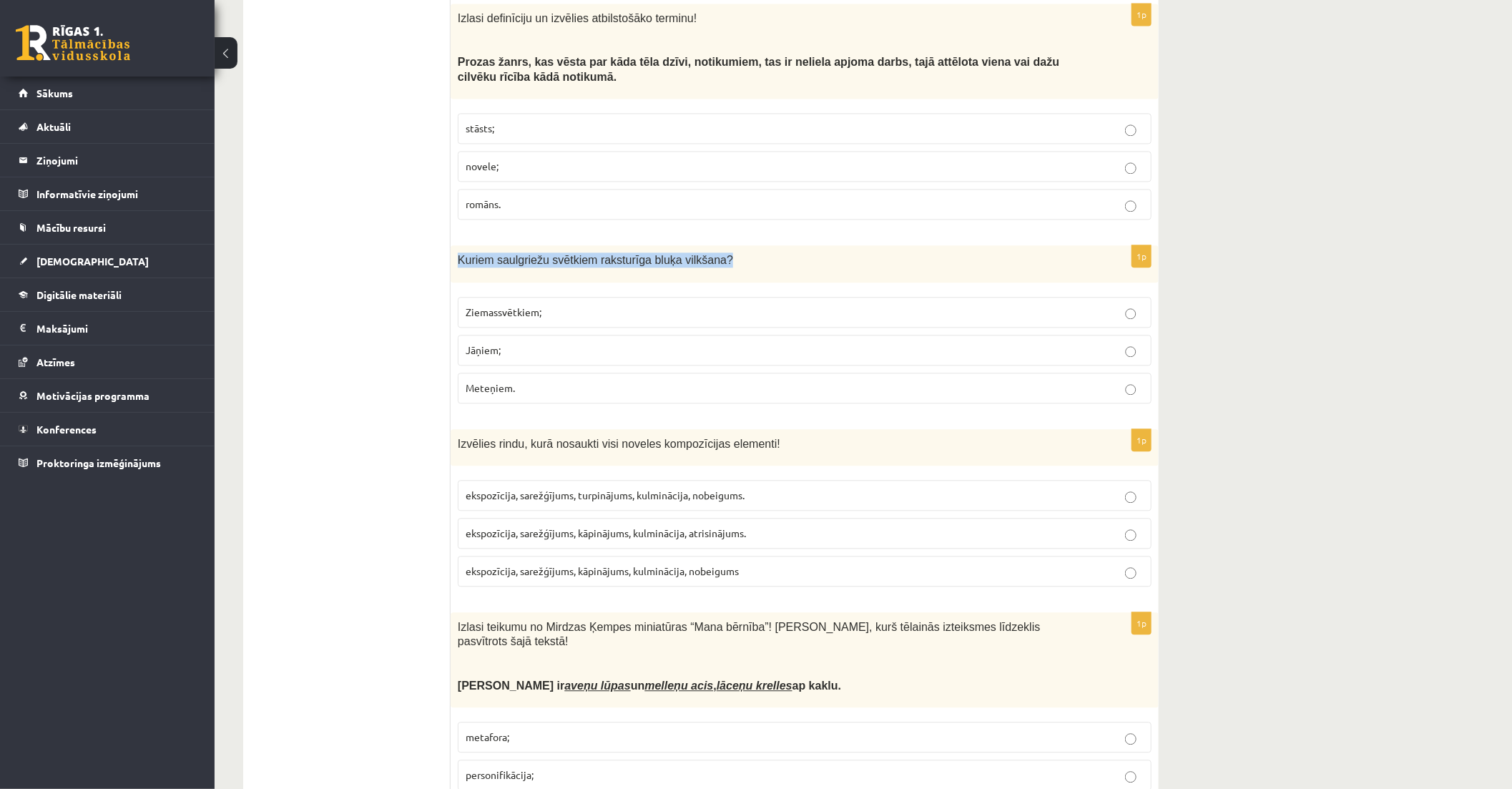
drag, startPoint x: 460, startPoint y: 180, endPoint x: 753, endPoint y: 185, distance: 293.0
click at [753, 253] on p "Kuriem saulgriežu svētkiem raksturīga bluķa vilkšana?" at bounding box center [769, 260] width 622 height 15
click at [664, 304] on p "Ziemassvētkiem;" at bounding box center [804, 312] width 678 height 15
click at [895, 526] on p "ekspozīcija, sarežģījums, kāpinājums, kulminācija, atrisinājums." at bounding box center [804, 533] width 678 height 15
click at [697, 767] on p "personifikācija;" at bounding box center [804, 775] width 678 height 15
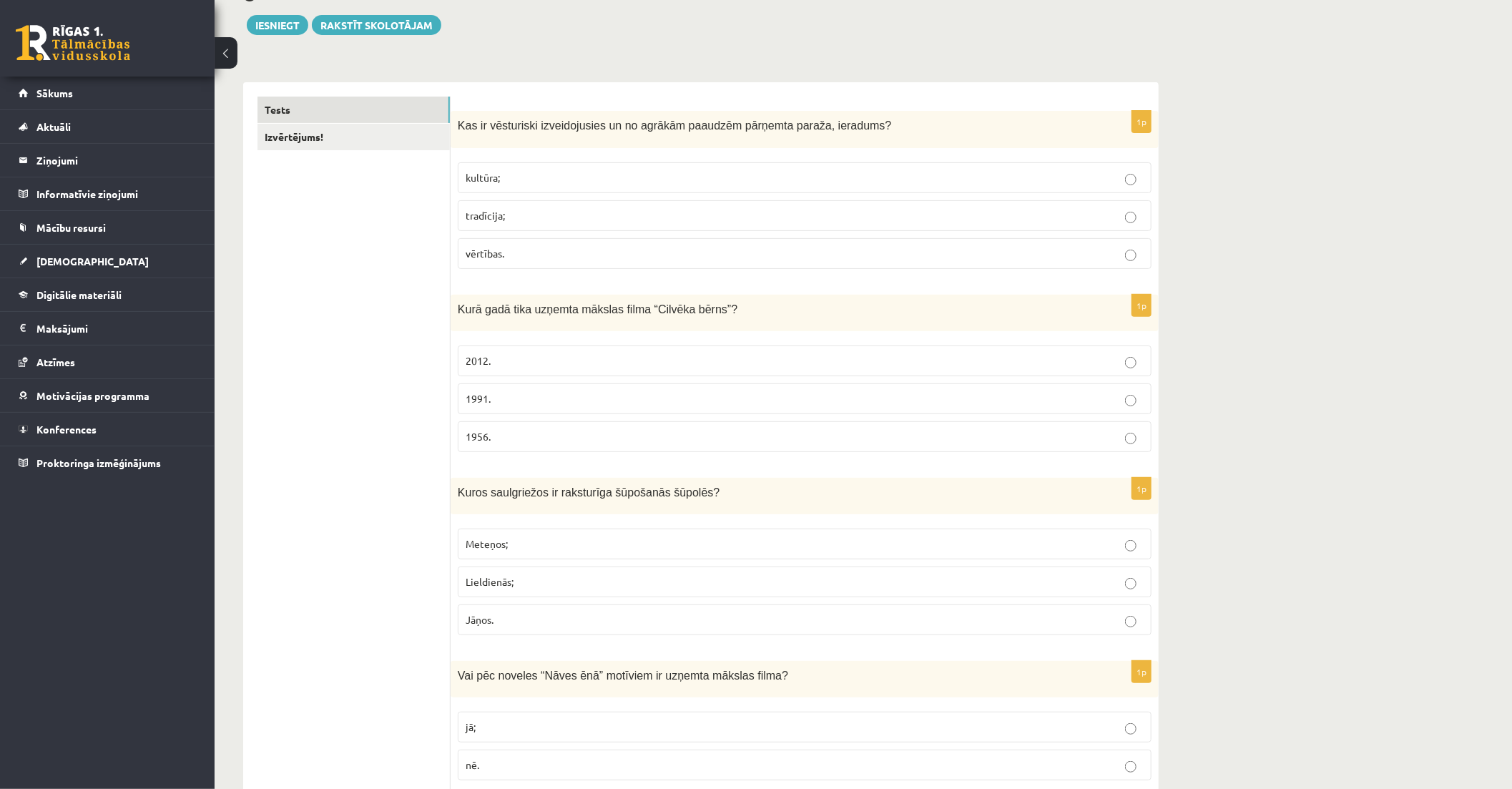
scroll to position [0, 0]
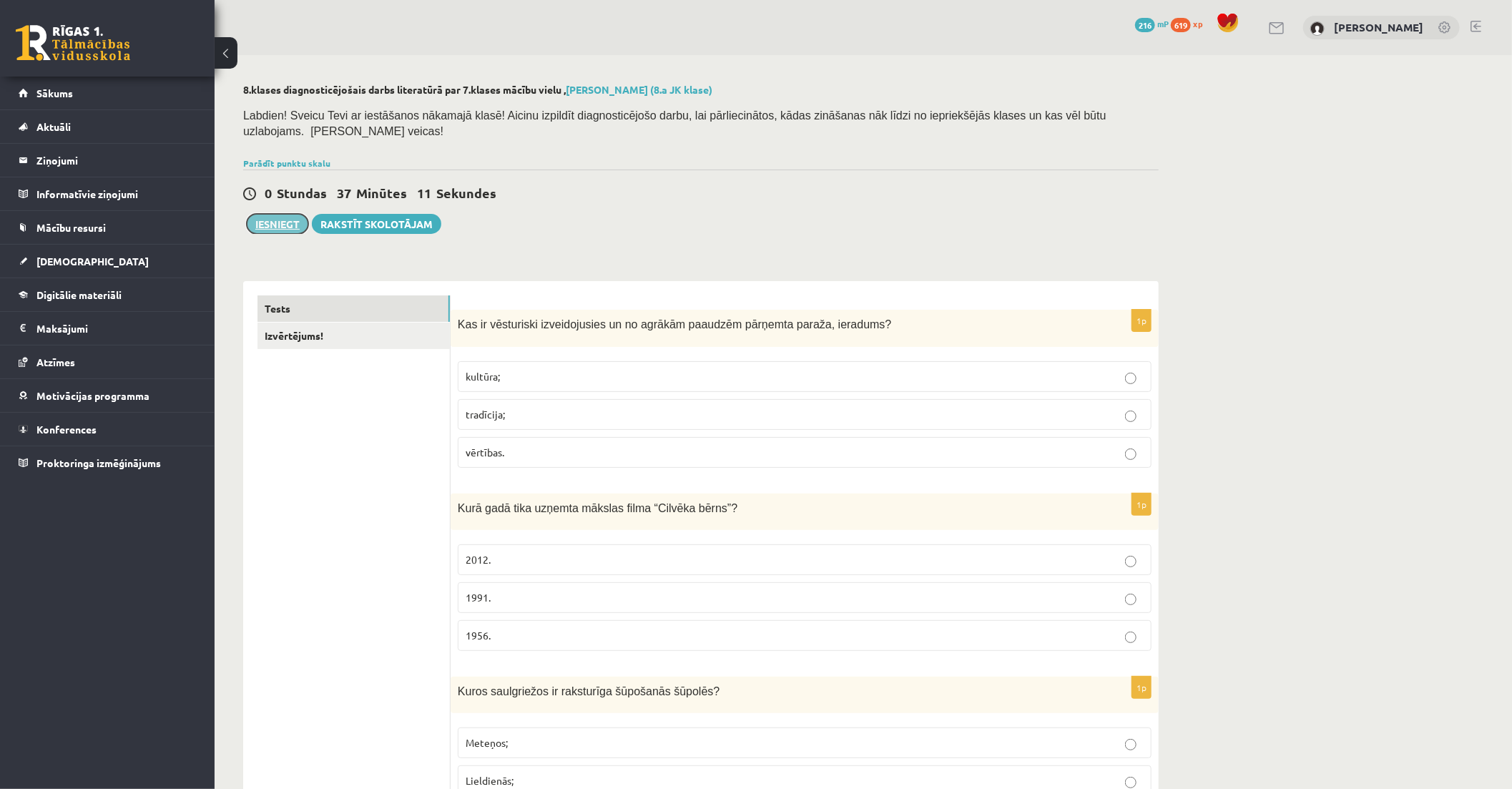
click at [297, 214] on button "Iesniegt" at bounding box center [277, 223] width 61 height 20
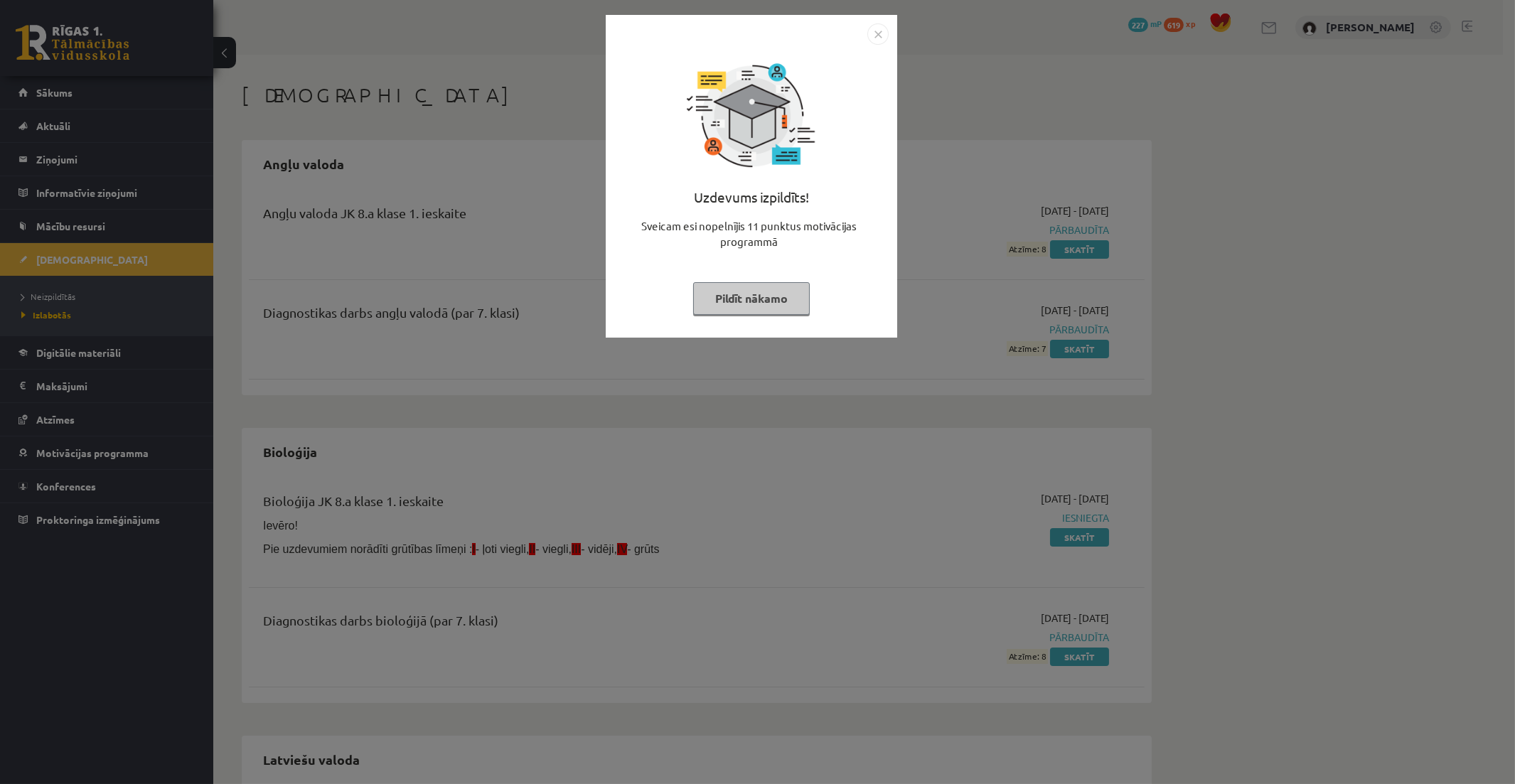
click at [877, 32] on img "Close" at bounding box center [877, 34] width 21 height 21
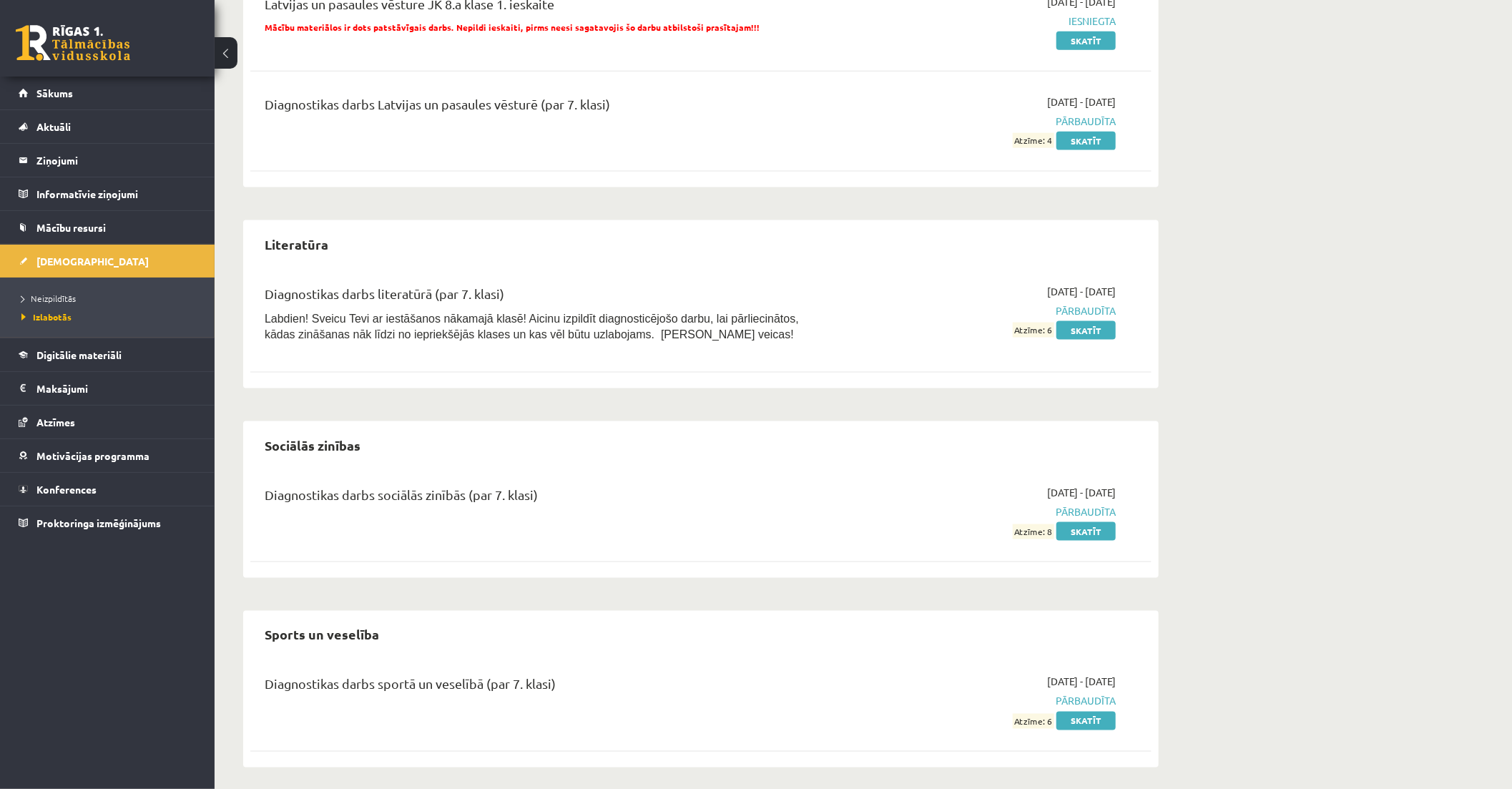
scroll to position [1136, 0]
